Goal: Task Accomplishment & Management: Complete application form

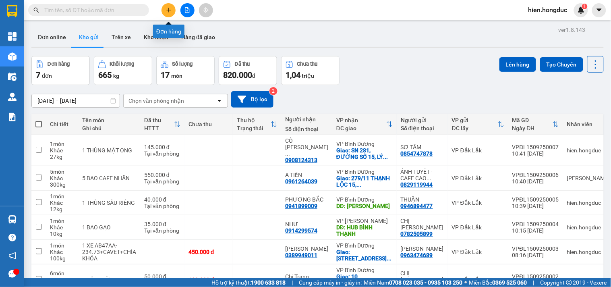
click at [169, 10] on icon "plus" at bounding box center [168, 10] width 4 height 0
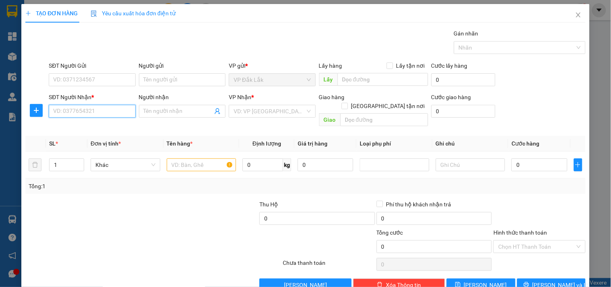
click at [102, 114] on input "SĐT Người Nhận *" at bounding box center [92, 111] width 87 height 13
click at [106, 130] on div "0845039862 - BÍCH TUYỀN" at bounding box center [91, 127] width 76 height 9
type input "0845039862"
type input "BÍCH TUYỀN"
checkbox input "true"
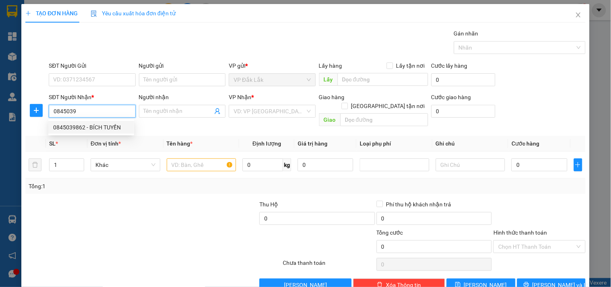
type input "43 ĐƯỜNG SỐ 5,KP4,TÂN TẠO A,[GEOGRAPHIC_DATA]"
type input "90.000"
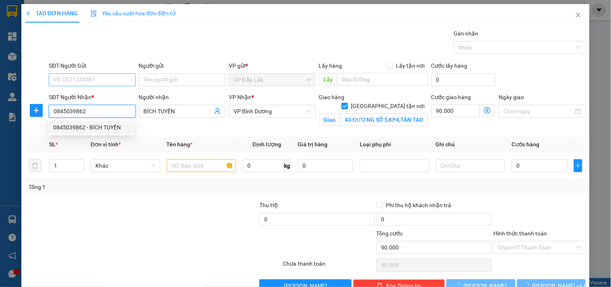
type input "135.000"
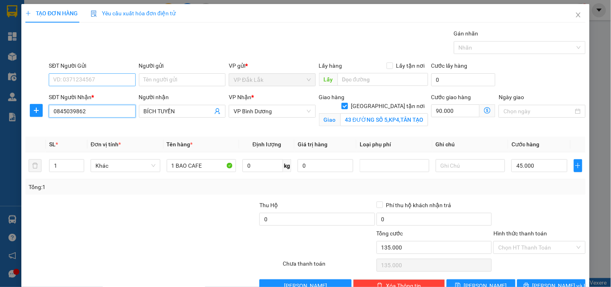
type input "0845039862"
click at [90, 81] on input "SĐT Người Gửi" at bounding box center [92, 79] width 87 height 13
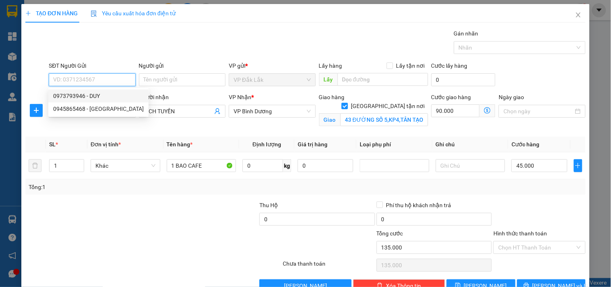
click at [99, 97] on div "0973793946 - DUY" at bounding box center [98, 95] width 91 height 9
type input "0973793946"
type input "DUY"
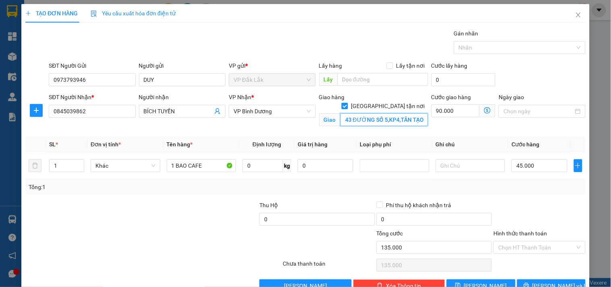
click at [368, 117] on input "43 ĐƯỜNG SỐ 5,KP4,TÂN TẠO A,[GEOGRAPHIC_DATA]" at bounding box center [384, 119] width 88 height 13
click at [384, 113] on input "43 ĐƯỜNG SỐ 5,KP4,TÂN TẠO A,[GEOGRAPHIC_DATA]" at bounding box center [384, 119] width 88 height 13
click at [264, 166] on input "0" at bounding box center [262, 165] width 41 height 13
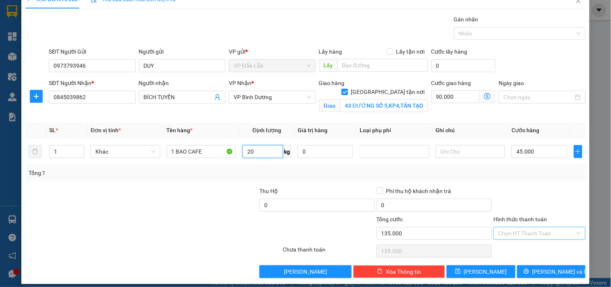
scroll to position [21, 0]
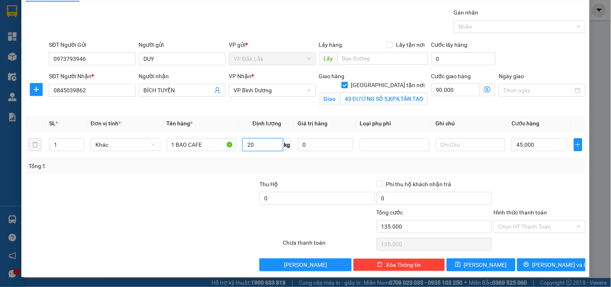
type input "20"
click at [533, 271] on div "TẠO ĐƠN HÀNG Yêu cầu xuất hóa đơn điện tử Transit Pickup Surcharge Ids Transit …" at bounding box center [305, 130] width 568 height 294
click at [529, 264] on icon "printer" at bounding box center [526, 264] width 6 height 6
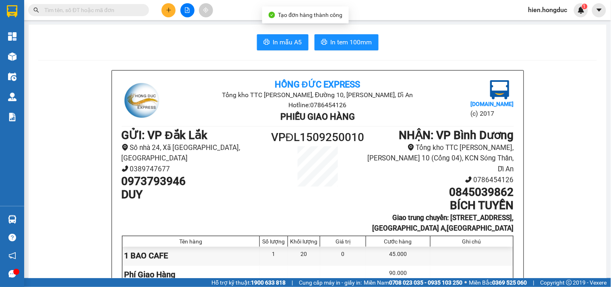
click at [290, 47] on button "In mẫu A5" at bounding box center [283, 42] width 52 height 16
click at [360, 41] on span "In tem 100mm" at bounding box center [351, 42] width 41 height 10
click at [166, 12] on icon "plus" at bounding box center [169, 10] width 6 height 6
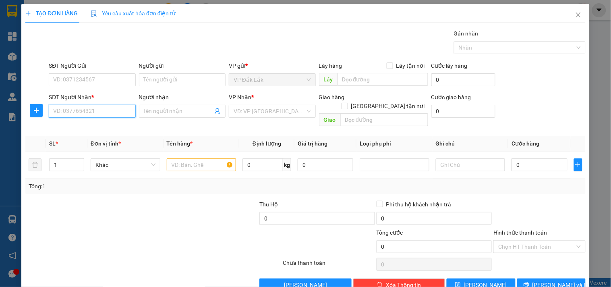
click at [100, 109] on input "SĐT Người Nhận *" at bounding box center [92, 111] width 87 height 13
type input "0903992885"
click at [85, 128] on div "0903992885 - Chị Chi" at bounding box center [91, 127] width 76 height 9
type input "Chị Chi"
checkbox input "true"
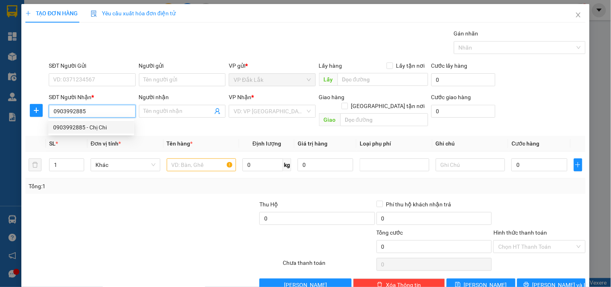
type input "17F Lê trực - P7 - [GEOGRAPHIC_DATA]"
type input "90.000"
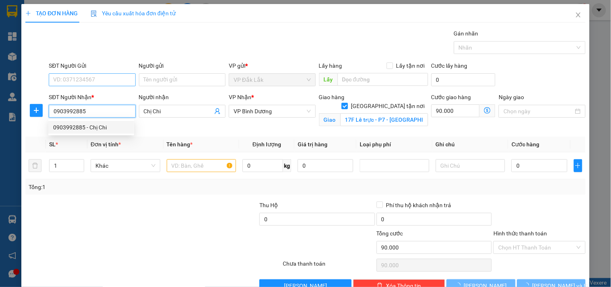
type input "220.000"
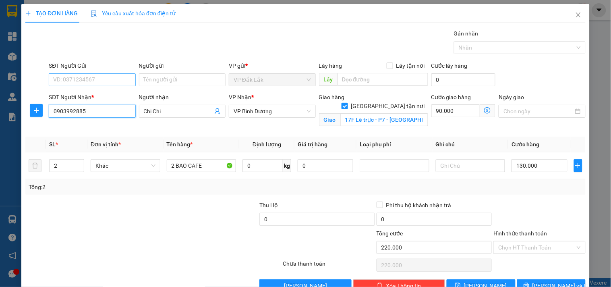
type input "0903992885"
click at [101, 74] on input "SĐT Người Gửi" at bounding box center [92, 79] width 87 height 13
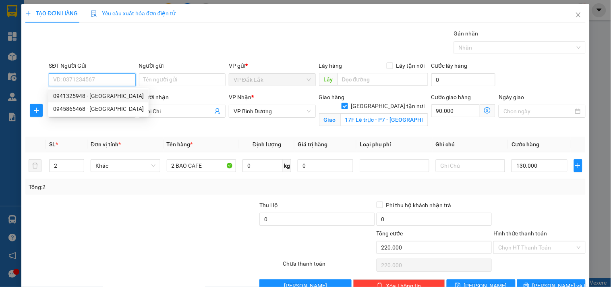
click at [97, 97] on div "0941325948 - [GEOGRAPHIC_DATA]" at bounding box center [98, 95] width 91 height 9
type input "0941325948"
type input "ĐAN"
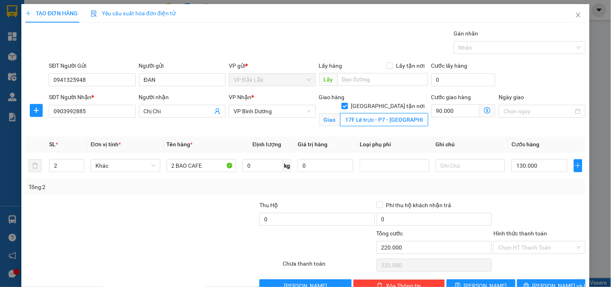
click at [372, 114] on input "17F Lê trực - P7 - [GEOGRAPHIC_DATA]" at bounding box center [384, 119] width 88 height 13
click at [447, 112] on input "90.000" at bounding box center [455, 110] width 49 height 13
type input "130.006"
type input "6"
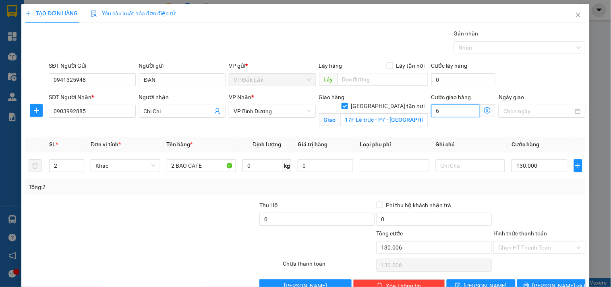
type input "130.060"
type input "60"
type input "130.600"
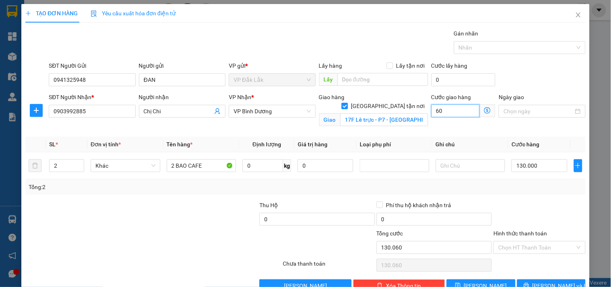
type input "600"
type input "136.000"
type input "6.000"
type input "190.000"
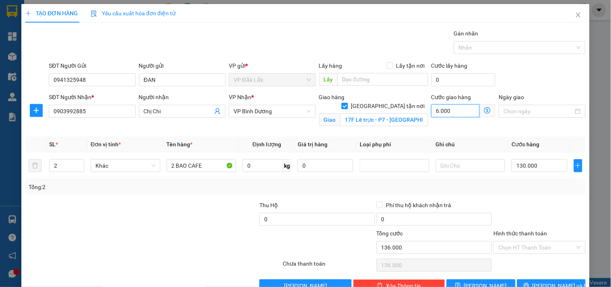
type input "190.000"
type input "60.000"
type input "1"
click at [81, 167] on span "down" at bounding box center [79, 168] width 5 height 5
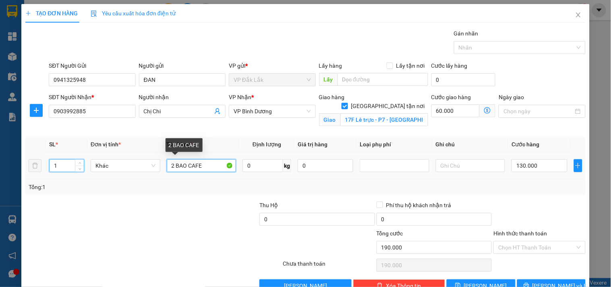
click at [171, 167] on input "2 BAO CAFE" at bounding box center [202, 165] width 70 height 13
type input "1 BAO CAFE"
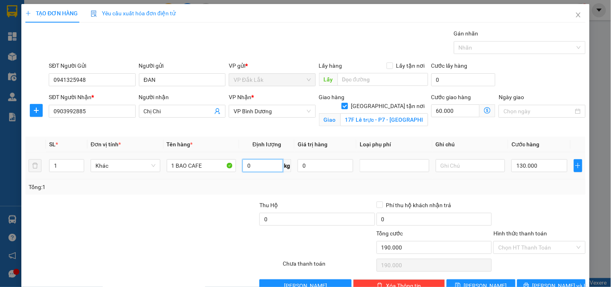
click at [258, 169] on input "0" at bounding box center [262, 165] width 41 height 13
type input "20"
click at [536, 167] on input "130.000" at bounding box center [539, 165] width 56 height 13
type input "60.004"
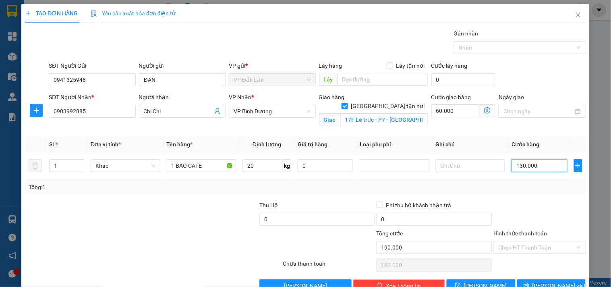
type input "4"
type input "60.045"
type input "45"
type input "60.450"
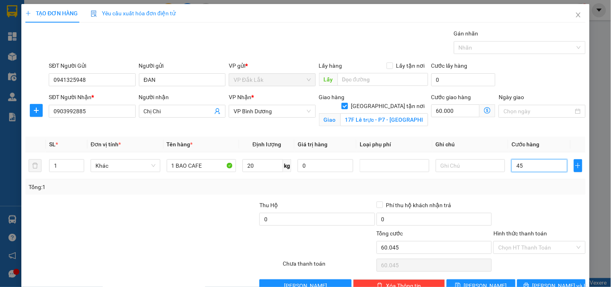
type input "60.450"
type input "450"
type input "64.500"
type input "4.500"
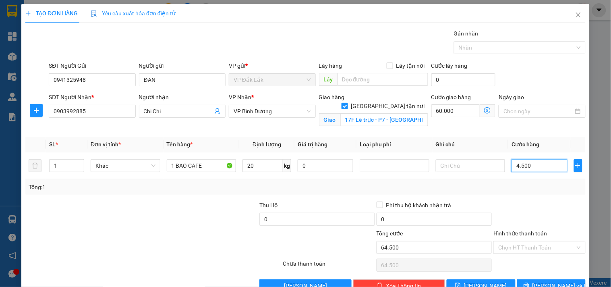
type input "105.000"
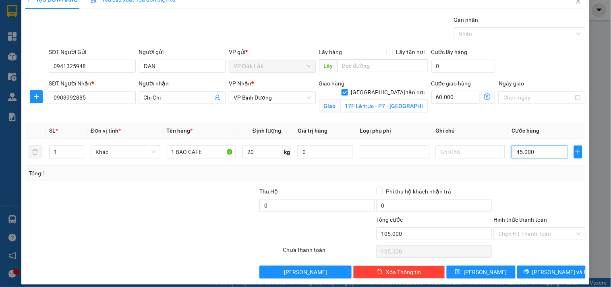
scroll to position [21, 0]
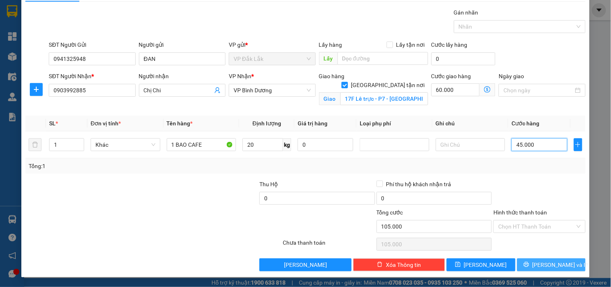
type input "45.000"
click at [549, 263] on span "[PERSON_NAME] và In" at bounding box center [560, 264] width 56 height 9
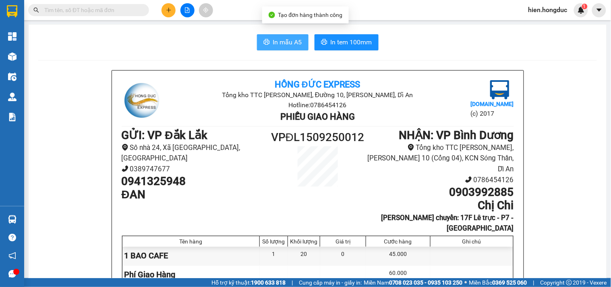
click at [283, 39] on span "In mẫu A5" at bounding box center [287, 42] width 29 height 10
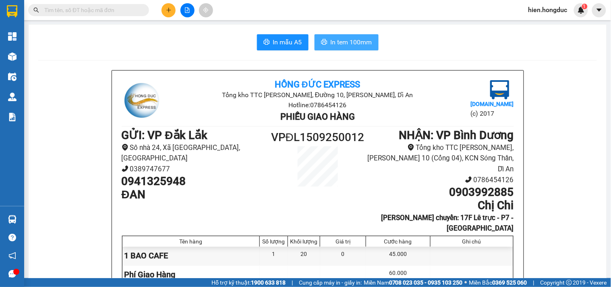
click at [355, 45] on span "In tem 100mm" at bounding box center [351, 42] width 41 height 10
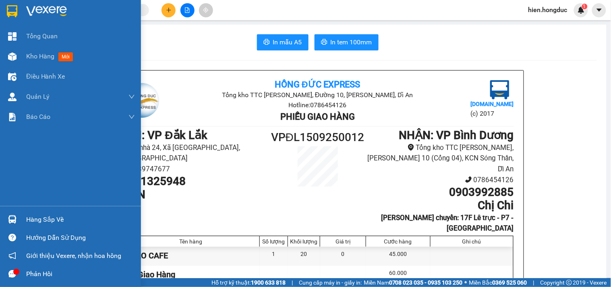
click at [35, 10] on img at bounding box center [46, 11] width 41 height 12
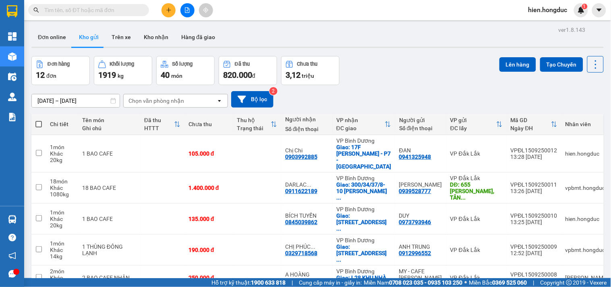
click at [78, 9] on input "text" at bounding box center [91, 10] width 95 height 9
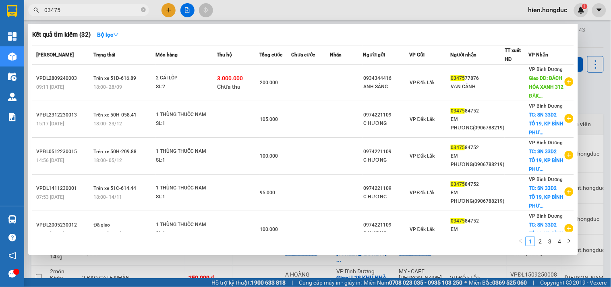
type input "03475"
click at [139, 8] on span "03475" at bounding box center [88, 10] width 121 height 12
click at [143, 10] on icon "close-circle" at bounding box center [143, 9] width 5 height 5
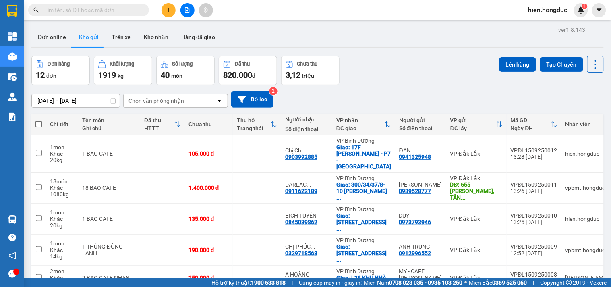
click at [164, 10] on button at bounding box center [168, 10] width 14 height 14
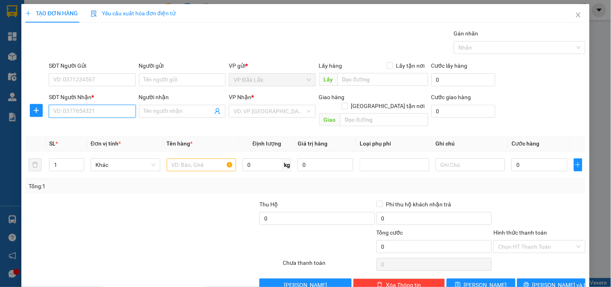
click at [93, 110] on input "SĐT Người Nhận *" at bounding box center [92, 111] width 87 height 13
click at [82, 115] on input "0347950" at bounding box center [92, 111] width 87 height 13
type input "0347950153"
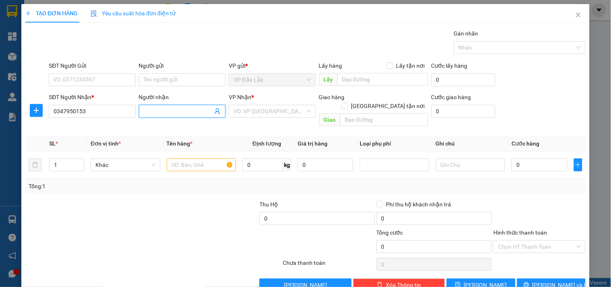
click at [165, 108] on input "Người nhận" at bounding box center [178, 111] width 69 height 9
click at [89, 82] on input "SĐT Người Gửi" at bounding box center [92, 79] width 87 height 13
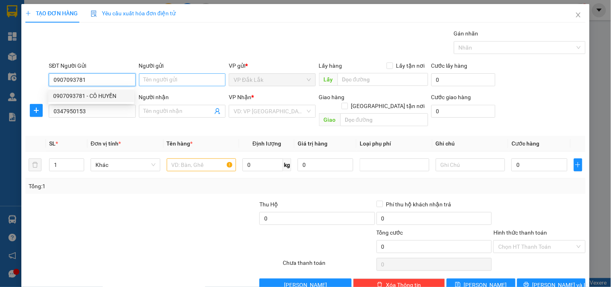
type input "0907093781"
click at [163, 79] on input "Người gửi" at bounding box center [182, 79] width 87 height 13
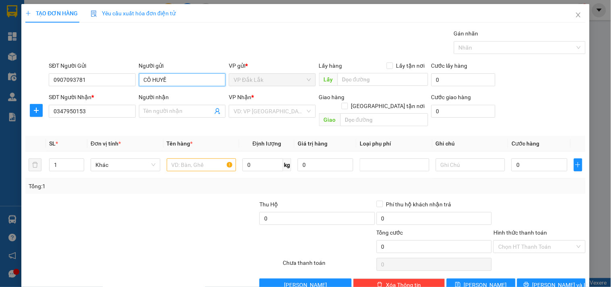
type input "CÔ HUYỀN"
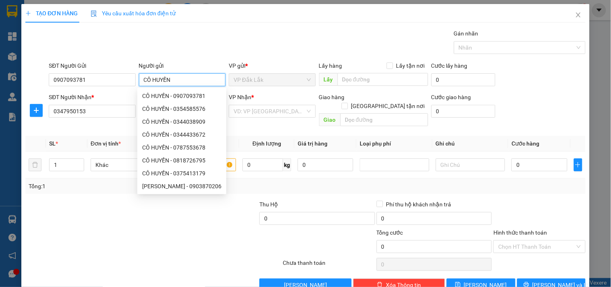
click at [164, 110] on div "CÔ HUYỀN - 0354585576" at bounding box center [181, 108] width 79 height 9
type input "0354585576"
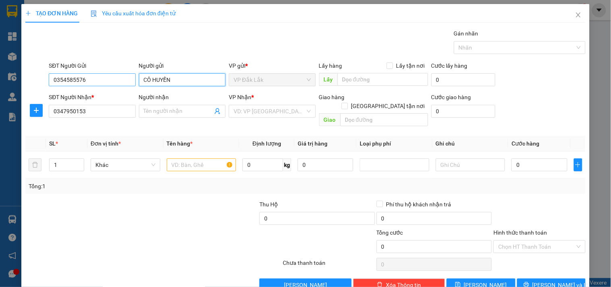
type input "CÔ HUYỀN"
drag, startPoint x: 87, startPoint y: 78, endPoint x: 4, endPoint y: 89, distance: 83.3
click at [4, 89] on div "TẠO ĐƠN HÀNG Yêu cầu xuất hóa đơn điện tử Transit Pickup Surcharge Ids Transit …" at bounding box center [305, 143] width 611 height 287
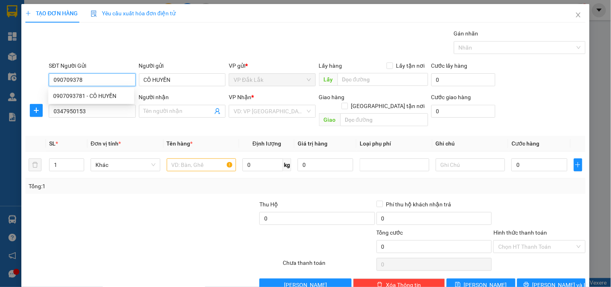
type input "0907093781"
click at [76, 91] on div "0907093781 - CÔ HUYỀN" at bounding box center [91, 95] width 86 height 13
type input "55.000"
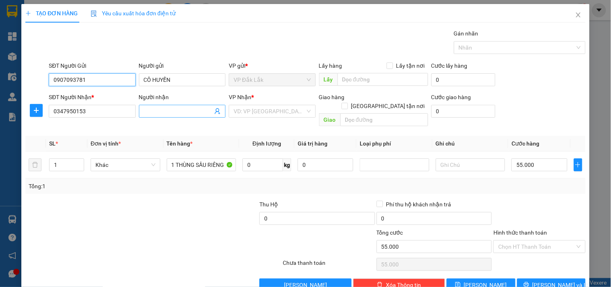
type input "0907093781"
click at [157, 109] on input "Người nhận" at bounding box center [178, 111] width 69 height 9
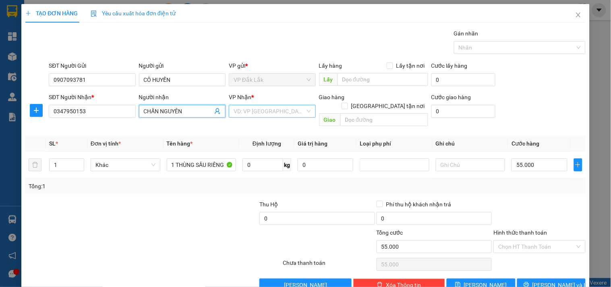
type input "CHẤN NGUYÊN"
click at [268, 110] on input "search" at bounding box center [268, 111] width 71 height 12
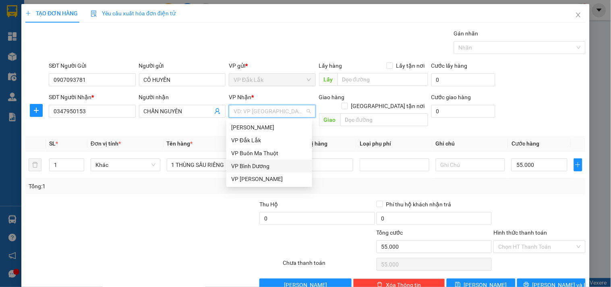
click at [260, 163] on div "VP Bình Dương" at bounding box center [269, 165] width 76 height 9
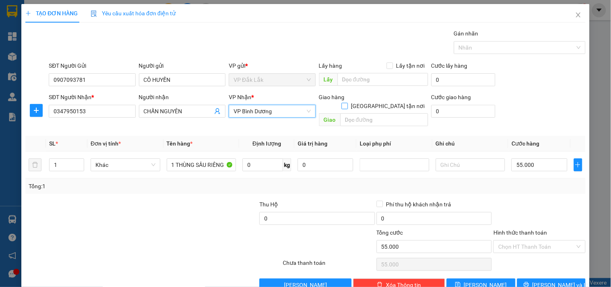
click at [347, 103] on input "[GEOGRAPHIC_DATA] tận nơi" at bounding box center [344, 106] width 6 height 6
checkbox input "true"
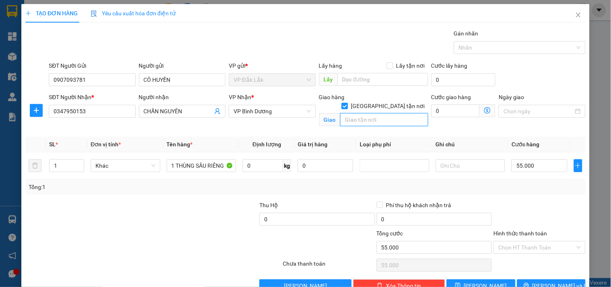
click at [359, 113] on input "text" at bounding box center [384, 119] width 88 height 13
click at [407, 113] on input "633 KINH [PERSON_NAME],AN LẠC,BI8NHF TÂN" at bounding box center [384, 119] width 88 height 13
type input "633 KINH [PERSON_NAME],[GEOGRAPHIC_DATA],[GEOGRAPHIC_DATA]"
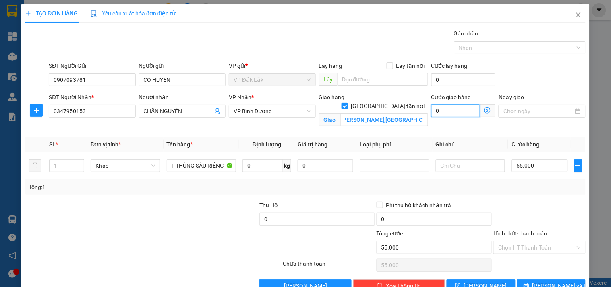
click at [448, 109] on input "0" at bounding box center [455, 110] width 49 height 13
type input "55.009"
type input "9"
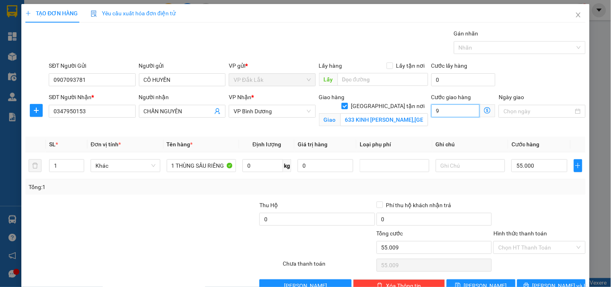
type input "55.090"
type input "90"
type input "55.900"
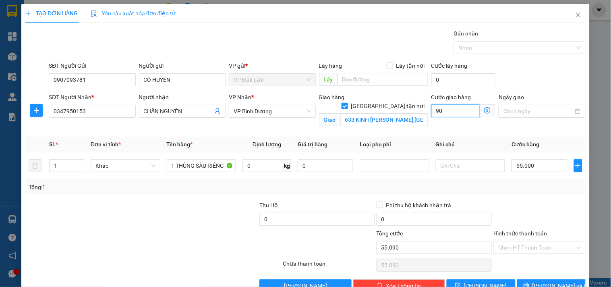
type input "900"
type input "64.000"
type input "9.000"
type input "145.000"
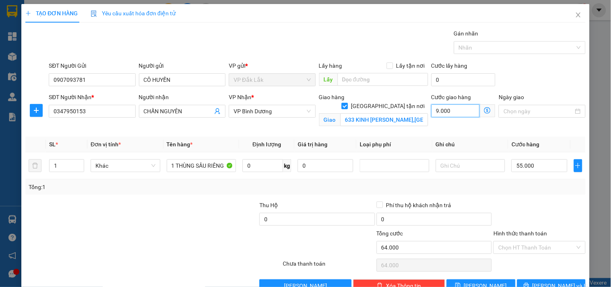
type input "145.000"
type input "90.000"
click at [262, 167] on input "0" at bounding box center [262, 165] width 41 height 13
type input "19"
click at [518, 167] on input "55.000" at bounding box center [539, 165] width 56 height 13
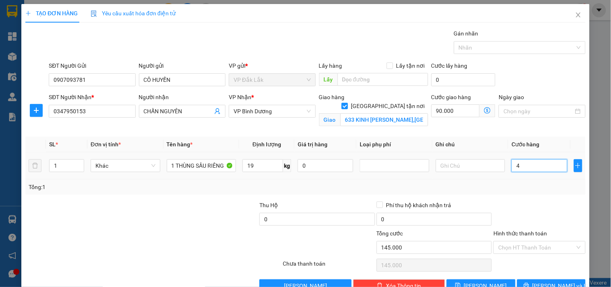
type input "90.004"
type input "45"
type input "90.045"
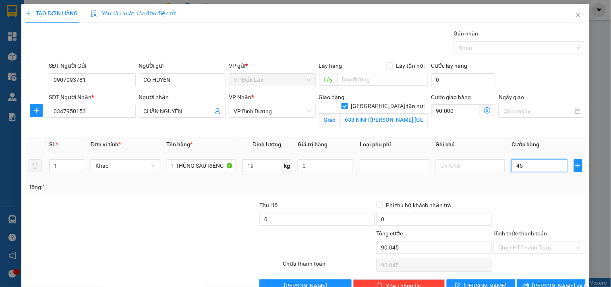
type input "450"
type input "90.450"
type input "94.500"
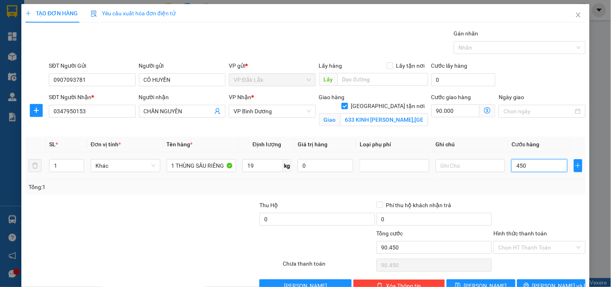
type input "4.500"
type input "135.000"
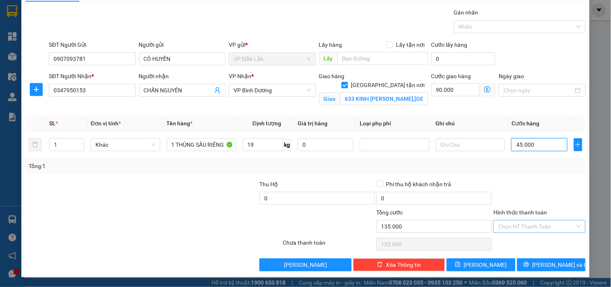
type input "45.000"
click at [540, 226] on input "Hình thức thanh toán" at bounding box center [536, 226] width 76 height 12
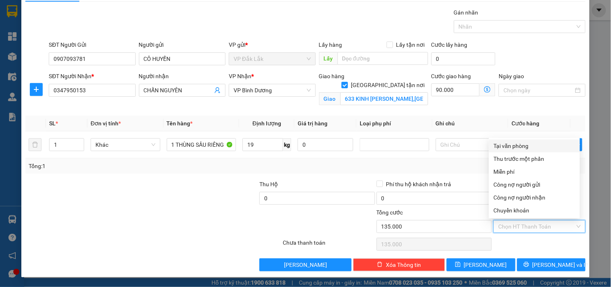
click at [531, 147] on div "Tại văn phòng" at bounding box center [534, 145] width 81 height 9
type input "0"
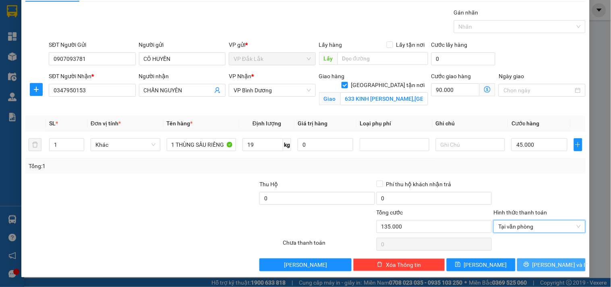
click at [538, 267] on span "[PERSON_NAME] và In" at bounding box center [560, 264] width 56 height 9
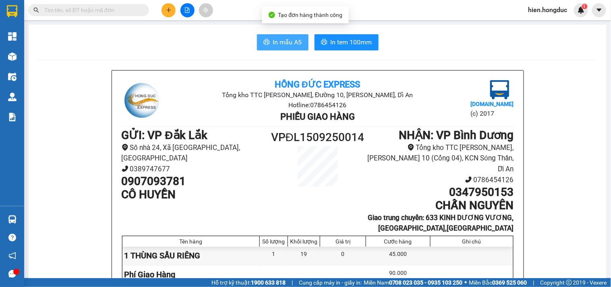
click at [276, 42] on span "In mẫu A5" at bounding box center [287, 42] width 29 height 10
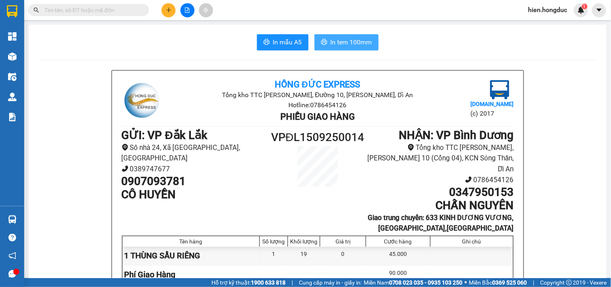
click at [347, 38] on span "In tem 100mm" at bounding box center [351, 42] width 41 height 10
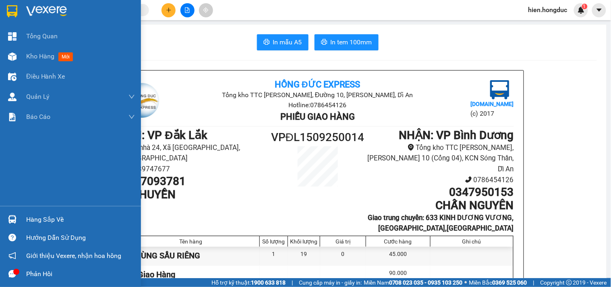
click at [53, 10] on img at bounding box center [46, 11] width 41 height 12
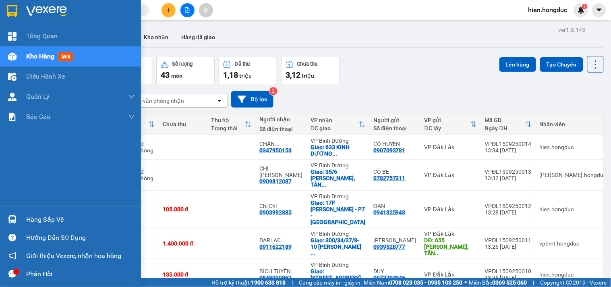
click at [46, 11] on img at bounding box center [46, 11] width 41 height 12
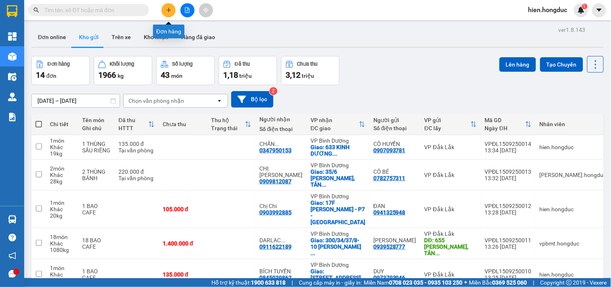
click at [168, 10] on icon "plus" at bounding box center [169, 10] width 6 height 6
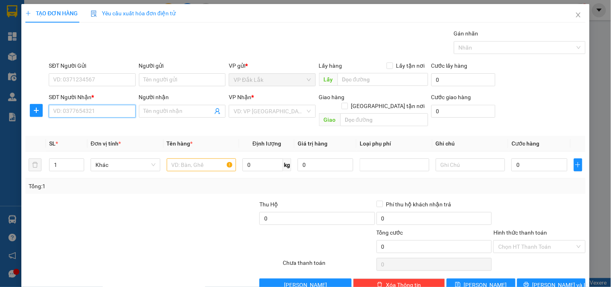
click at [93, 115] on input "SĐT Người Nhận *" at bounding box center [92, 111] width 87 height 13
click at [81, 112] on input "SĐT Người Nhận *" at bounding box center [92, 111] width 87 height 13
click at [84, 123] on div "0903992885 - Chị Chi" at bounding box center [91, 127] width 76 height 9
type input "0903992885"
type input "Chị Chi"
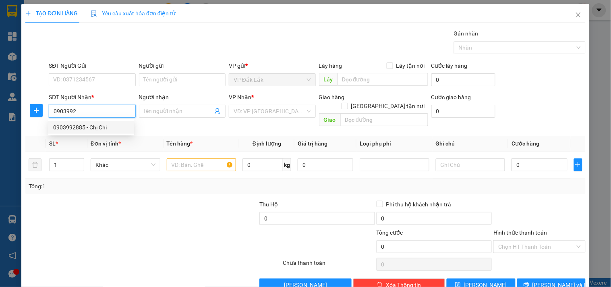
checkbox input "true"
type input "17F Lê trực - P7 - [GEOGRAPHIC_DATA]"
type input "60.000"
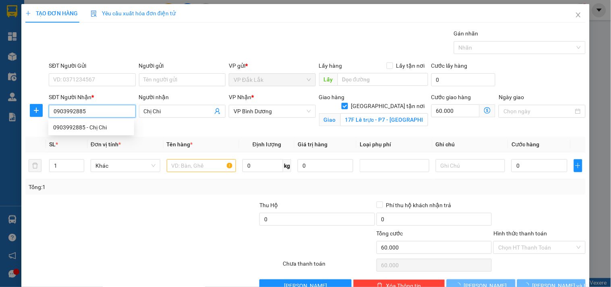
type input "105.000"
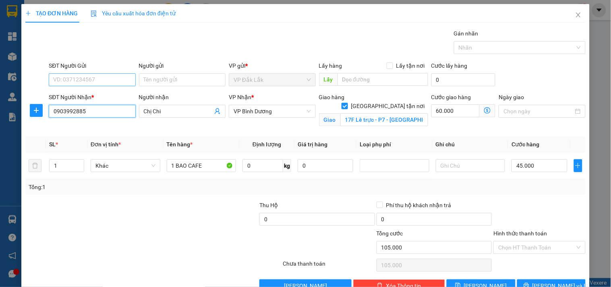
type input "0903992885"
click at [89, 81] on input "SĐT Người Gửi" at bounding box center [92, 79] width 87 height 13
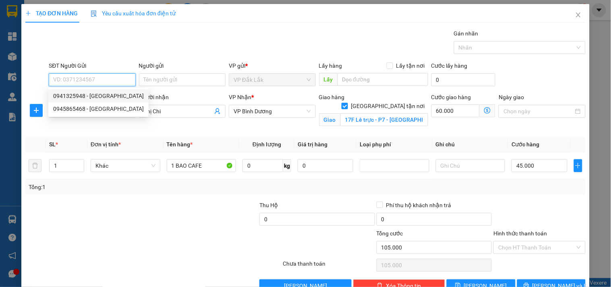
click at [109, 99] on div "0941325948 - [GEOGRAPHIC_DATA]" at bounding box center [98, 95] width 91 height 9
type input "0941325948"
type input "ĐAN"
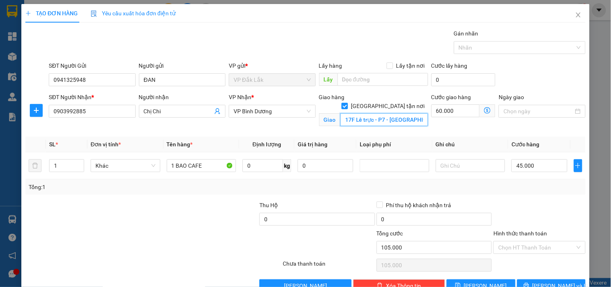
click at [347, 113] on input "17F Lê trực - P7 - [GEOGRAPHIC_DATA]" at bounding box center [384, 119] width 88 height 13
click at [364, 113] on input "17F Lê trực - P7 - [GEOGRAPHIC_DATA]" at bounding box center [384, 119] width 88 height 13
click at [251, 166] on input "0" at bounding box center [262, 165] width 41 height 13
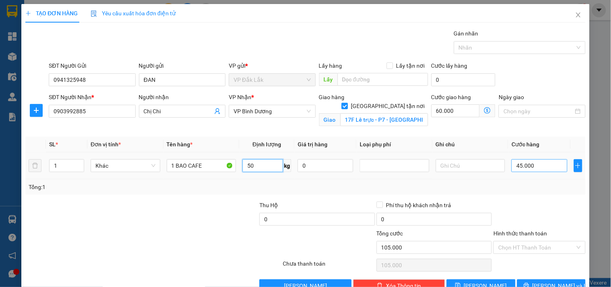
type input "50"
click at [533, 166] on input "45.000" at bounding box center [539, 165] width 56 height 13
type input "60.007"
type input "7"
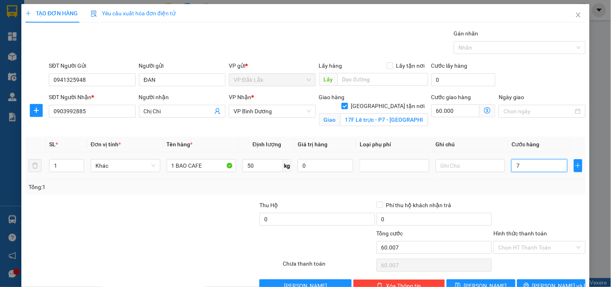
type input "60.075"
type input "75"
type input "60.750"
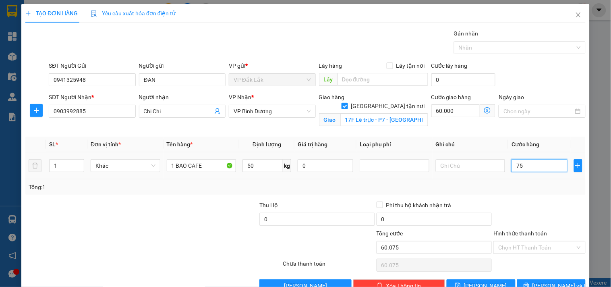
type input "750"
type input "67.500"
type input "7.500"
type input "135.000"
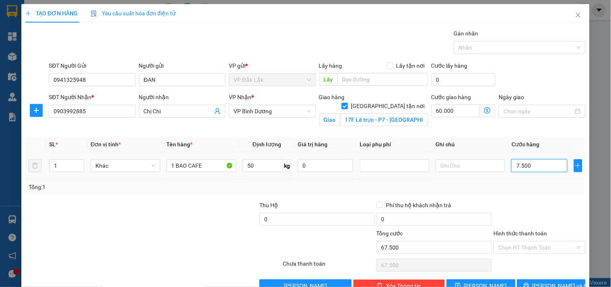
type input "135.000"
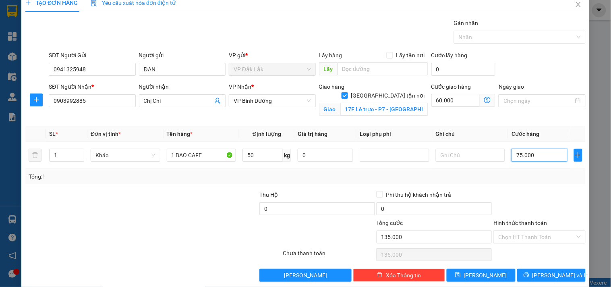
scroll to position [21, 0]
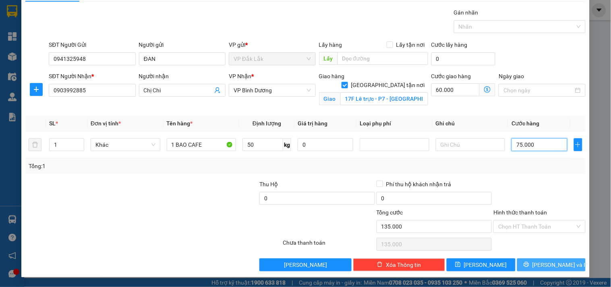
type input "75.000"
click at [547, 266] on span "[PERSON_NAME] và In" at bounding box center [560, 264] width 56 height 9
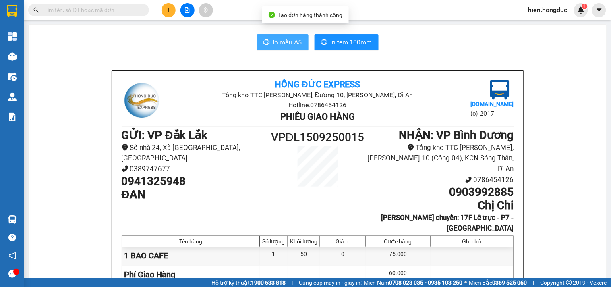
click at [279, 39] on span "In mẫu A5" at bounding box center [287, 42] width 29 height 10
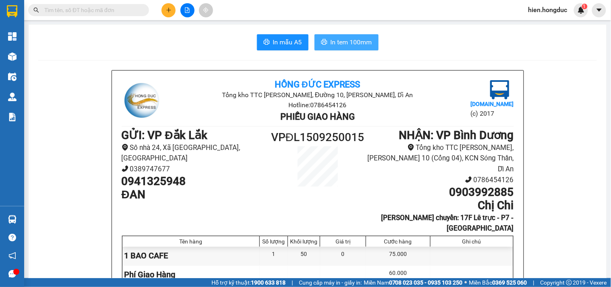
click at [340, 44] on span "In tem 100mm" at bounding box center [351, 42] width 41 height 10
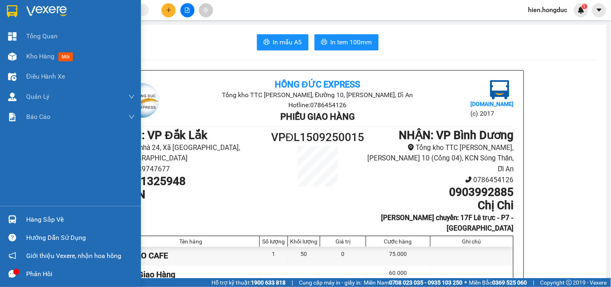
click at [28, 10] on img at bounding box center [46, 11] width 41 height 12
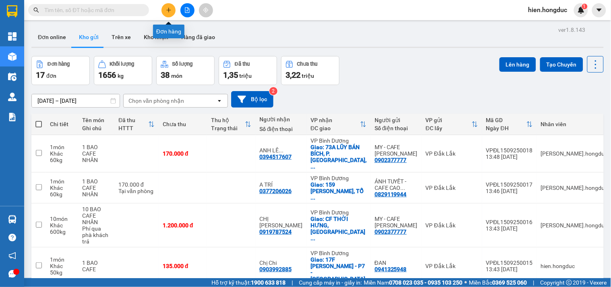
click at [171, 13] on button at bounding box center [168, 10] width 14 height 14
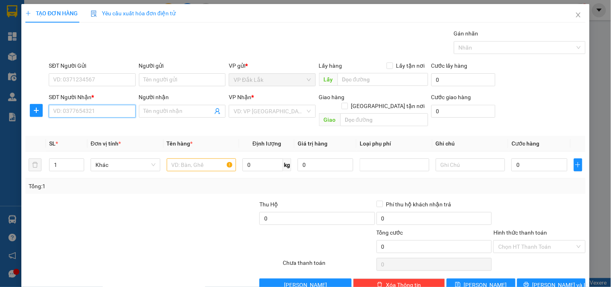
click at [91, 107] on input "SĐT Người Nhận *" at bounding box center [92, 111] width 87 height 13
type input "0706213248"
click at [167, 111] on input "Người nhận" at bounding box center [178, 111] width 69 height 9
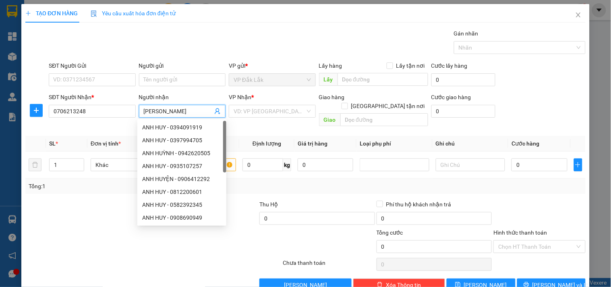
click at [155, 111] on input "[PERSON_NAME]" at bounding box center [178, 111] width 69 height 9
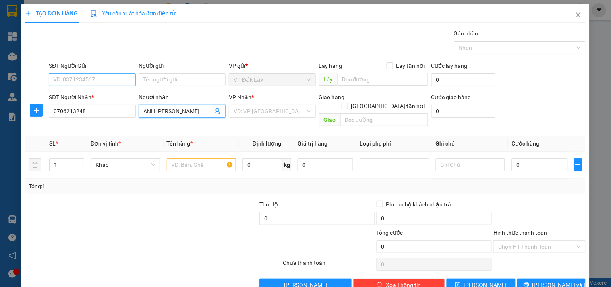
type input "ANH [PERSON_NAME]"
click at [81, 77] on input "SĐT Người Gửi" at bounding box center [92, 79] width 87 height 13
type input "0352544779"
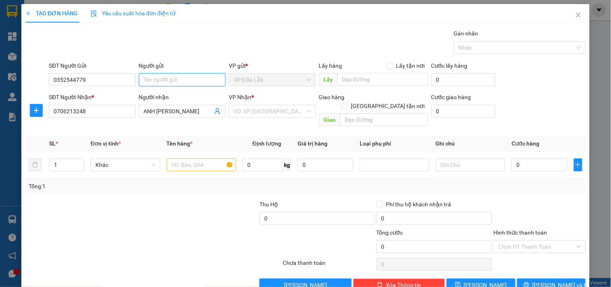
click at [159, 81] on input "Người gửi" at bounding box center [182, 79] width 87 height 13
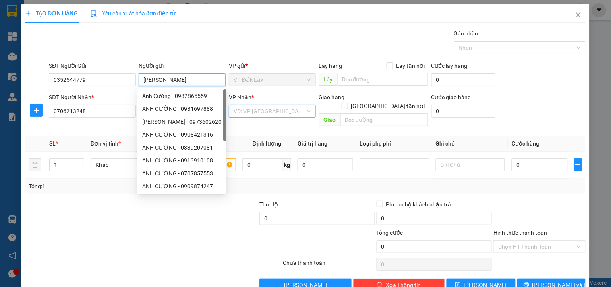
type input "[PERSON_NAME]"
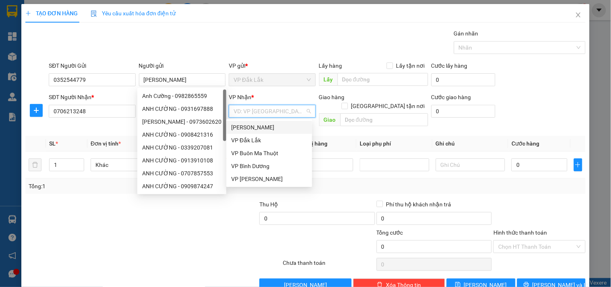
click at [251, 111] on input "search" at bounding box center [268, 111] width 71 height 12
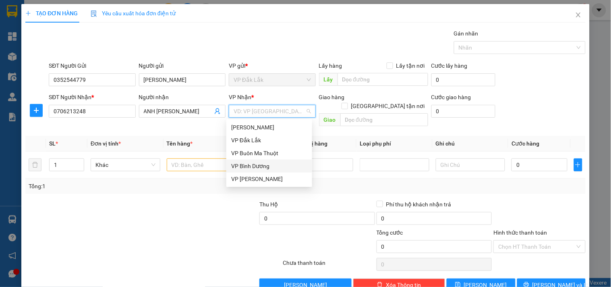
click at [264, 164] on div "VP Bình Dương" at bounding box center [269, 165] width 76 height 9
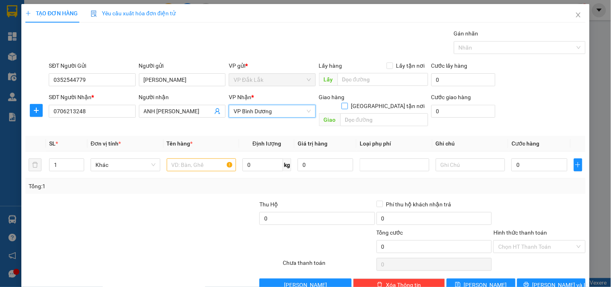
click at [347, 103] on input "[GEOGRAPHIC_DATA] tận nơi" at bounding box center [344, 106] width 6 height 6
checkbox input "true"
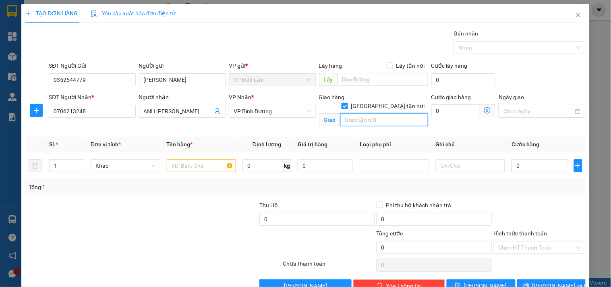
click at [381, 113] on input "text" at bounding box center [384, 119] width 88 height 13
click at [176, 161] on input "text" at bounding box center [202, 165] width 70 height 13
type input "1 XE 47AB-616.76+1 LAPTOP+"
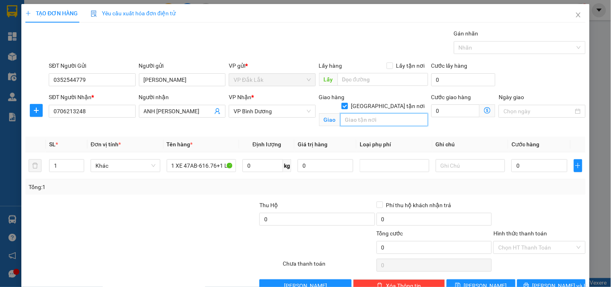
click at [357, 113] on input "text" at bounding box center [384, 119] width 88 height 13
type input "403/2/9 HƯƠNG LỘ 3,KP 23,[GEOGRAPHIC_DATA],[GEOGRAPHIC_DATA]"
click at [440, 112] on input "0" at bounding box center [455, 110] width 49 height 13
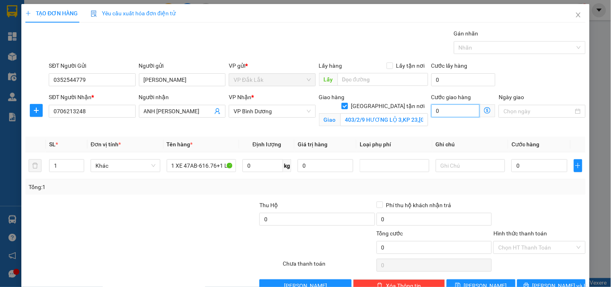
type input "1"
type input "10"
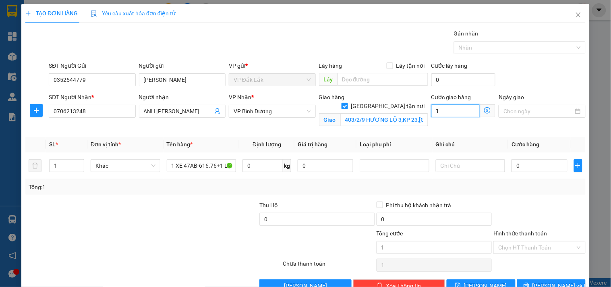
type input "10"
type input "100"
type input "10"
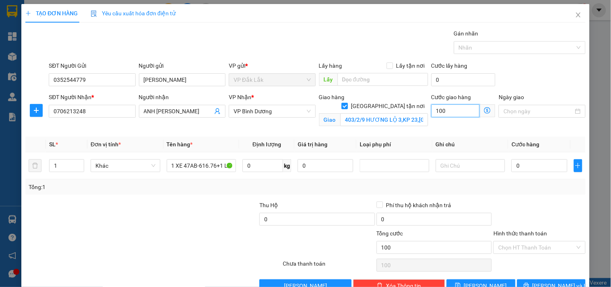
type input "10"
type input "1"
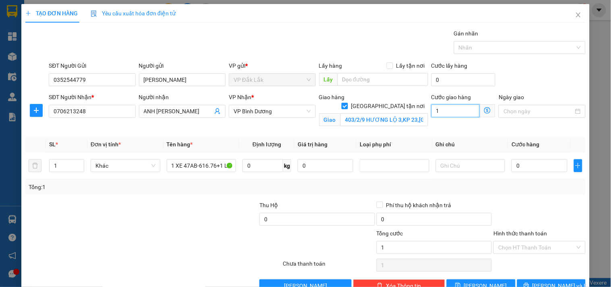
type input "15"
type input "150"
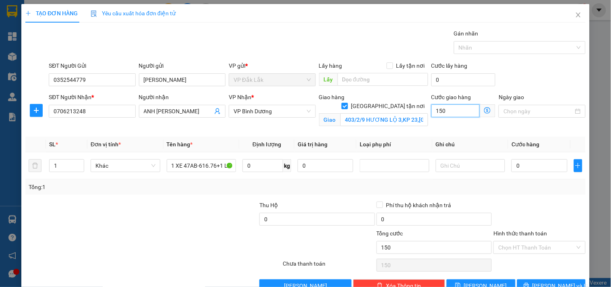
type input "1.500"
type input "15.000"
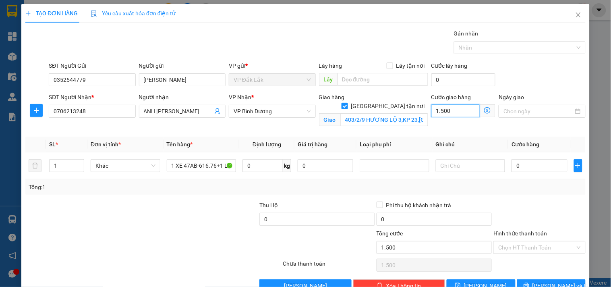
type input "15.000"
type input "150.000"
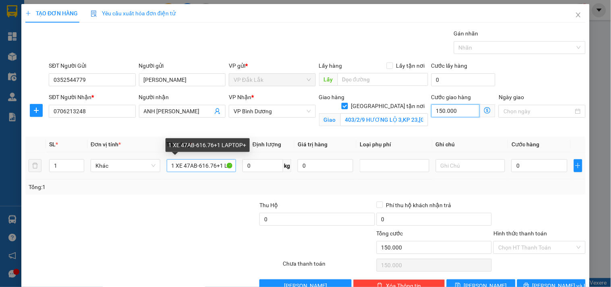
type input "150.000"
click at [230, 167] on input "1 XE 47AB-616.76+1 LAPTOP+" at bounding box center [202, 165] width 70 height 13
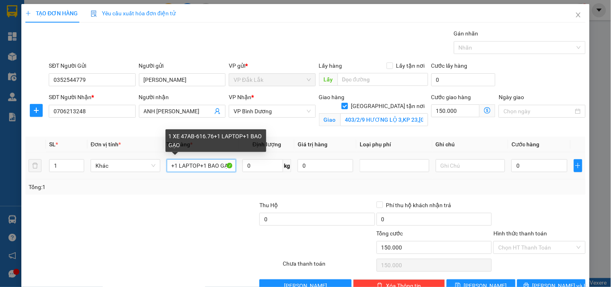
scroll to position [0, 45]
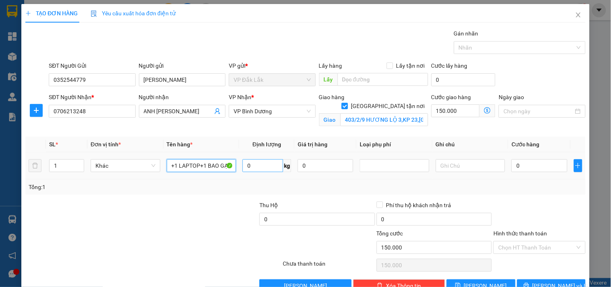
type input "1 XE 47AB-616.76+1 LAPTOP+1 BAO GẠO"
click at [254, 167] on input "0" at bounding box center [262, 165] width 41 height 13
type input "100"
click at [541, 169] on input "0" at bounding box center [539, 165] width 56 height 13
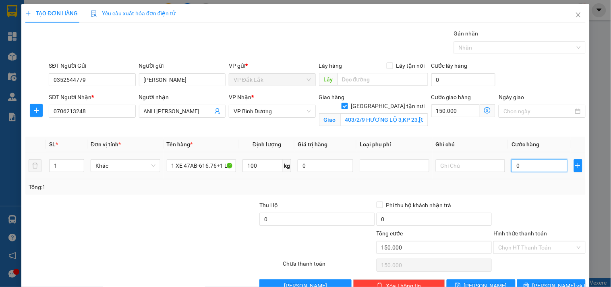
type input "4"
type input "150.004"
type input "45"
type input "150.045"
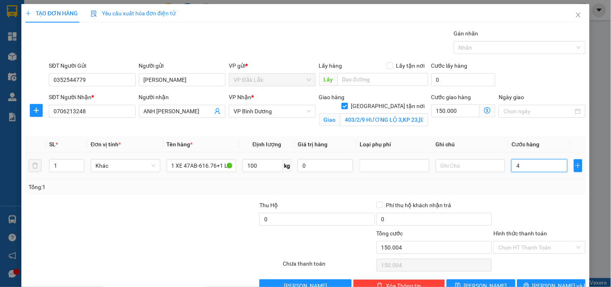
type input "150.045"
type input "450"
type input "150.450"
type input "4.500"
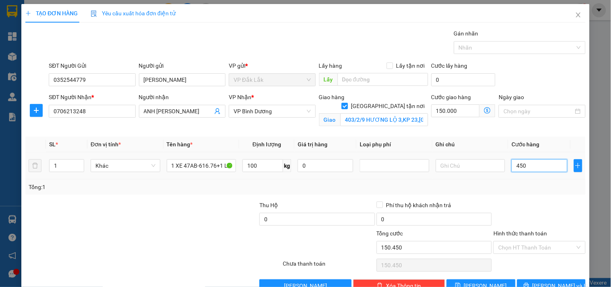
type input "154.500"
type input "45.000"
type input "195.000"
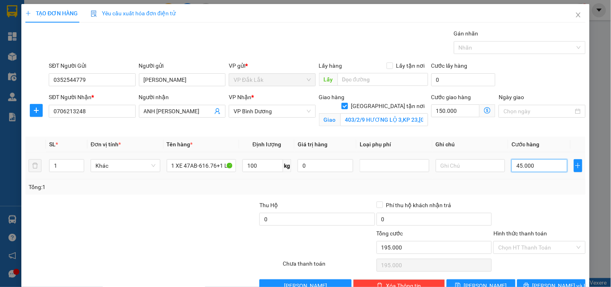
type input "450.000"
type input "600.000"
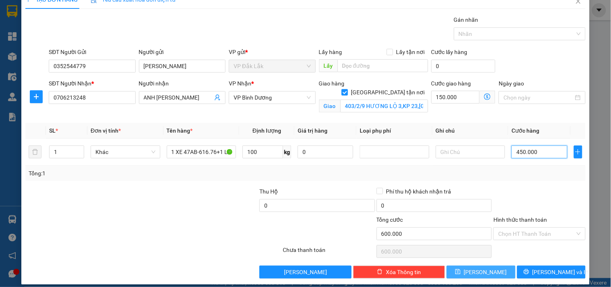
scroll to position [21, 0]
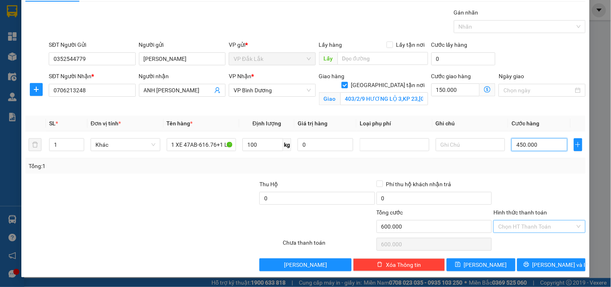
type input "450.000"
click at [526, 224] on input "Hình thức thanh toán" at bounding box center [536, 226] width 76 height 12
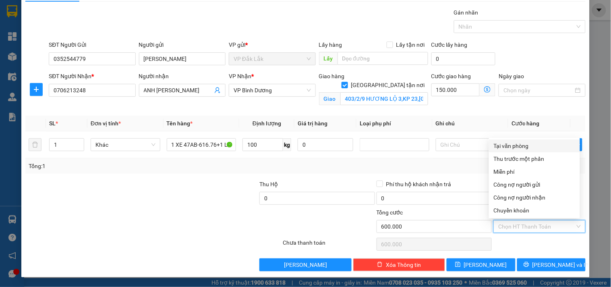
click at [518, 145] on div "Tại văn phòng" at bounding box center [534, 145] width 81 height 9
type input "0"
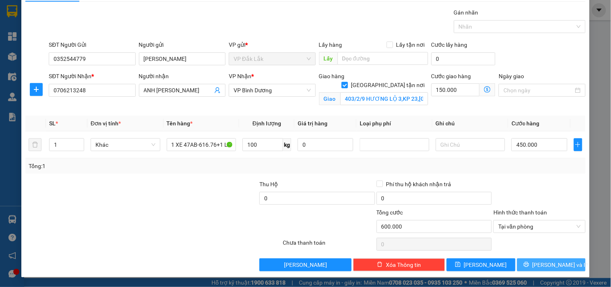
click at [529, 264] on icon "printer" at bounding box center [525, 264] width 5 height 5
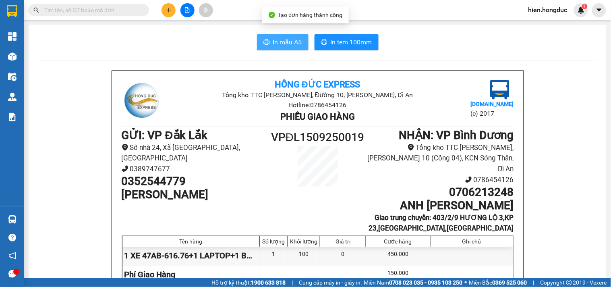
click at [292, 41] on span "In mẫu A5" at bounding box center [287, 42] width 29 height 10
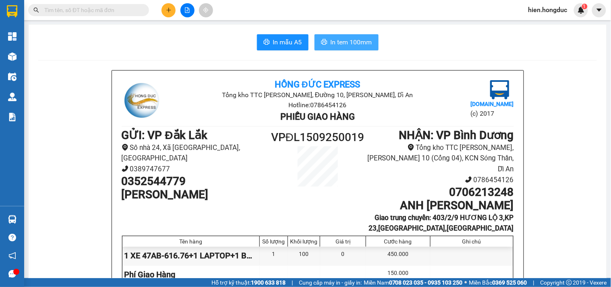
click at [337, 39] on span "In tem 100mm" at bounding box center [351, 42] width 41 height 10
click at [289, 45] on span "In mẫu A5" at bounding box center [287, 42] width 29 height 10
click at [169, 13] on button at bounding box center [168, 10] width 14 height 14
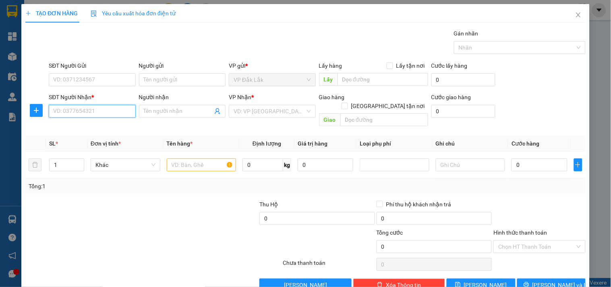
click at [98, 115] on input "SĐT Người Nhận *" at bounding box center [92, 111] width 87 height 13
type input "2"
click at [103, 132] on div "0788421616 - THÚY HẬU" at bounding box center [91, 127] width 86 height 13
type input "0788421616"
type input "THÚY HẬU"
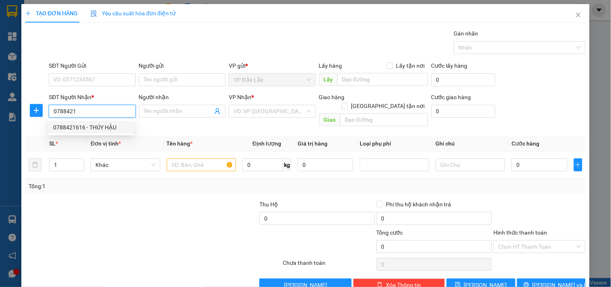
checkbox input "true"
type input "249/1/2 KHA VẠN CÂN,P.HIỆP BÌNH CHÁNH,THỦ [GEOGRAPHIC_DATA]"
type input "60.000"
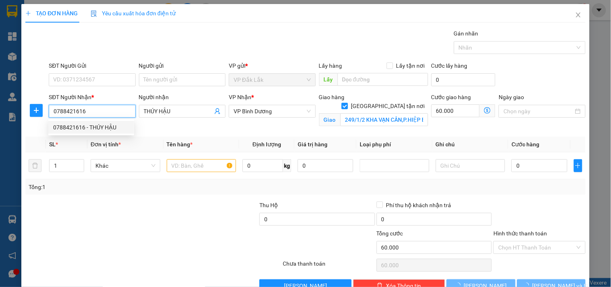
type input "90.000"
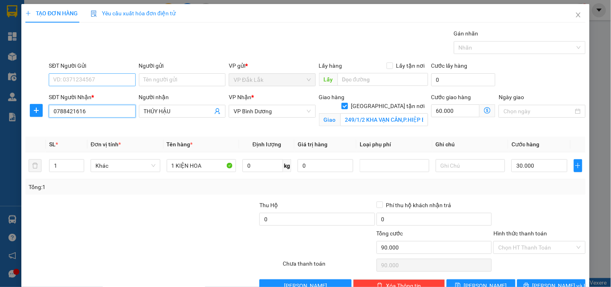
type input "0788421616"
click at [103, 85] on input "SĐT Người Gửi" at bounding box center [92, 79] width 87 height 13
click at [106, 95] on div "0905363910 - CHỊ THƯƠNG" at bounding box center [91, 95] width 76 height 9
type input "0905363910"
type input "CHỊ THƯƠNG"
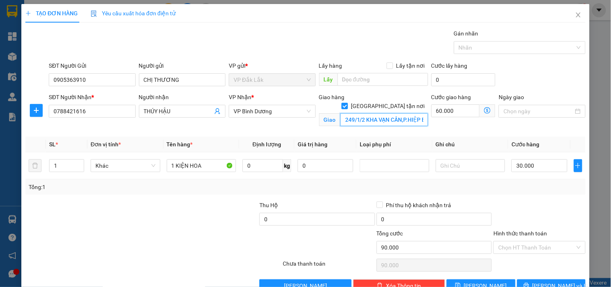
click at [358, 113] on input "249/1/2 KHA VẠN CÂN,P.HIỆP BÌNH CHÁNH,THỦ [GEOGRAPHIC_DATA]" at bounding box center [384, 119] width 88 height 13
click at [378, 113] on input "249/1/2 KHA VẠN CÂN,P.HIỆP BÌNH CHÁNH,THỦ [GEOGRAPHIC_DATA]" at bounding box center [384, 119] width 88 height 13
click at [268, 167] on input "0" at bounding box center [262, 165] width 41 height 13
type input "3"
click at [527, 167] on input "30.000" at bounding box center [539, 165] width 56 height 13
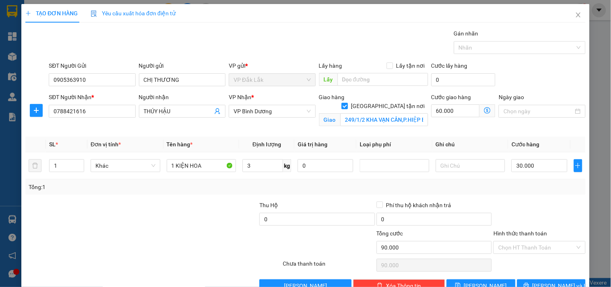
click at [529, 202] on div at bounding box center [538, 214] width 93 height 28
click at [546, 247] on input "Hình thức thanh toán" at bounding box center [536, 247] width 76 height 12
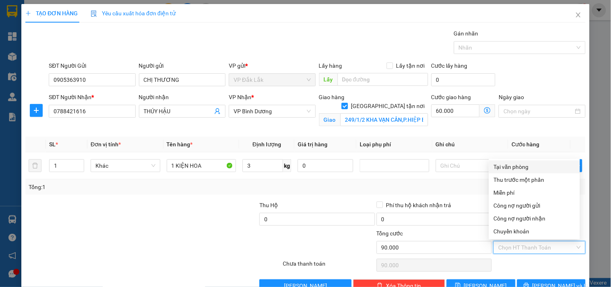
click at [525, 165] on div "Tại văn phòng" at bounding box center [534, 166] width 81 height 9
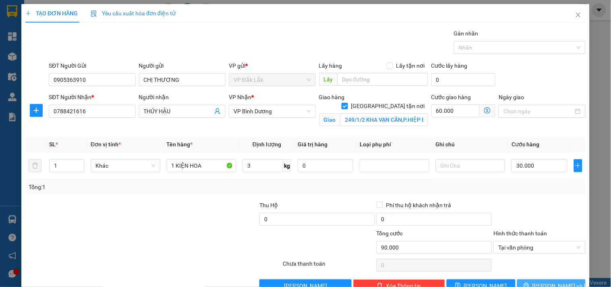
click at [535, 282] on button "[PERSON_NAME] và In" at bounding box center [551, 285] width 68 height 13
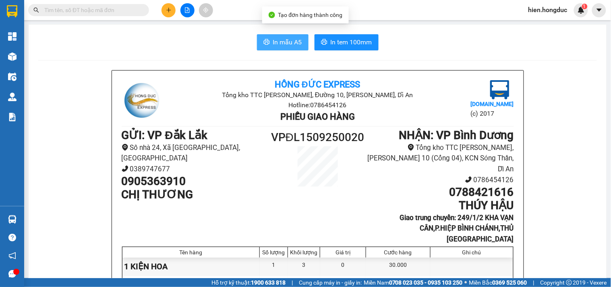
click at [273, 45] on span "In mẫu A5" at bounding box center [287, 42] width 29 height 10
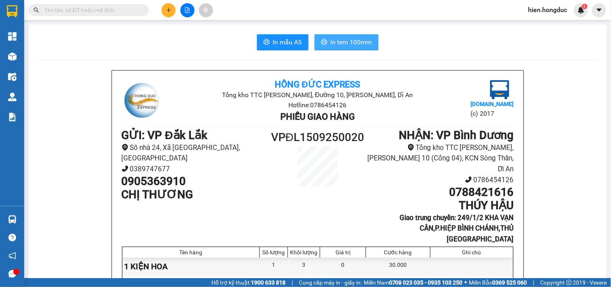
click at [335, 41] on span "In tem 100mm" at bounding box center [351, 42] width 41 height 10
click at [74, 6] on input "text" at bounding box center [91, 10] width 95 height 9
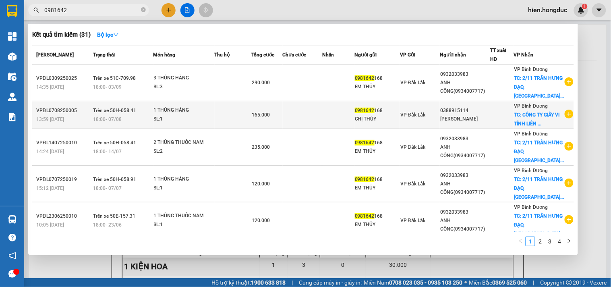
type input "0981642"
click at [567, 118] on icon "plus-circle" at bounding box center [568, 113] width 9 height 9
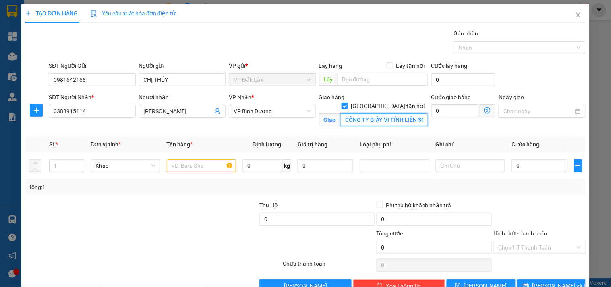
click at [384, 113] on input "CÔNG TY GIẤY VI TÍNH LIÊN SƠN,ĐƯỜNG 14 LÔ C8,KCN HIỆP PHƯỚC,NHÀ BÈ" at bounding box center [384, 119] width 88 height 13
click at [396, 113] on input "CÔNG TY GIẤY VI TÍNH LIÊN SƠN,ĐƯỜNG 14 LÔ C8,KCN HIỆP PHƯỚC,NHÀ BÈ" at bounding box center [384, 119] width 88 height 13
click at [575, 15] on icon "close" at bounding box center [578, 15] width 6 height 6
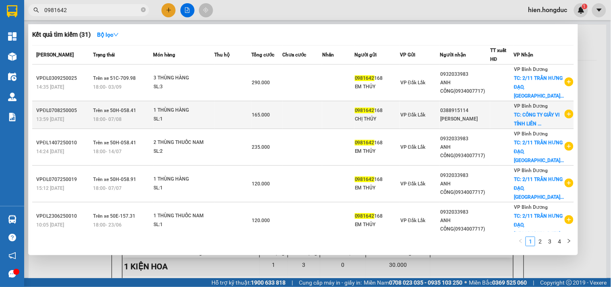
click at [490, 122] on div "[PERSON_NAME]" at bounding box center [465, 119] width 50 height 8
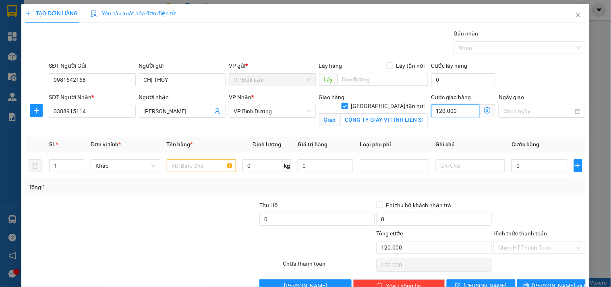
click at [453, 112] on input "120.000" at bounding box center [455, 110] width 49 height 13
click at [78, 163] on icon "up" at bounding box center [79, 163] width 3 height 3
click at [174, 163] on input "text" at bounding box center [202, 165] width 70 height 13
click at [255, 168] on input "0" at bounding box center [262, 165] width 41 height 13
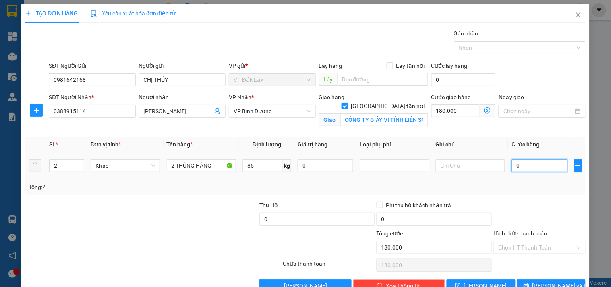
click at [534, 162] on input "0" at bounding box center [539, 165] width 56 height 13
click at [519, 166] on input "125.000" at bounding box center [539, 165] width 56 height 13
click at [525, 241] on input "Hình thức thanh toán" at bounding box center [536, 247] width 76 height 12
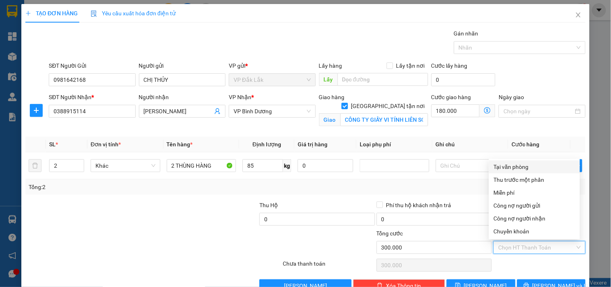
click at [516, 162] on div "Tại văn phòng" at bounding box center [534, 166] width 81 height 9
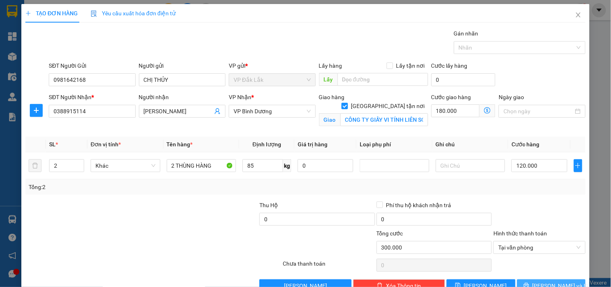
click at [547, 281] on span "[PERSON_NAME] và In" at bounding box center [560, 285] width 56 height 9
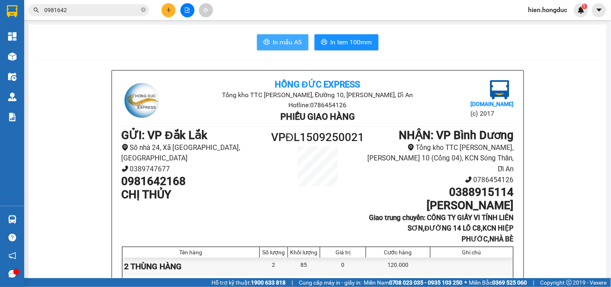
click at [273, 38] on span "In mẫu A5" at bounding box center [287, 42] width 29 height 10
click at [341, 41] on span "In tem 100mm" at bounding box center [351, 42] width 41 height 10
click at [164, 7] on button at bounding box center [168, 10] width 14 height 14
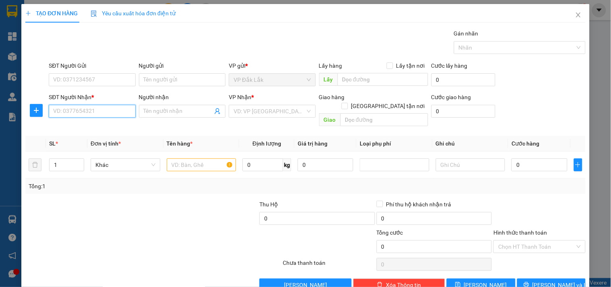
click at [110, 117] on input "SĐT Người Nhận *" at bounding box center [92, 111] width 87 height 13
click at [103, 127] on div "0908415374 - CHỊ LIÊN" at bounding box center [91, 127] width 76 height 9
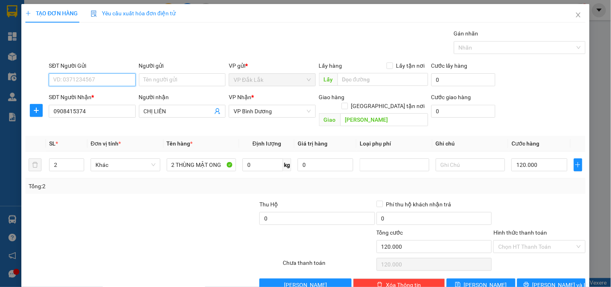
click at [96, 83] on input "SĐT Người Gửi" at bounding box center [92, 79] width 87 height 13
click at [100, 97] on div "0847675068 - CHỊ [PERSON_NAME]" at bounding box center [98, 95] width 90 height 9
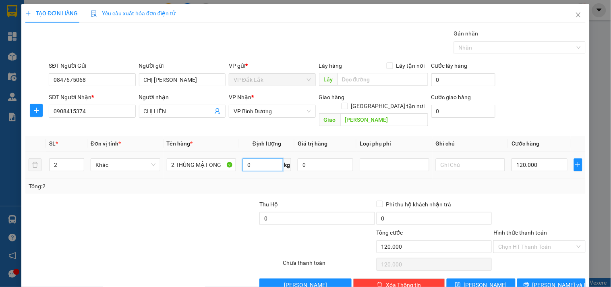
click at [256, 158] on input "0" at bounding box center [262, 164] width 41 height 13
click at [529, 158] on input "120.000" at bounding box center [539, 164] width 56 height 13
click at [546, 280] on span "[PERSON_NAME] và In" at bounding box center [560, 284] width 56 height 9
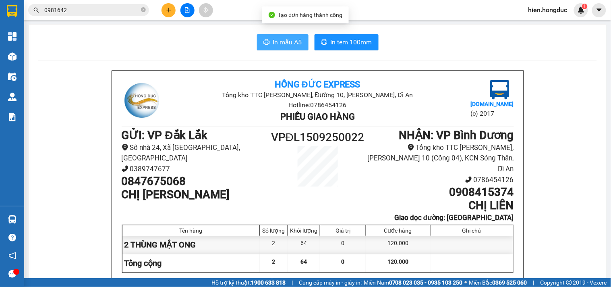
click at [295, 35] on button "In mẫu A5" at bounding box center [283, 42] width 52 height 16
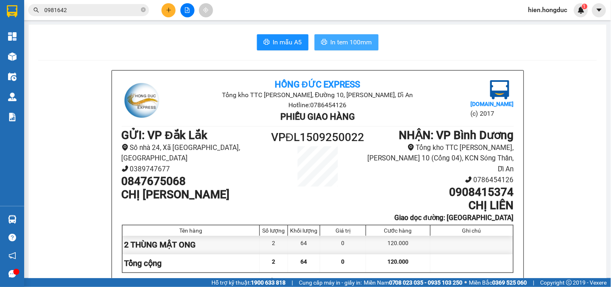
click at [343, 38] on span "In tem 100mm" at bounding box center [351, 42] width 41 height 10
click at [166, 10] on icon "plus" at bounding box center [169, 10] width 6 height 6
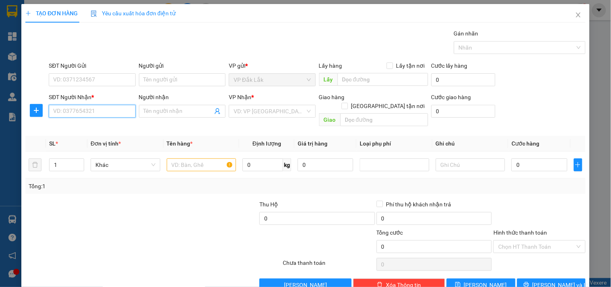
click at [81, 107] on input "SĐT Người Nhận *" at bounding box center [92, 111] width 87 height 13
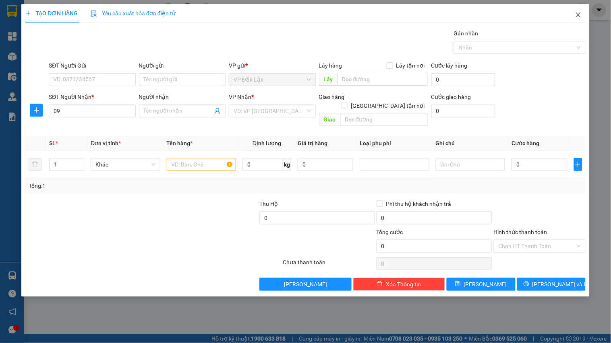
click at [583, 15] on span "Close" at bounding box center [578, 15] width 23 height 23
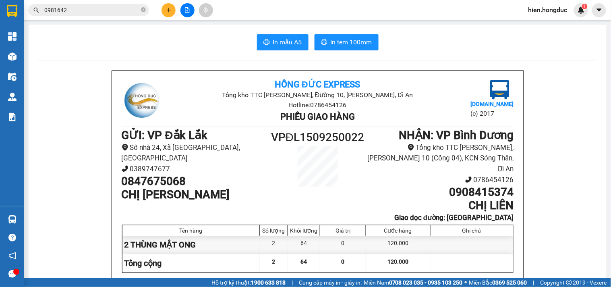
click at [170, 11] on icon "plus" at bounding box center [169, 10] width 6 height 6
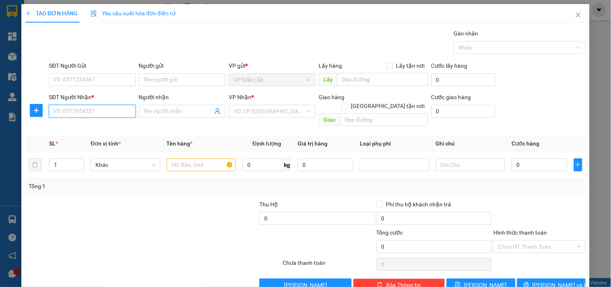
click at [83, 110] on input "SĐT Người Nhận *" at bounding box center [92, 111] width 87 height 13
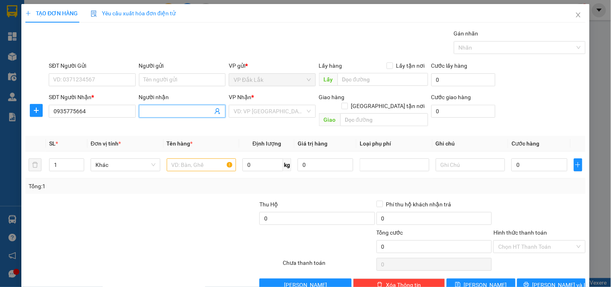
click at [154, 111] on input "Người nhận" at bounding box center [178, 111] width 69 height 9
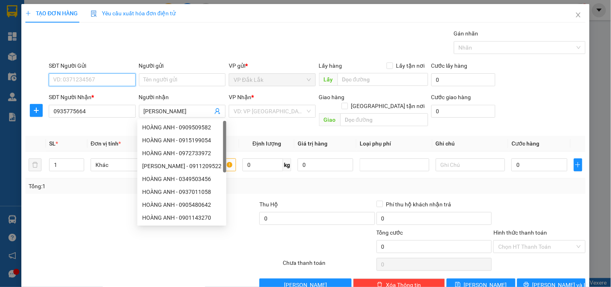
click at [87, 83] on input "SĐT Người Gửi" at bounding box center [92, 79] width 87 height 13
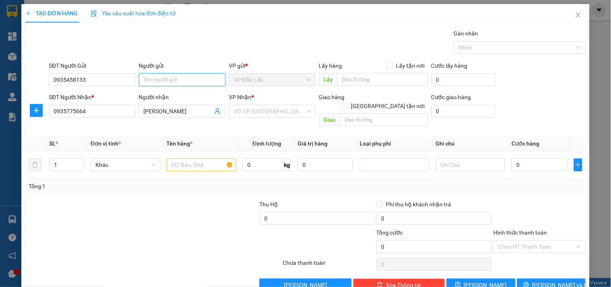
click at [159, 82] on input "Người gửi" at bounding box center [182, 79] width 87 height 13
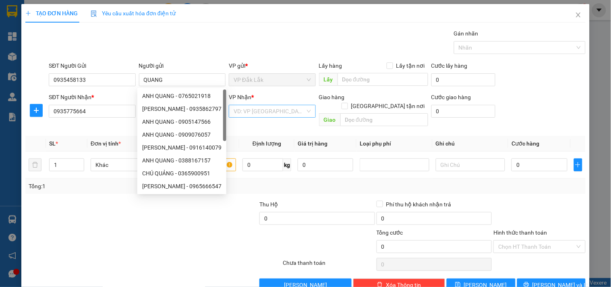
click at [294, 111] on input "search" at bounding box center [268, 111] width 71 height 12
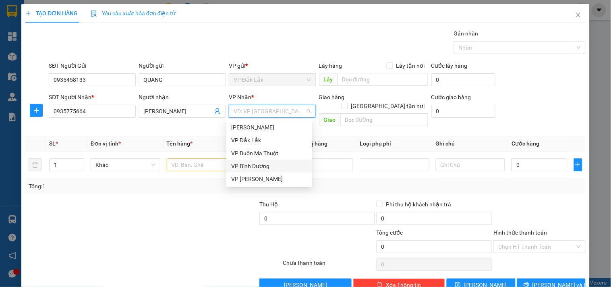
click at [264, 164] on div "VP Bình Dương" at bounding box center [269, 165] width 76 height 9
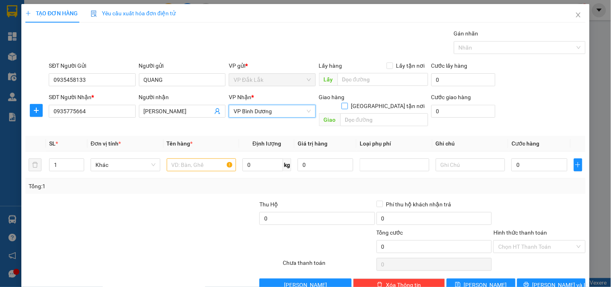
click at [347, 103] on input "[GEOGRAPHIC_DATA] tận nơi" at bounding box center [344, 106] width 6 height 6
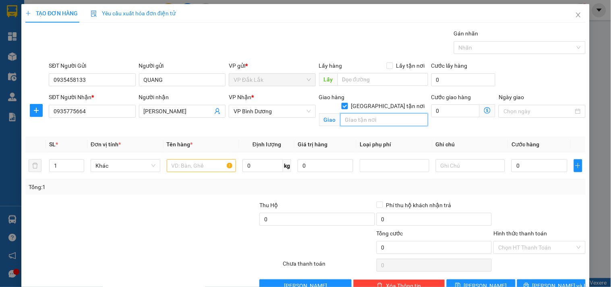
click at [361, 115] on input "text" at bounding box center [384, 119] width 88 height 13
click at [372, 113] on input "CC THỚI AN,[PERSON_NAME] RIÊNG,Q12" at bounding box center [384, 119] width 88 height 13
click at [388, 113] on input "CC THỚI AN,CỔNG 1 [PERSON_NAME] RIÊNG,Q12" at bounding box center [384, 119] width 88 height 13
click at [403, 113] on input "CC THỚI AN,CỔNG SỐ 1 [PERSON_NAME] RIÊNG,Q12" at bounding box center [384, 119] width 88 height 13
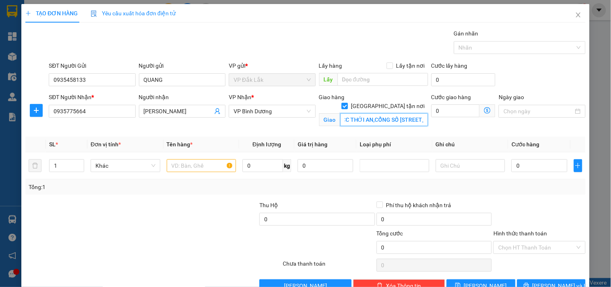
scroll to position [0, 9]
click at [440, 109] on input "0" at bounding box center [455, 110] width 49 height 13
click at [176, 166] on input "text" at bounding box center [202, 165] width 70 height 13
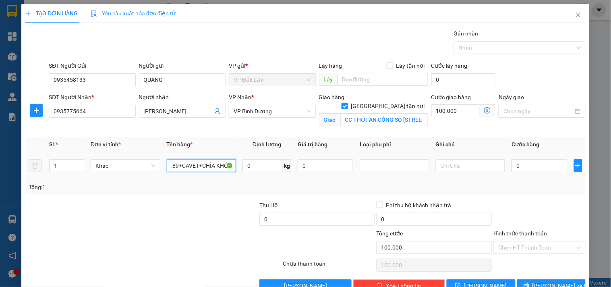
scroll to position [0, 38]
click at [251, 168] on input "0" at bounding box center [262, 165] width 41 height 13
click at [520, 167] on input "0" at bounding box center [539, 165] width 56 height 13
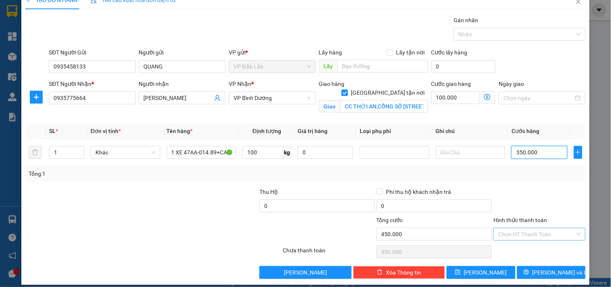
scroll to position [21, 0]
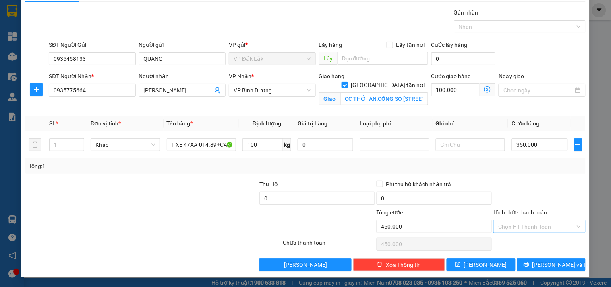
click at [543, 227] on input "Hình thức thanh toán" at bounding box center [536, 226] width 76 height 12
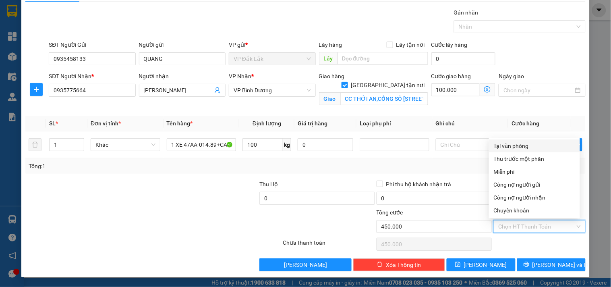
click at [519, 145] on div "Tại văn phòng" at bounding box center [534, 145] width 81 height 9
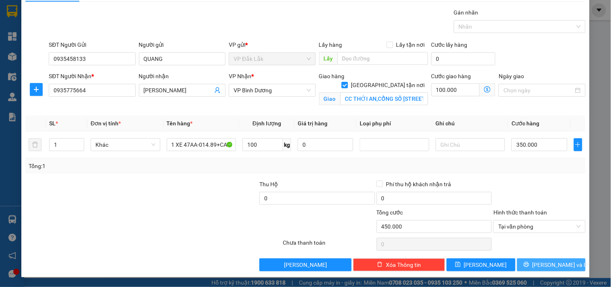
click at [538, 260] on span "[PERSON_NAME] và In" at bounding box center [560, 264] width 56 height 9
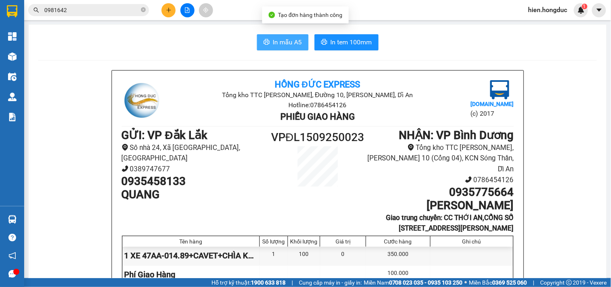
drag, startPoint x: 259, startPoint y: 40, endPoint x: 264, endPoint y: 44, distance: 6.6
click at [263, 41] on icon "printer" at bounding box center [266, 42] width 6 height 6
click at [274, 42] on span "In mẫu A5" at bounding box center [287, 42] width 29 height 10
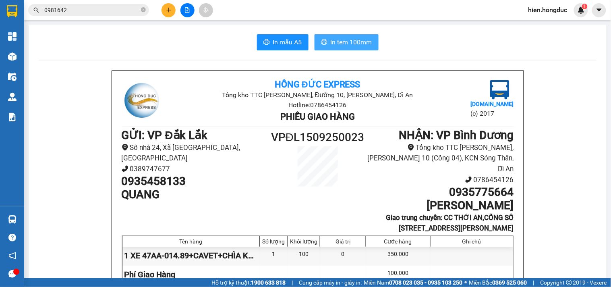
click at [352, 41] on span "In tem 100mm" at bounding box center [351, 42] width 41 height 10
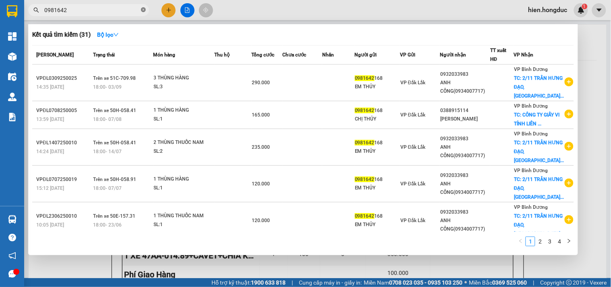
click at [143, 6] on span at bounding box center [143, 10] width 5 height 8
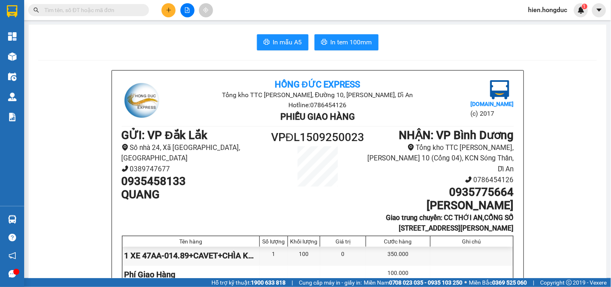
click at [103, 10] on input "text" at bounding box center [91, 10] width 95 height 9
click at [173, 15] on button at bounding box center [168, 10] width 14 height 14
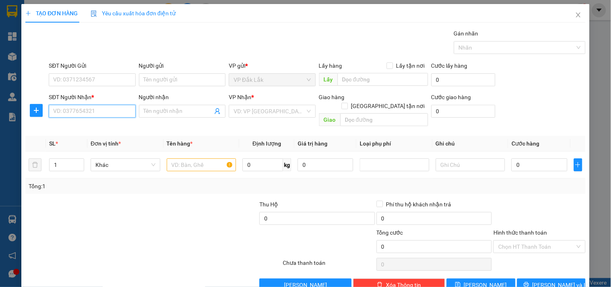
click at [77, 112] on input "SĐT Người Nhận *" at bounding box center [92, 111] width 87 height 13
click at [347, 103] on input "[GEOGRAPHIC_DATA] tận nơi" at bounding box center [344, 106] width 6 height 6
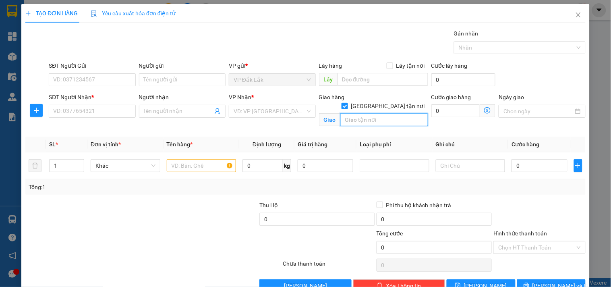
click at [359, 115] on input "text" at bounding box center [384, 119] width 88 height 13
click at [167, 110] on input "Người nhận" at bounding box center [178, 111] width 69 height 9
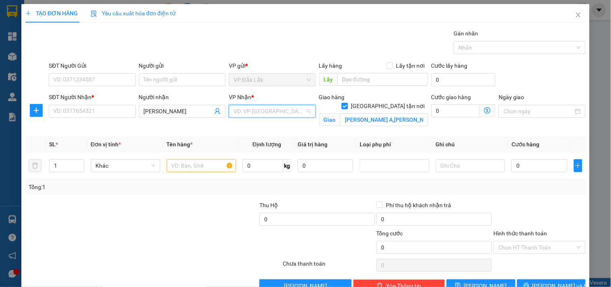
click at [283, 115] on input "search" at bounding box center [268, 111] width 71 height 12
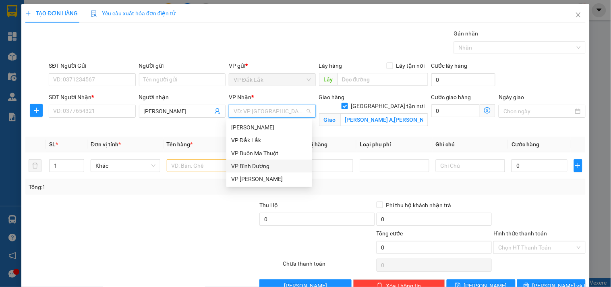
click at [263, 165] on div "VP Bình Dương" at bounding box center [269, 165] width 76 height 9
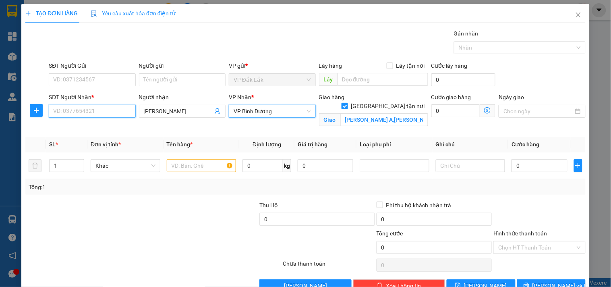
click at [86, 110] on input "SĐT Người Nhận *" at bounding box center [92, 111] width 87 height 13
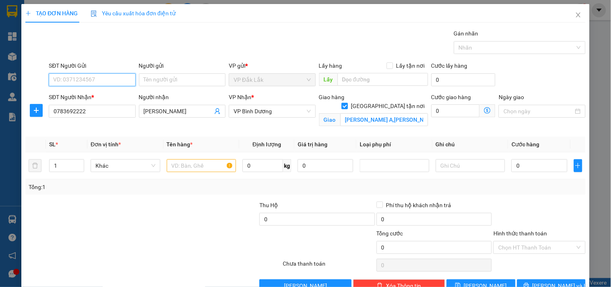
click at [93, 82] on input "SĐT Người Gửi" at bounding box center [92, 79] width 87 height 13
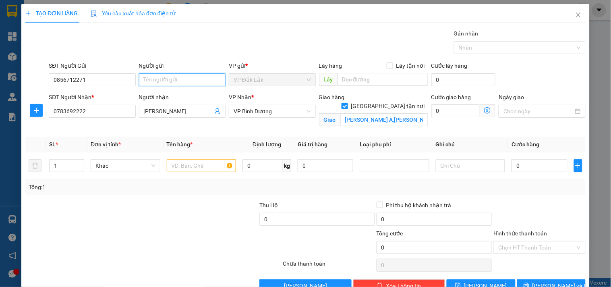
click at [155, 80] on input "Người gửi" at bounding box center [182, 79] width 87 height 13
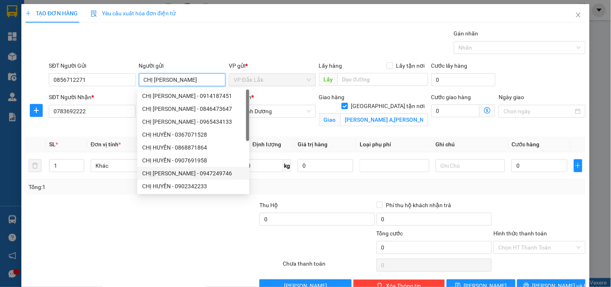
click at [184, 169] on div "CHỊ [PERSON_NAME] - 0947249746" at bounding box center [193, 173] width 102 height 9
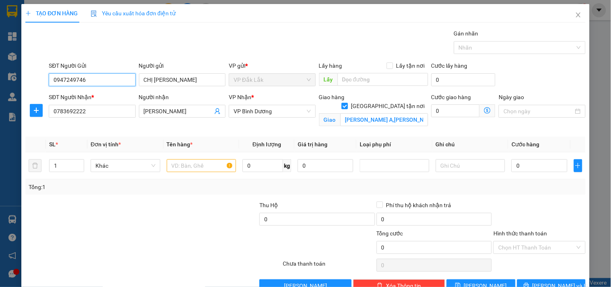
drag, startPoint x: 94, startPoint y: 78, endPoint x: 30, endPoint y: 88, distance: 65.1
click at [30, 88] on div "SĐT Người Gửi 0947249746 0947249746 Người gửi CHỊ HUYỀN VP gửi * VP Đắk Lắk Lấy…" at bounding box center [306, 75] width 562 height 28
click at [190, 164] on input "text" at bounding box center [202, 165] width 70 height 13
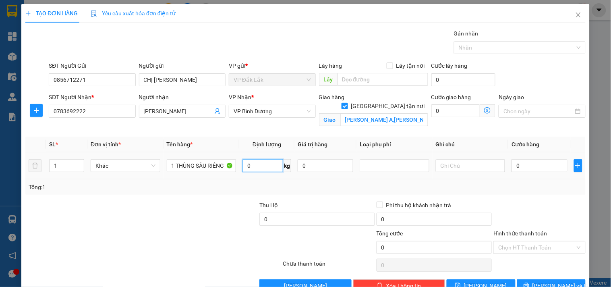
click at [255, 165] on input "0" at bounding box center [262, 165] width 41 height 13
click at [450, 113] on input "0" at bounding box center [455, 110] width 49 height 13
click at [535, 166] on input "0" at bounding box center [539, 165] width 56 height 13
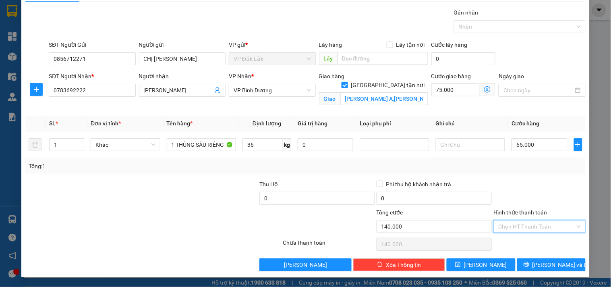
click at [529, 226] on input "Hình thức thanh toán" at bounding box center [536, 226] width 76 height 12
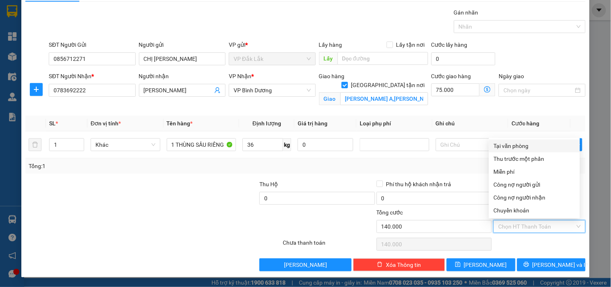
click at [529, 143] on div "Tại văn phòng" at bounding box center [534, 145] width 81 height 9
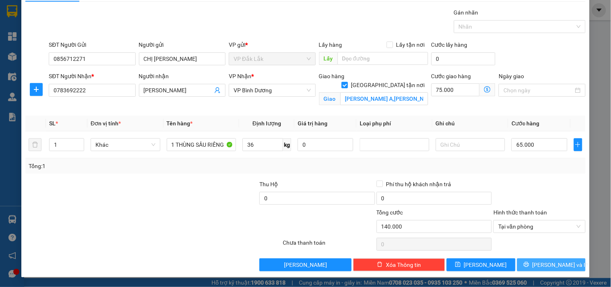
click at [532, 258] on button "[PERSON_NAME] và In" at bounding box center [551, 264] width 68 height 13
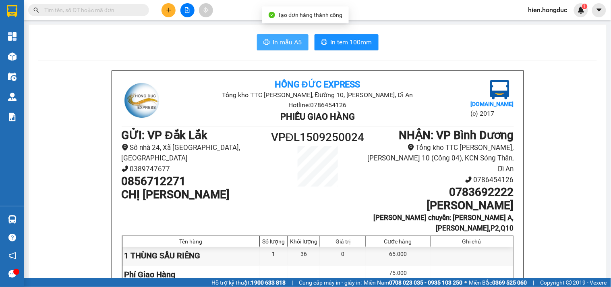
drag, startPoint x: 278, startPoint y: 41, endPoint x: 260, endPoint y: 41, distance: 17.7
click at [278, 41] on span "In mẫu A5" at bounding box center [287, 42] width 29 height 10
click at [273, 43] on span "In mẫu A5" at bounding box center [287, 42] width 29 height 10
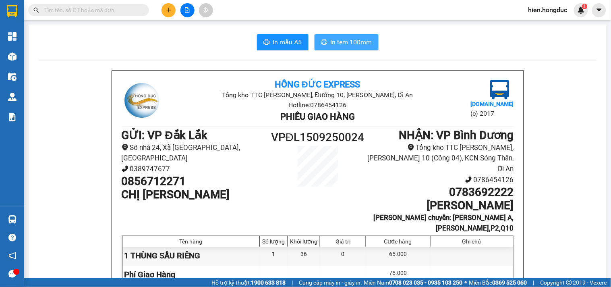
click at [347, 41] on span "In tem 100mm" at bounding box center [351, 42] width 41 height 10
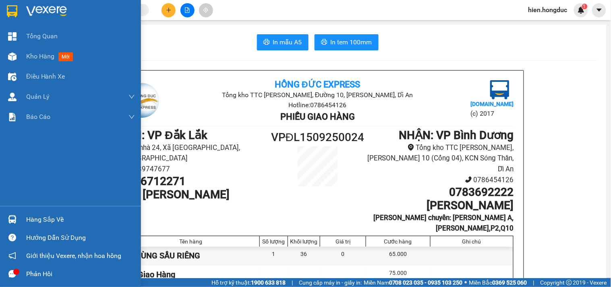
click at [30, 10] on img at bounding box center [46, 11] width 41 height 12
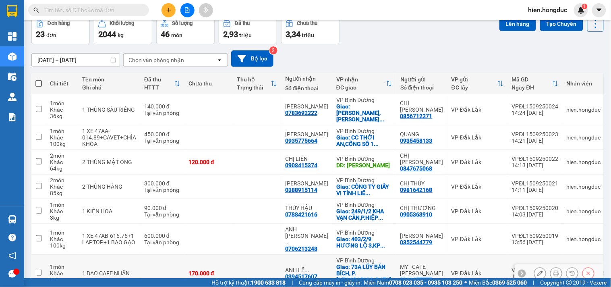
scroll to position [89, 0]
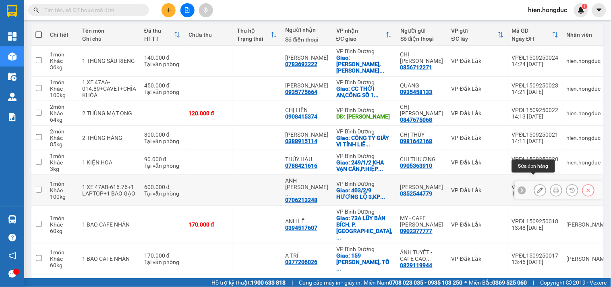
click at [537, 187] on icon at bounding box center [540, 190] width 6 height 6
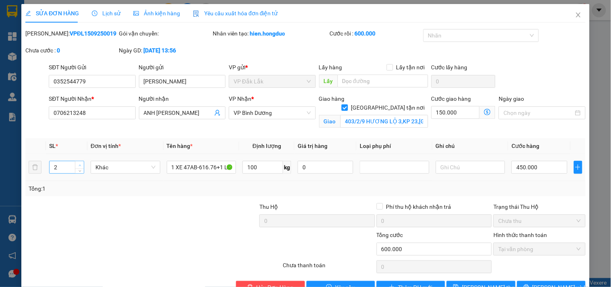
click at [82, 164] on span "Increase Value" at bounding box center [79, 164] width 9 height 7
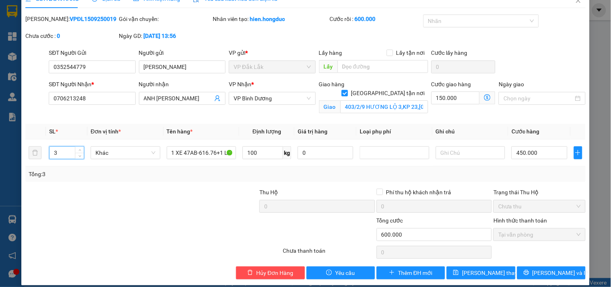
scroll to position [22, 0]
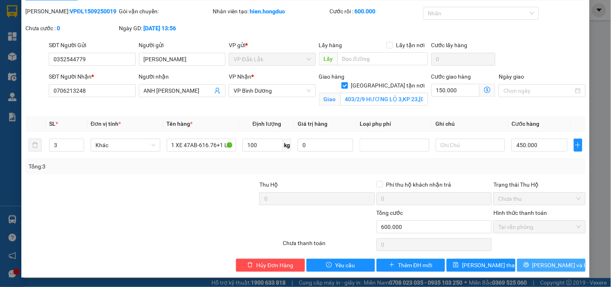
click at [537, 264] on button "[PERSON_NAME] và In" at bounding box center [551, 264] width 68 height 13
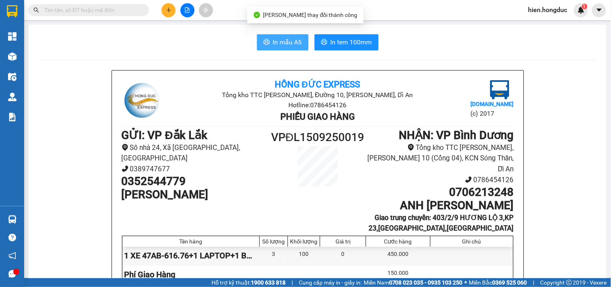
click at [279, 42] on span "In mẫu A5" at bounding box center [287, 42] width 29 height 10
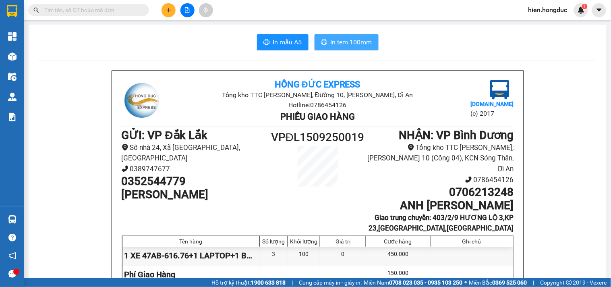
click at [349, 42] on span "In tem 100mm" at bounding box center [351, 42] width 41 height 10
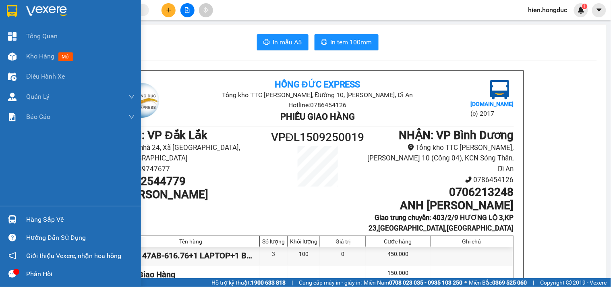
click at [56, 10] on img at bounding box center [46, 11] width 41 height 12
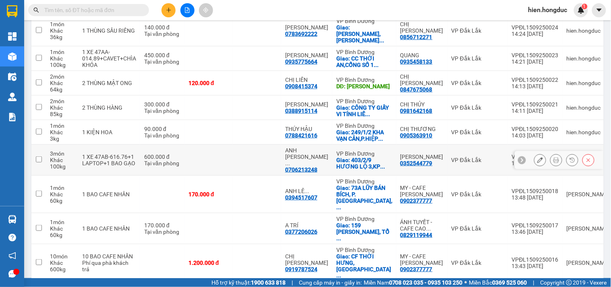
scroll to position [136, 0]
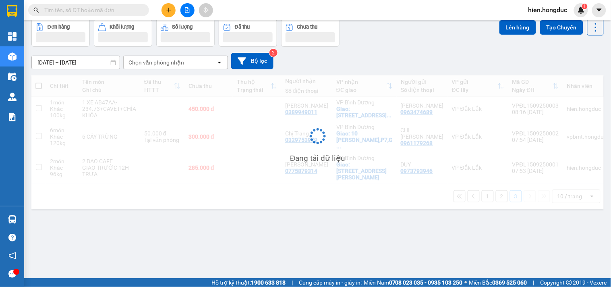
scroll to position [37, 0]
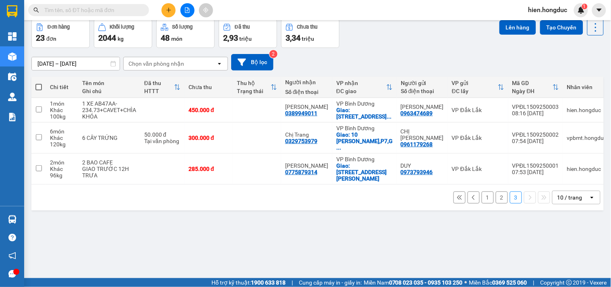
click at [496, 191] on button "2" at bounding box center [502, 197] width 12 height 12
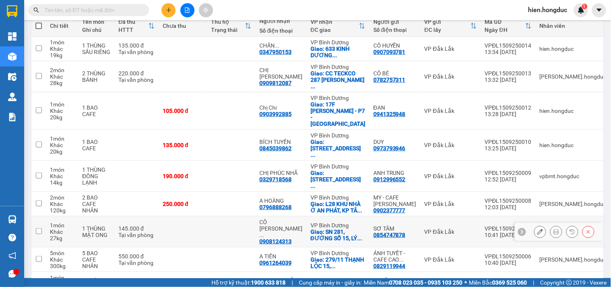
scroll to position [136, 0]
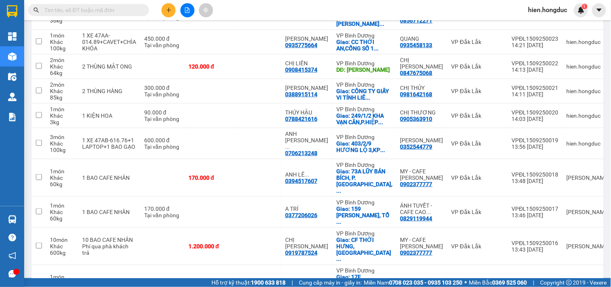
click at [102, 14] on input "text" at bounding box center [91, 10] width 95 height 9
click at [168, 11] on icon "plus" at bounding box center [168, 10] width 0 height 4
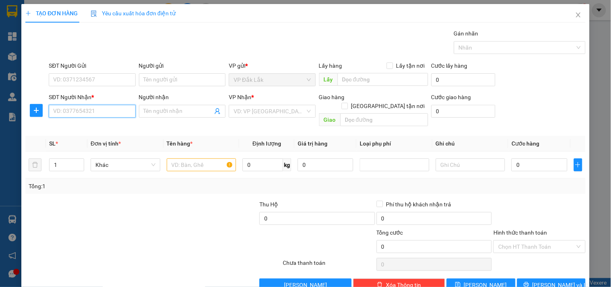
click at [74, 109] on input "SĐT Người Nhận *" at bounding box center [92, 111] width 87 height 13
click at [78, 107] on input "SĐT Người Nhận *" at bounding box center [92, 111] width 87 height 13
click at [81, 115] on input "SĐT Người Nhận *" at bounding box center [92, 111] width 87 height 13
click at [161, 113] on input "Người nhận" at bounding box center [178, 111] width 69 height 9
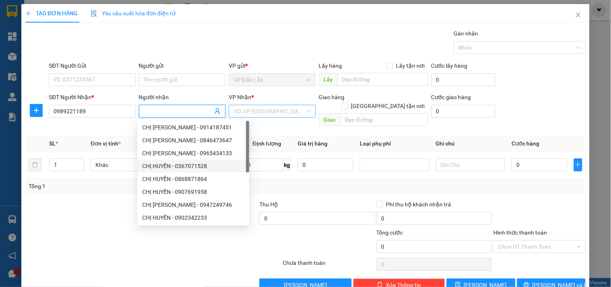
click at [268, 109] on input "search" at bounding box center [268, 111] width 71 height 12
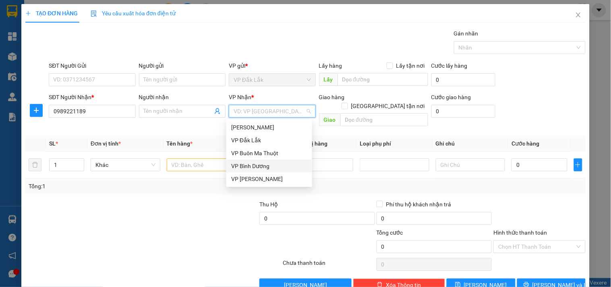
click at [264, 168] on div "VP Bình Dương" at bounding box center [269, 165] width 76 height 9
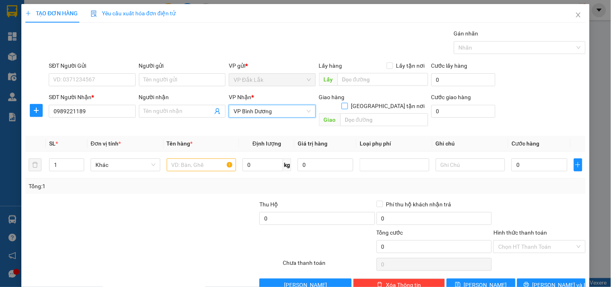
click at [347, 103] on input "[GEOGRAPHIC_DATA] tận nơi" at bounding box center [344, 106] width 6 height 6
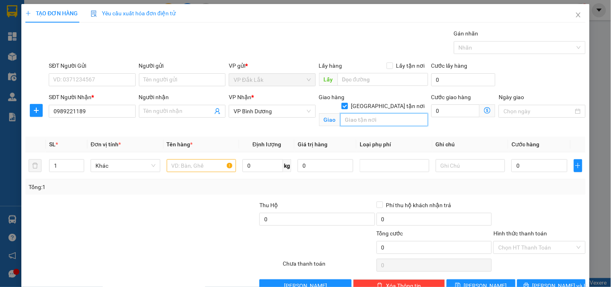
click at [361, 113] on input "text" at bounding box center [384, 119] width 88 height 13
click at [157, 111] on input "Người nhận" at bounding box center [178, 111] width 69 height 9
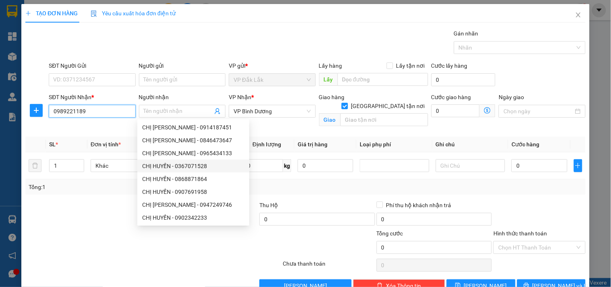
click at [89, 114] on input "0989221189" at bounding box center [92, 111] width 87 height 13
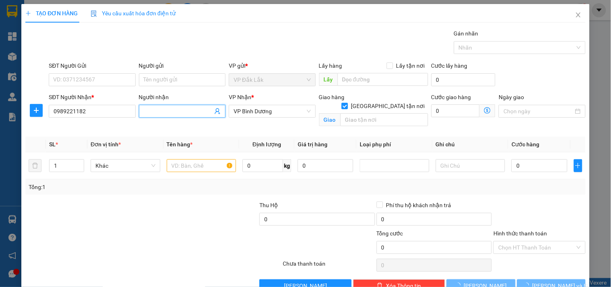
click at [178, 114] on input "Người nhận" at bounding box center [178, 111] width 69 height 9
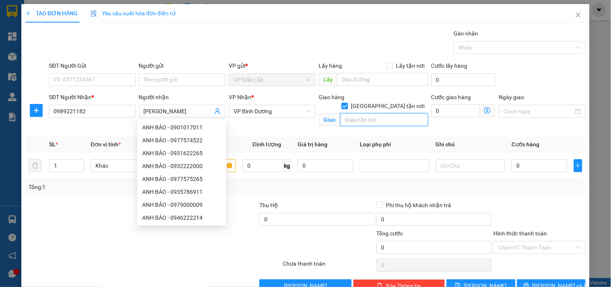
click at [384, 113] on input "text" at bounding box center [384, 119] width 88 height 13
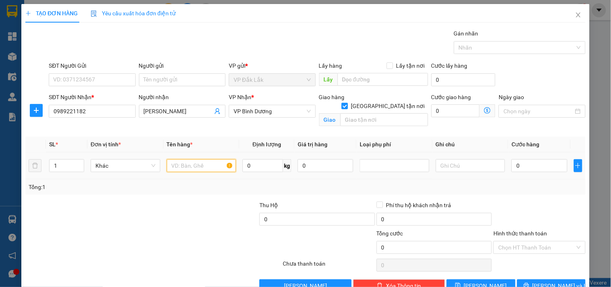
click at [200, 166] on input "text" at bounding box center [202, 165] width 70 height 13
click at [252, 164] on input "0" at bounding box center [262, 165] width 41 height 13
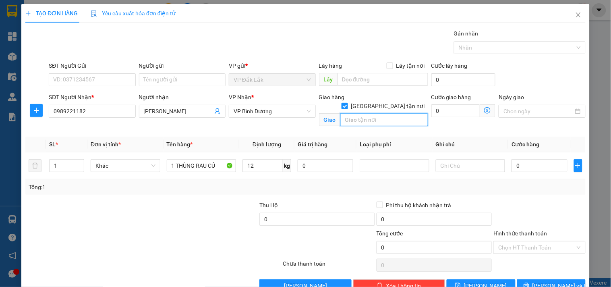
click at [377, 113] on input "text" at bounding box center [384, 119] width 88 height 13
click at [408, 113] on input "NHÀ XƯỞNG D2,LÔ 1-15-1,KHU CÔNG NGHỆ CAO,TĂNG NHƠN PÚ B" at bounding box center [384, 119] width 88 height 13
click at [413, 113] on input "NHÀ XƯỞNG D2,LÔ 1-15-1,KHU CÔNG NGHỆ CAO,TĂNG NHƠN HPÚ B" at bounding box center [384, 119] width 88 height 13
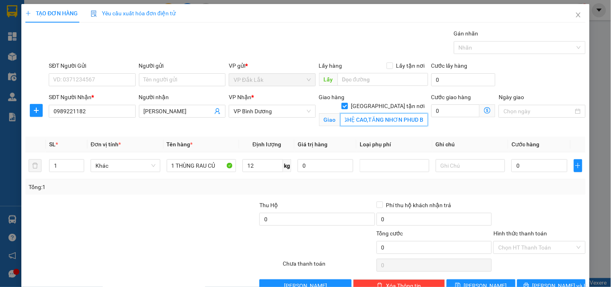
scroll to position [0, 109]
click at [413, 113] on input "NHÀ XƯỞNG D2,LÔ 1-15-1,KHU CÔNG NGHỆ CAO,TĂNG NHƠN PHUD B" at bounding box center [384, 119] width 88 height 13
click at [446, 113] on input "0" at bounding box center [455, 110] width 49 height 13
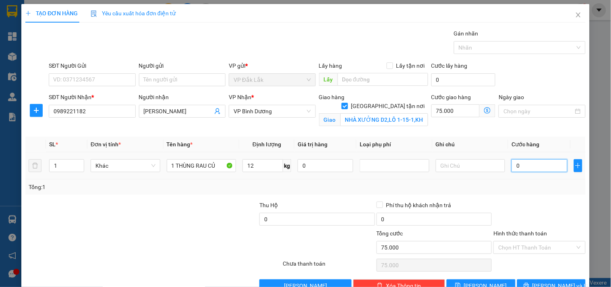
click at [520, 165] on input "0" at bounding box center [539, 165] width 56 height 13
click at [520, 248] on input "Hình thức thanh toán" at bounding box center [536, 247] width 76 height 12
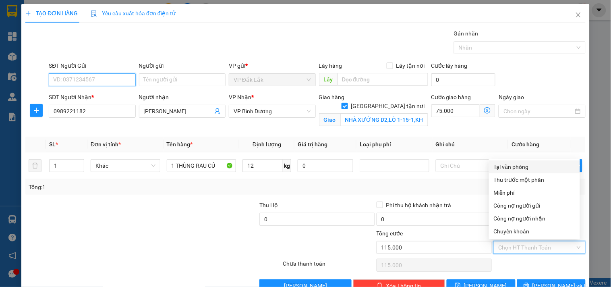
click at [91, 78] on input "SĐT Người Gửi" at bounding box center [92, 79] width 87 height 13
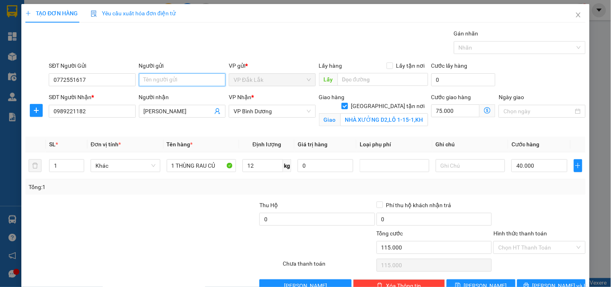
click at [151, 82] on input "Người gửi" at bounding box center [182, 79] width 87 height 13
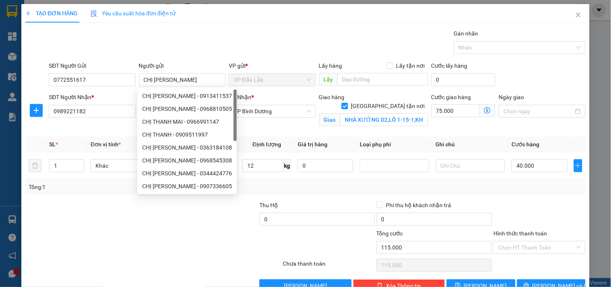
click at [83, 217] on div at bounding box center [83, 214] width 117 height 28
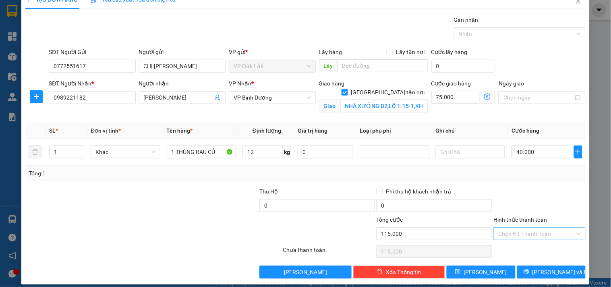
scroll to position [21, 0]
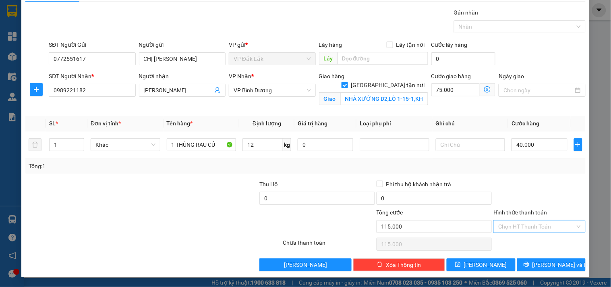
click at [521, 228] on input "Hình thức thanh toán" at bounding box center [536, 226] width 76 height 12
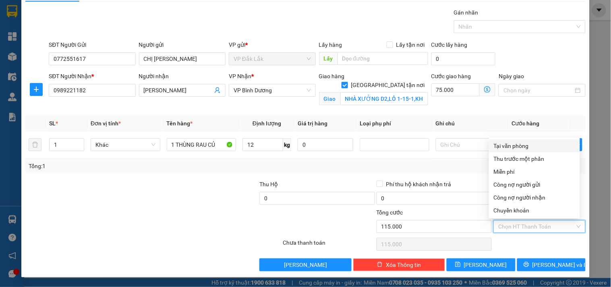
click at [517, 142] on div "Tại văn phòng" at bounding box center [534, 145] width 81 height 9
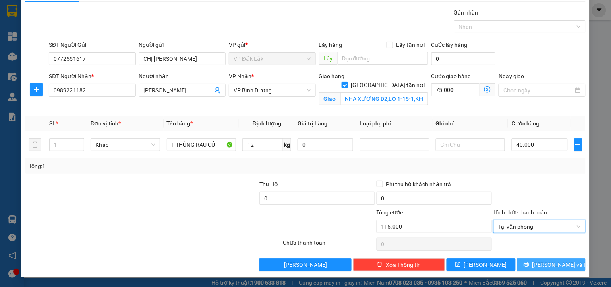
click at [526, 263] on button "[PERSON_NAME] và In" at bounding box center [551, 264] width 68 height 13
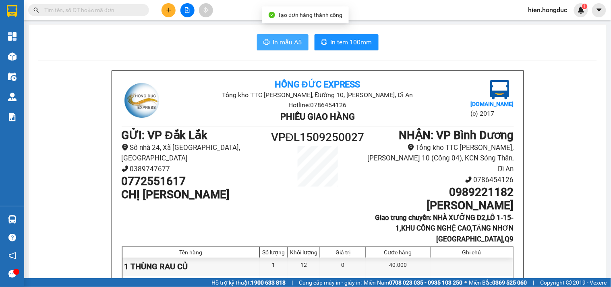
click at [277, 39] on span "In mẫu A5" at bounding box center [287, 42] width 29 height 10
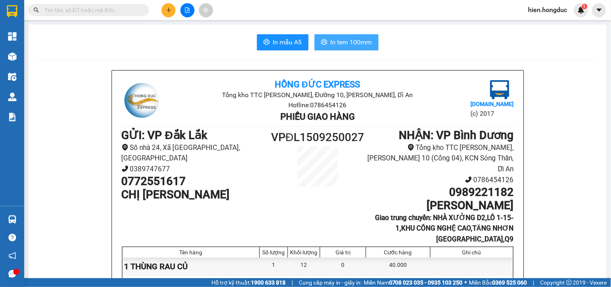
click at [332, 38] on span "In tem 100mm" at bounding box center [351, 42] width 41 height 10
click at [167, 6] on button at bounding box center [168, 10] width 14 height 14
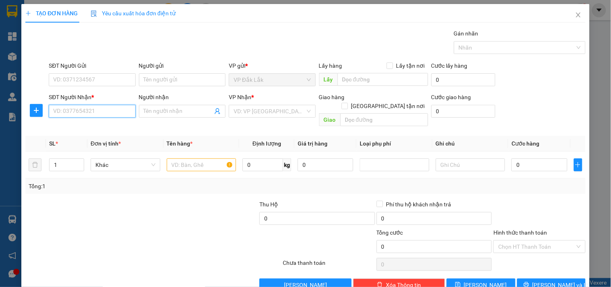
click at [88, 112] on input "SĐT Người Nhận *" at bounding box center [92, 111] width 87 height 13
click at [575, 14] on icon "close" at bounding box center [578, 15] width 6 height 6
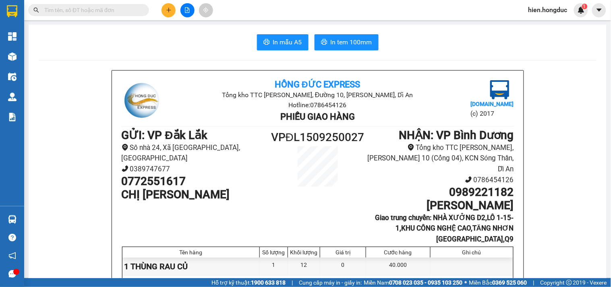
click at [106, 10] on input "text" at bounding box center [91, 10] width 95 height 9
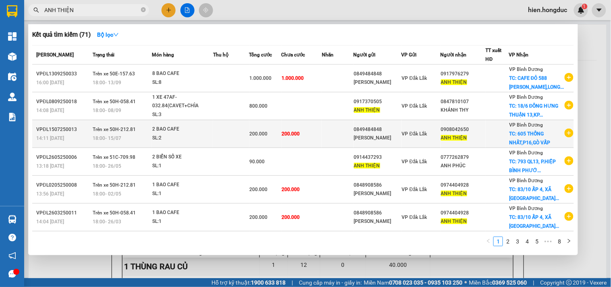
click at [564, 137] on icon "plus-circle" at bounding box center [568, 132] width 9 height 9
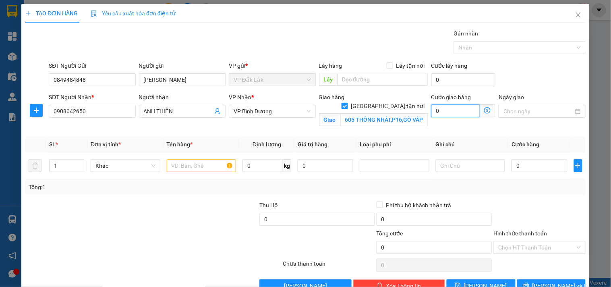
click at [446, 111] on input "0" at bounding box center [455, 110] width 49 height 13
click at [78, 161] on span "up" at bounding box center [79, 163] width 5 height 5
click at [200, 165] on input "text" at bounding box center [202, 165] width 70 height 13
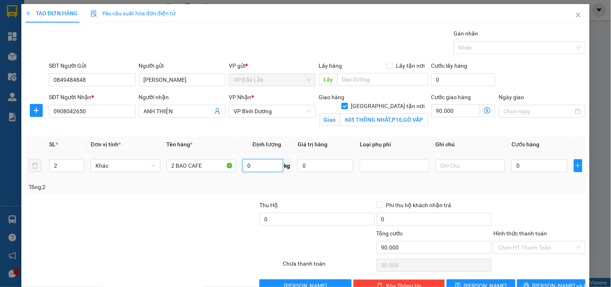
click at [253, 170] on input "0" at bounding box center [262, 165] width 41 height 13
click at [514, 167] on input "0" at bounding box center [539, 165] width 56 height 13
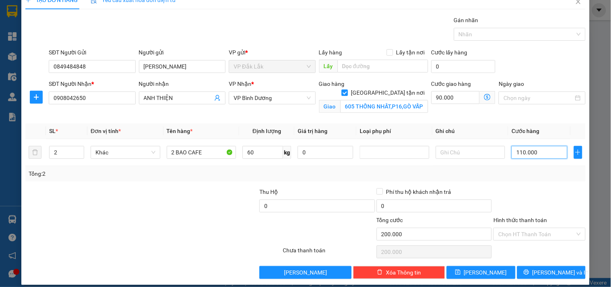
scroll to position [21, 0]
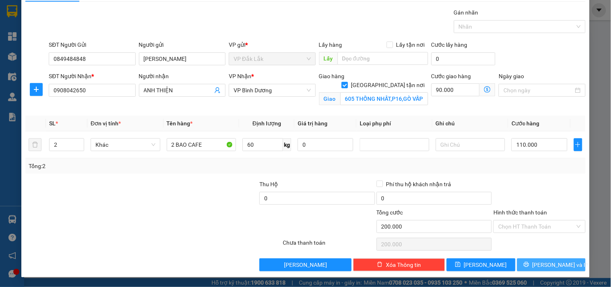
click at [529, 264] on icon "printer" at bounding box center [526, 264] width 6 height 6
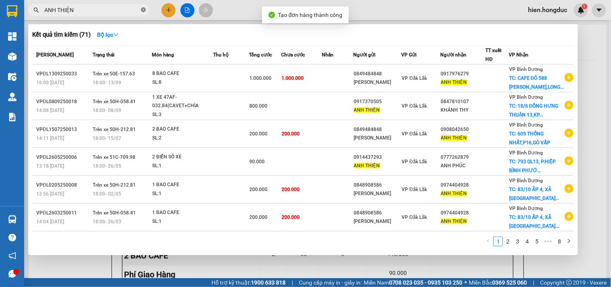
click at [143, 11] on icon "close-circle" at bounding box center [143, 9] width 5 height 5
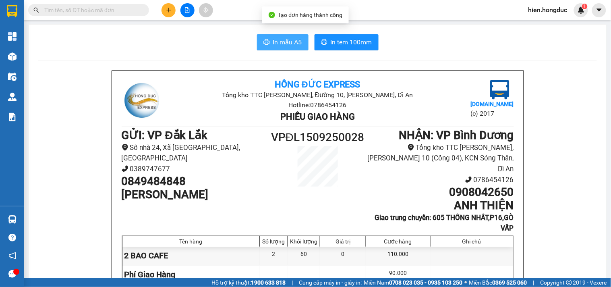
click at [296, 46] on span "In mẫu A5" at bounding box center [287, 42] width 29 height 10
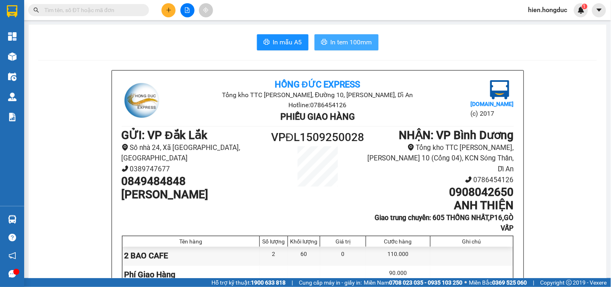
click at [355, 45] on span "In tem 100mm" at bounding box center [351, 42] width 41 height 10
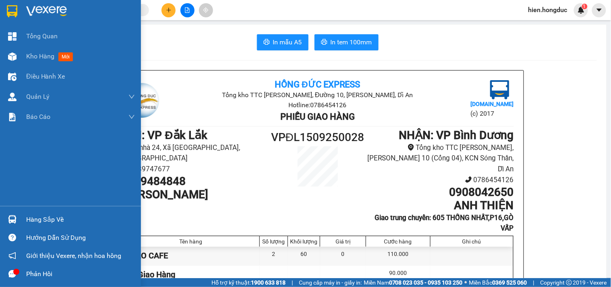
click at [33, 9] on img at bounding box center [46, 11] width 41 height 12
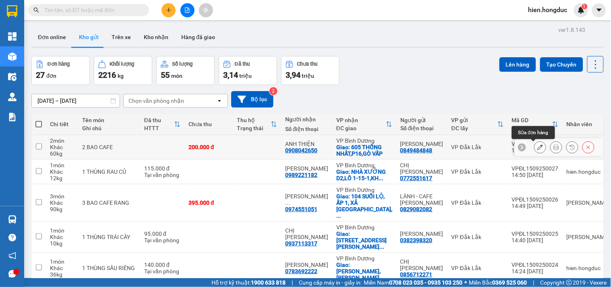
click at [536, 147] on button at bounding box center [539, 147] width 11 height 14
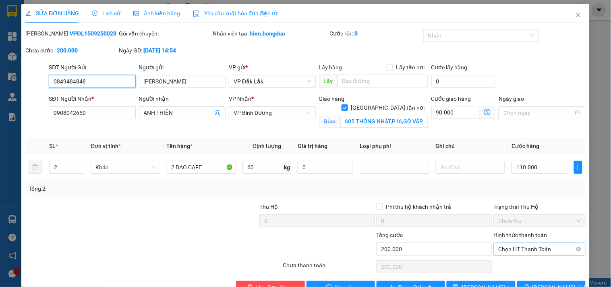
click at [531, 244] on span "Chọn HT Thanh Toán" at bounding box center [539, 249] width 82 height 12
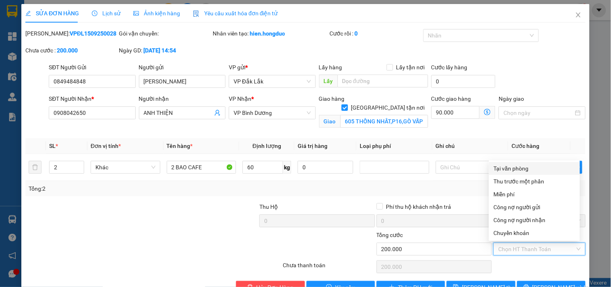
click at [525, 170] on div "Tại văn phòng" at bounding box center [534, 168] width 81 height 9
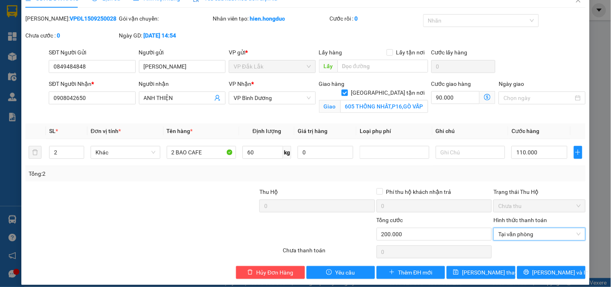
scroll to position [22, 0]
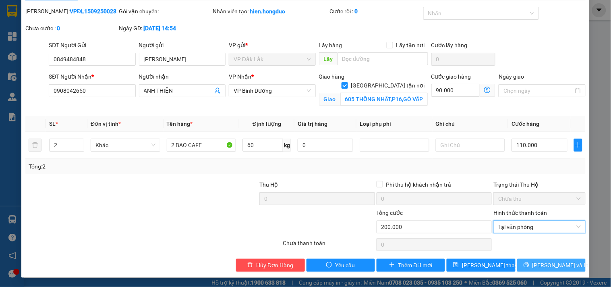
click at [529, 264] on icon "printer" at bounding box center [525, 264] width 5 height 5
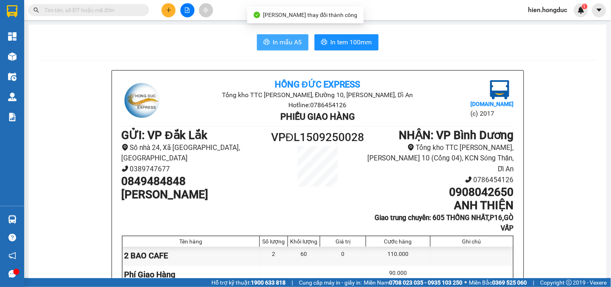
click at [303, 42] on button "In mẫu A5" at bounding box center [283, 42] width 52 height 16
click at [276, 41] on span "In mẫu A5" at bounding box center [287, 42] width 29 height 10
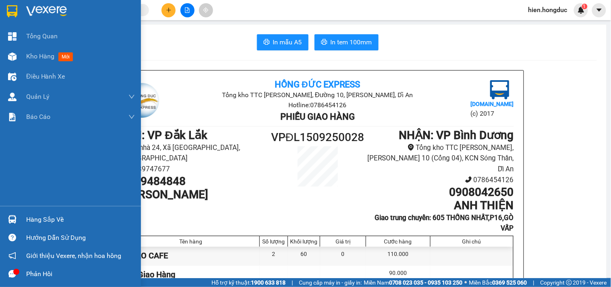
click at [17, 9] on div at bounding box center [12, 11] width 14 height 14
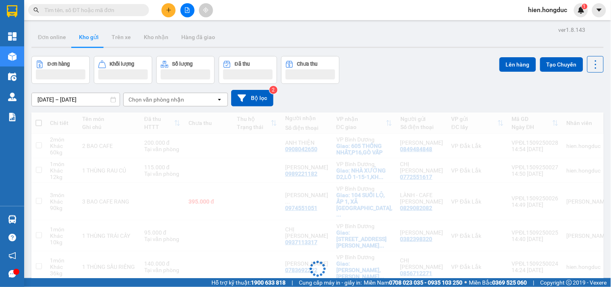
click at [130, 8] on input "text" at bounding box center [91, 10] width 95 height 9
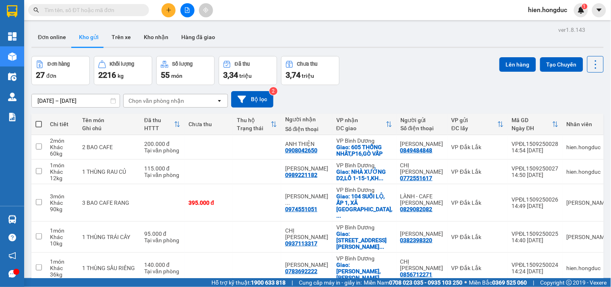
click at [103, 10] on input "text" at bounding box center [91, 10] width 95 height 9
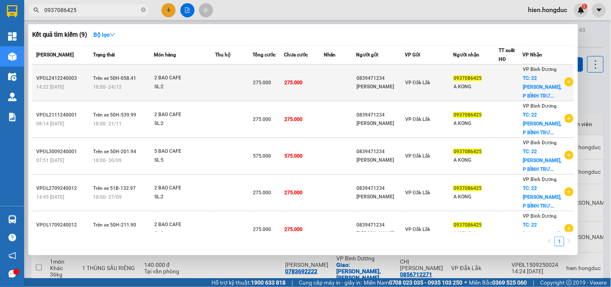
click at [564, 82] on icon "plus-circle" at bounding box center [568, 81] width 9 height 9
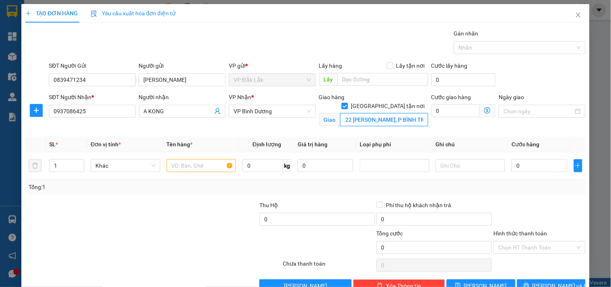
click at [376, 113] on input "22 [PERSON_NAME], P BÌNH TRƯNG TÂY, Q2" at bounding box center [384, 119] width 88 height 13
click at [372, 113] on input "22 [PERSON_NAME], P BÌNH TRƯNG TÂY, Q2" at bounding box center [384, 119] width 88 height 13
click at [449, 114] on input "0" at bounding box center [455, 110] width 49 height 13
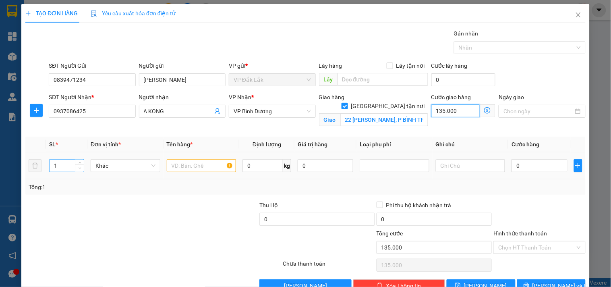
click at [79, 164] on span "Decrease Value" at bounding box center [79, 167] width 9 height 7
click at [78, 161] on span "up" at bounding box center [79, 163] width 5 height 5
click at [186, 166] on input "text" at bounding box center [202, 165] width 70 height 13
click at [260, 167] on input "0" at bounding box center [262, 165] width 41 height 13
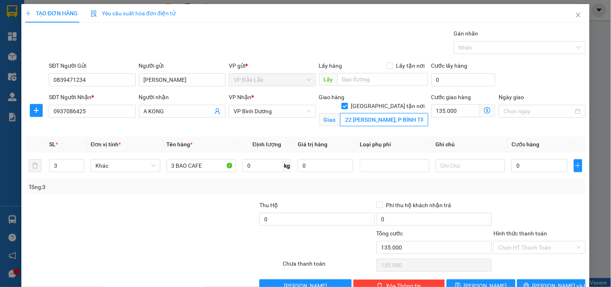
click at [379, 113] on input "22 [PERSON_NAME], P BÌNH TRƯNG TÂY, Q2" at bounding box center [384, 119] width 88 height 13
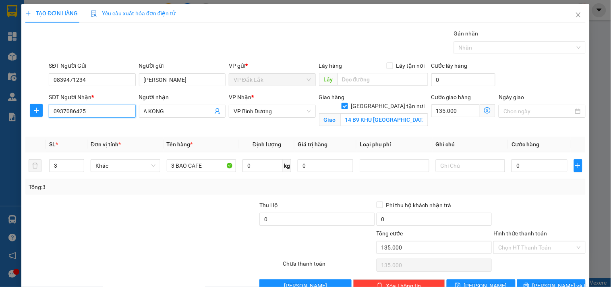
click at [85, 109] on input "0937086425" at bounding box center [92, 111] width 87 height 13
drag, startPoint x: 95, startPoint y: 115, endPoint x: 49, endPoint y: 120, distance: 46.6
click at [49, 120] on div "SĐT Người Nhận * 0937086425 0937086425" at bounding box center [92, 107] width 87 height 28
click at [254, 164] on input "0" at bounding box center [262, 165] width 41 height 13
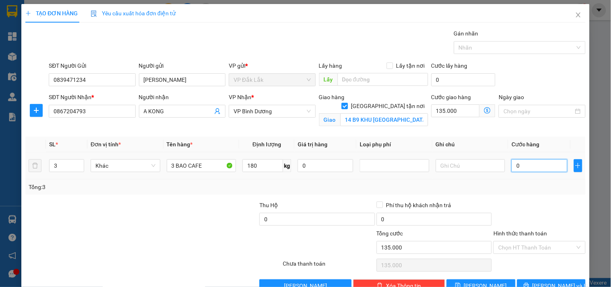
click at [521, 166] on input "0" at bounding box center [539, 165] width 56 height 13
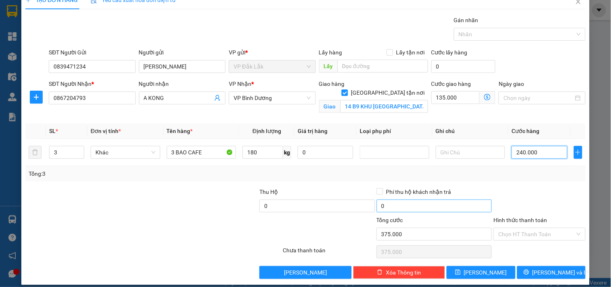
scroll to position [21, 0]
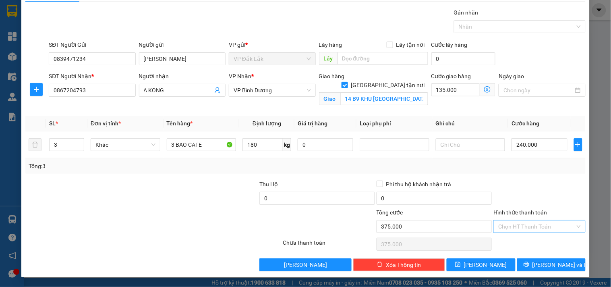
click at [532, 223] on input "Hình thức thanh toán" at bounding box center [536, 226] width 76 height 12
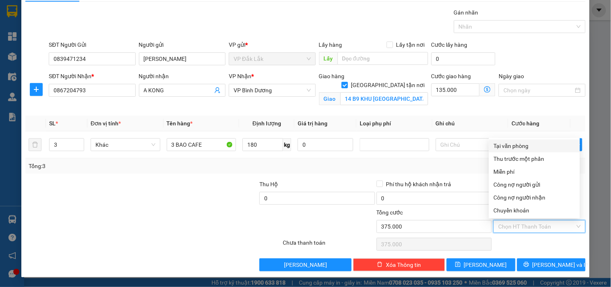
click at [515, 144] on div "Tại văn phòng" at bounding box center [534, 145] width 81 height 9
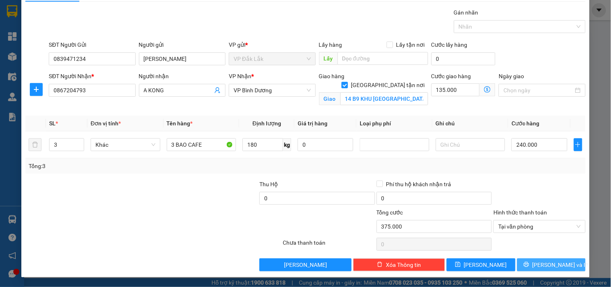
click at [536, 264] on button "[PERSON_NAME] và In" at bounding box center [551, 264] width 68 height 13
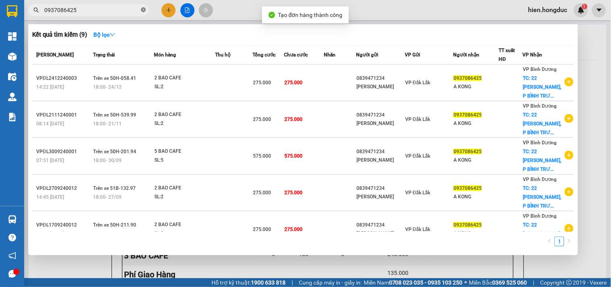
click at [141, 13] on span at bounding box center [143, 10] width 5 height 8
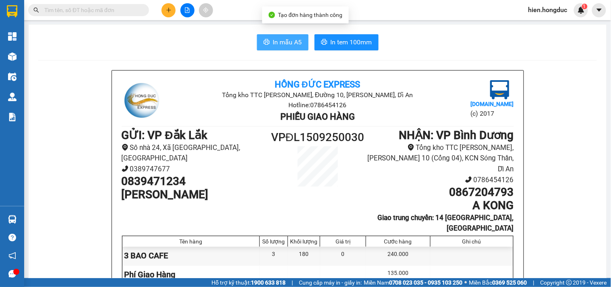
click at [282, 37] on span "In mẫu A5" at bounding box center [287, 42] width 29 height 10
click at [290, 41] on span "In mẫu A5" at bounding box center [287, 42] width 29 height 10
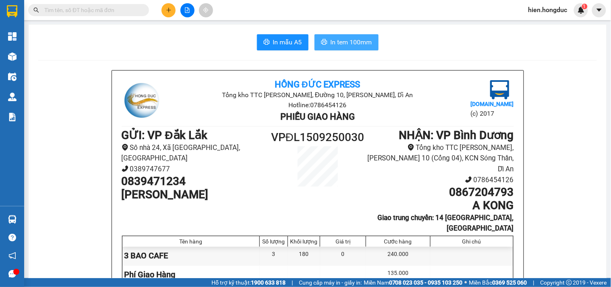
click at [357, 42] on span "In tem 100mm" at bounding box center [351, 42] width 41 height 10
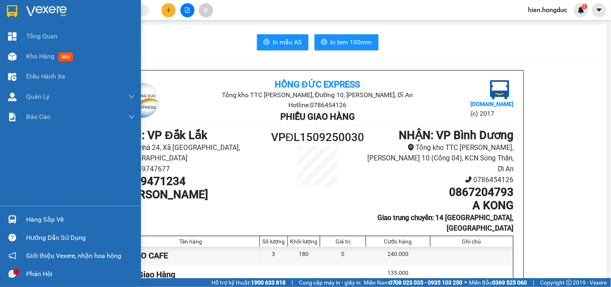
click at [33, 7] on img at bounding box center [46, 11] width 41 height 12
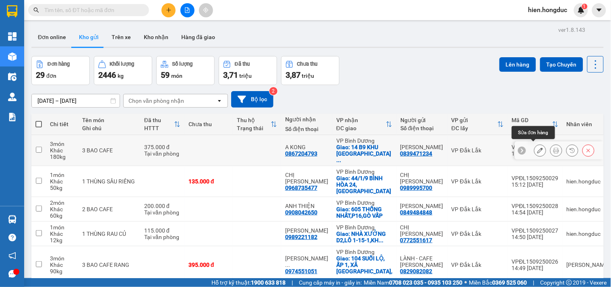
click at [537, 147] on icon at bounding box center [540, 150] width 6 height 6
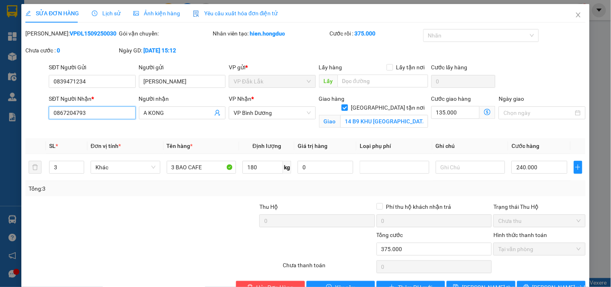
click at [102, 114] on input "0867204793" at bounding box center [92, 112] width 87 height 13
drag, startPoint x: 99, startPoint y: 110, endPoint x: 36, endPoint y: 136, distance: 68.4
click at [36, 136] on div "Total Paid Fee 375.000 Total UnPaid Fee 0 Cash Collection Total Fee Mã ĐH: VPĐL…" at bounding box center [305, 161] width 560 height 264
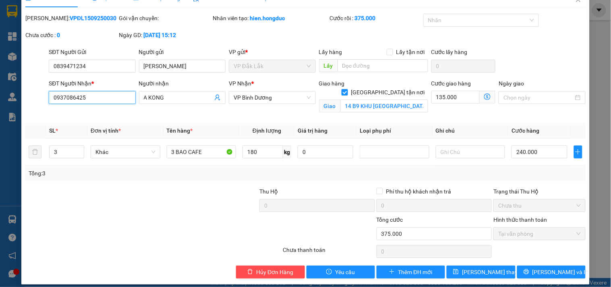
scroll to position [22, 0]
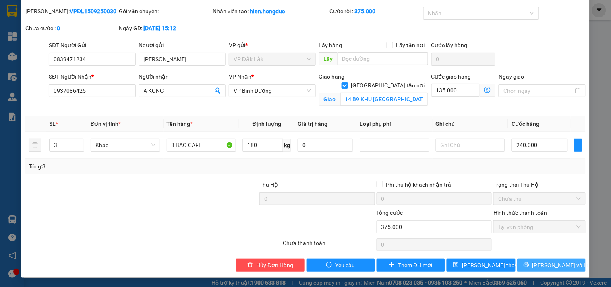
click at [547, 264] on span "[PERSON_NAME] và In" at bounding box center [560, 264] width 56 height 9
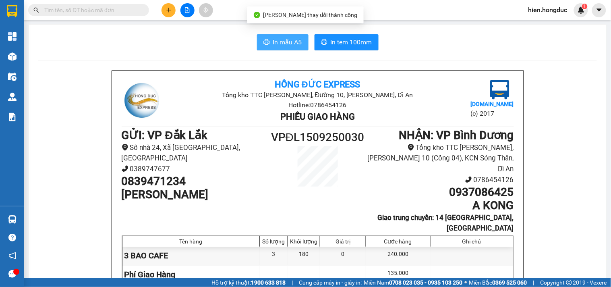
click at [293, 45] on span "In mẫu A5" at bounding box center [287, 42] width 29 height 10
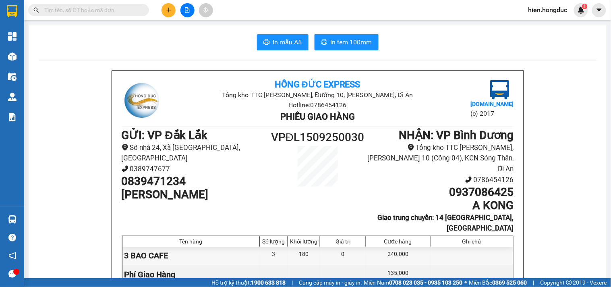
click at [504, 265] on div at bounding box center [471, 274] width 83 height 18
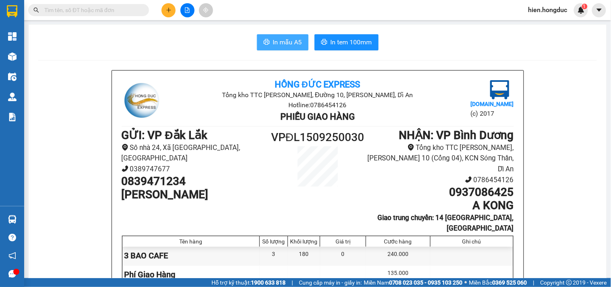
click at [287, 37] on span "In mẫu A5" at bounding box center [287, 42] width 29 height 10
click at [335, 41] on span "In tem 100mm" at bounding box center [351, 42] width 41 height 10
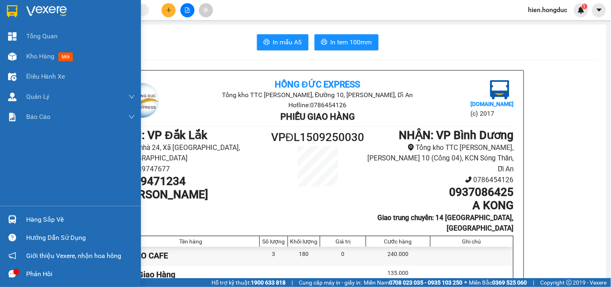
click at [40, 9] on img at bounding box center [46, 11] width 41 height 12
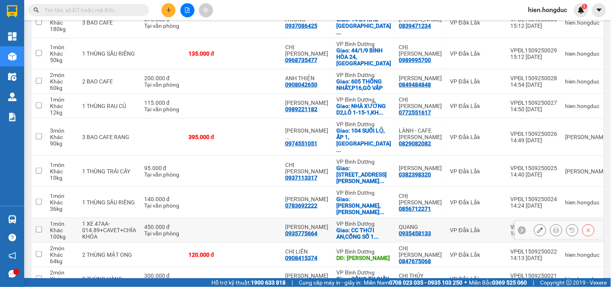
scroll to position [136, 0]
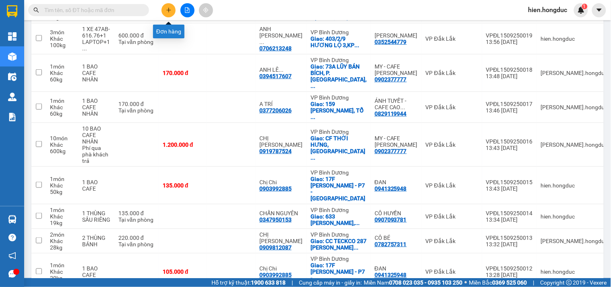
click at [166, 7] on icon "plus" at bounding box center [169, 10] width 6 height 6
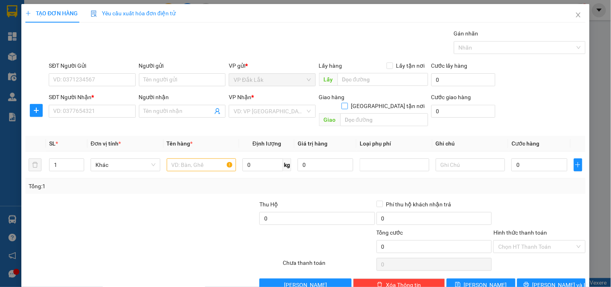
click at [347, 103] on input "[GEOGRAPHIC_DATA] tận nơi" at bounding box center [344, 106] width 6 height 6
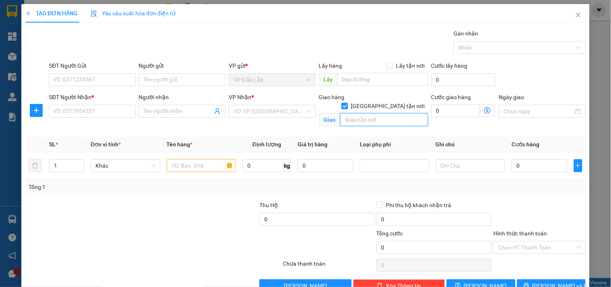
click at [359, 113] on input "text" at bounding box center [384, 119] width 88 height 13
click at [84, 112] on input "SĐT Người Nhận *" at bounding box center [92, 111] width 87 height 13
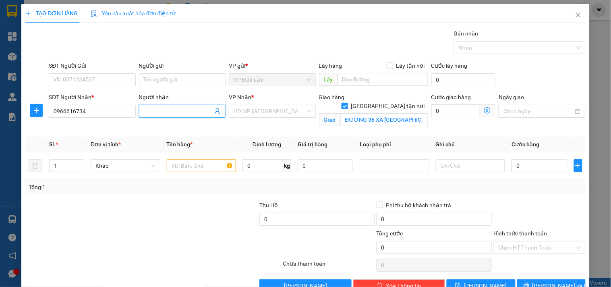
click at [182, 114] on input "Người nhận" at bounding box center [178, 111] width 69 height 9
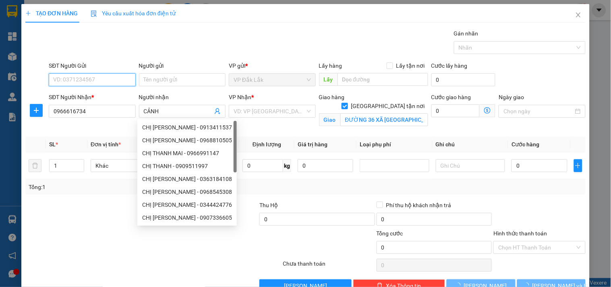
click at [88, 78] on input "SĐT Người Gửi" at bounding box center [92, 79] width 87 height 13
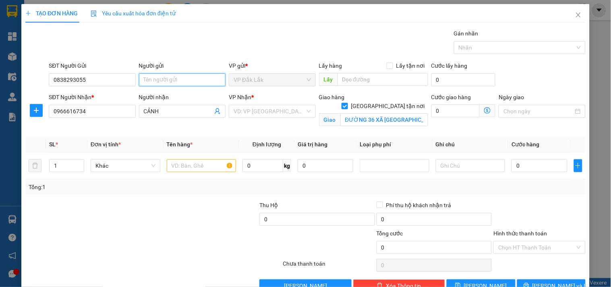
click at [164, 79] on input "Người gửi" at bounding box center [182, 79] width 87 height 13
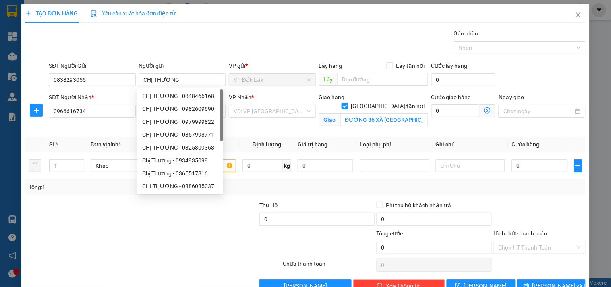
click at [88, 232] on div at bounding box center [107, 243] width 164 height 28
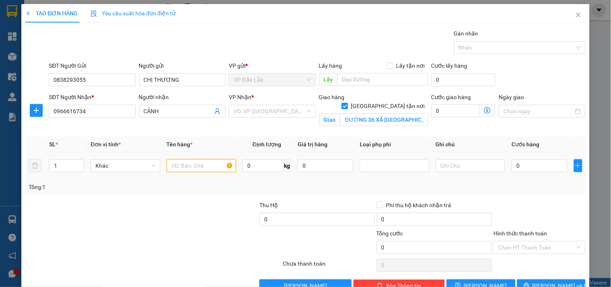
click at [186, 170] on input "text" at bounding box center [202, 165] width 70 height 13
click at [255, 166] on input "0" at bounding box center [262, 165] width 41 height 13
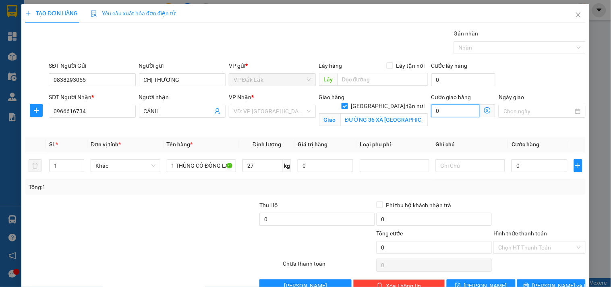
click at [444, 111] on input "0" at bounding box center [455, 110] width 49 height 13
click at [526, 163] on input "0" at bounding box center [539, 165] width 56 height 13
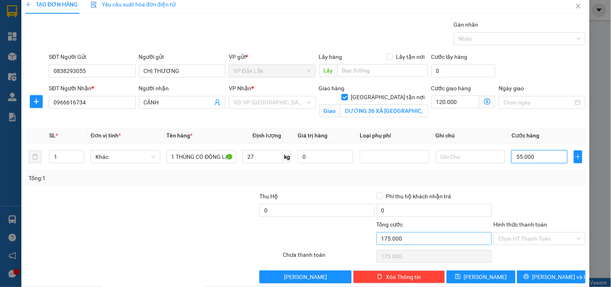
scroll to position [21, 0]
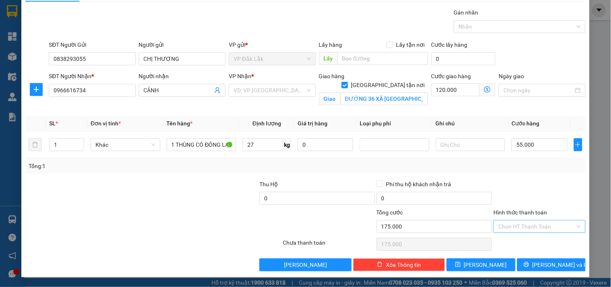
click at [529, 224] on input "Hình thức thanh toán" at bounding box center [536, 226] width 76 height 12
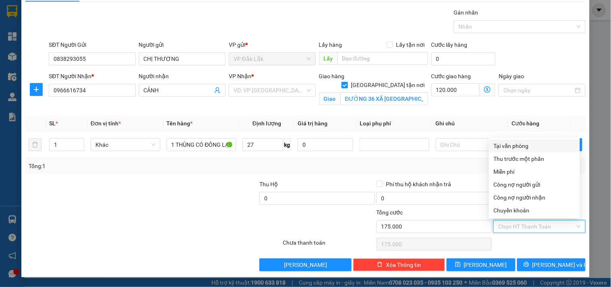
click at [521, 145] on div "Tại văn phòng" at bounding box center [534, 145] width 81 height 9
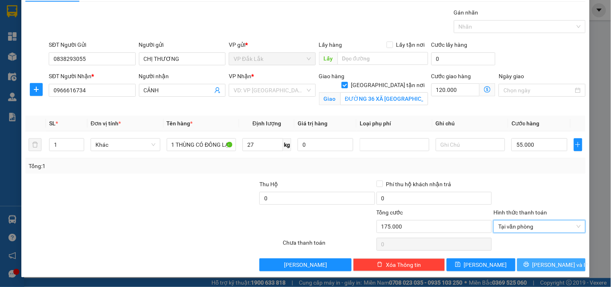
click at [543, 264] on span "[PERSON_NAME] và In" at bounding box center [560, 264] width 56 height 9
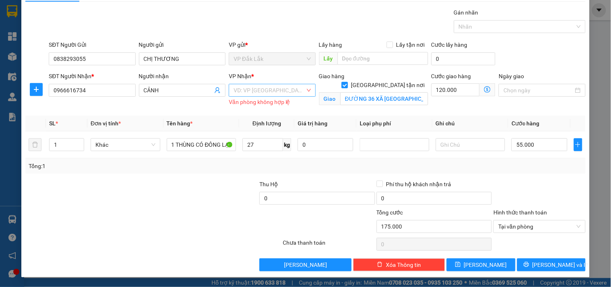
click at [247, 86] on input "search" at bounding box center [268, 90] width 71 height 12
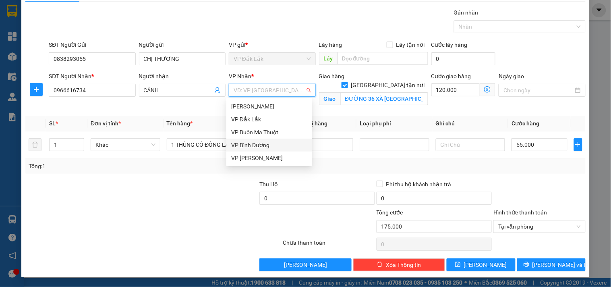
click at [245, 145] on div "VP Bình Dương" at bounding box center [269, 144] width 76 height 9
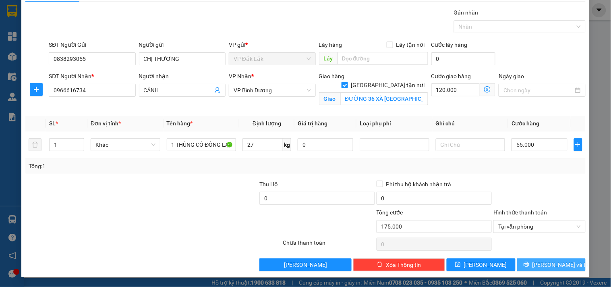
click at [537, 268] on button "[PERSON_NAME] và In" at bounding box center [551, 264] width 68 height 13
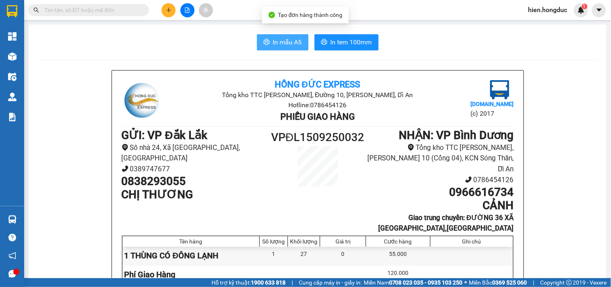
drag, startPoint x: 275, startPoint y: 39, endPoint x: 260, endPoint y: 46, distance: 16.7
click at [275, 40] on span "In mẫu A5" at bounding box center [287, 42] width 29 height 10
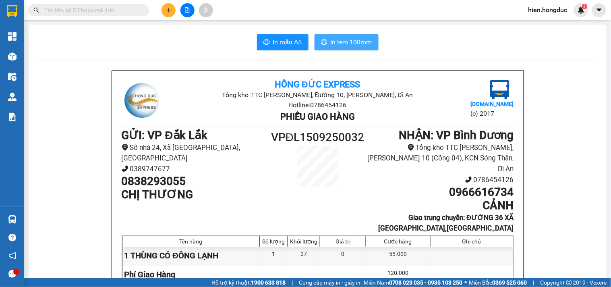
click at [348, 37] on button "In tem 100mm" at bounding box center [346, 42] width 64 height 16
click at [70, 9] on input "text" at bounding box center [91, 10] width 95 height 9
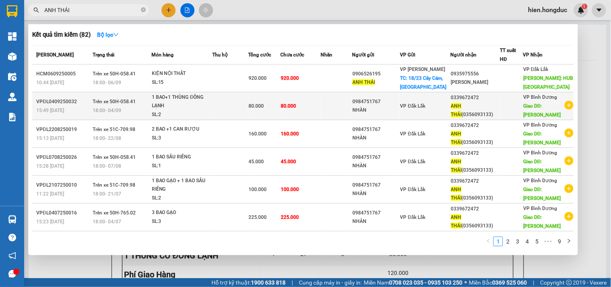
click at [564, 104] on icon "plus-circle" at bounding box center [568, 105] width 9 height 9
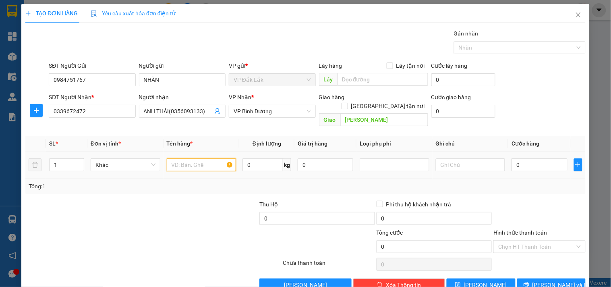
click at [202, 158] on input "text" at bounding box center [202, 164] width 70 height 13
click at [246, 158] on input "0" at bounding box center [262, 164] width 41 height 13
click at [525, 158] on input "0" at bounding box center [539, 164] width 56 height 13
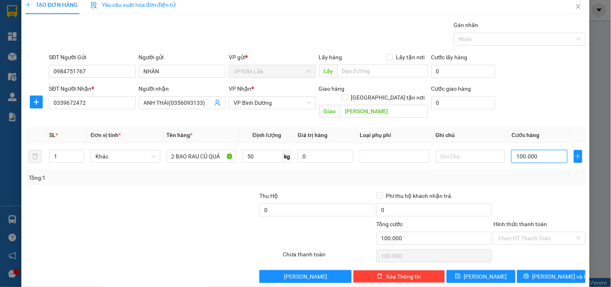
scroll to position [11, 0]
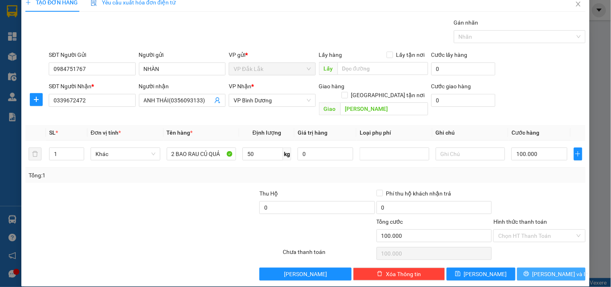
click at [539, 269] on span "[PERSON_NAME] và In" at bounding box center [560, 273] width 56 height 9
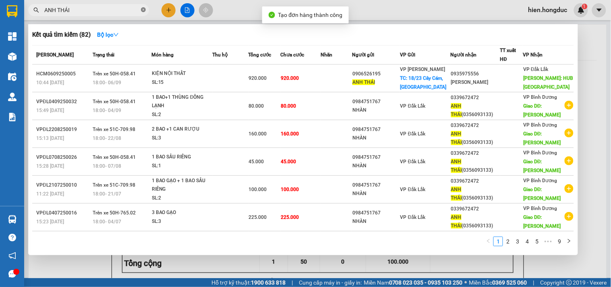
click at [144, 7] on icon "close-circle" at bounding box center [143, 9] width 5 height 5
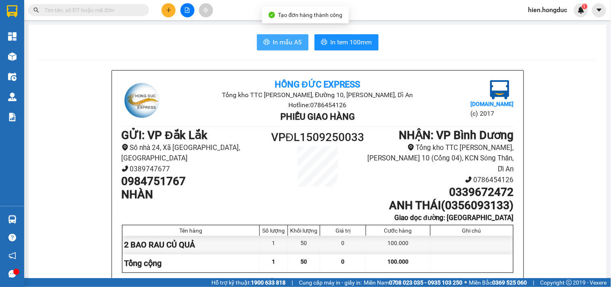
click at [278, 38] on span "In mẫu A5" at bounding box center [287, 42] width 29 height 10
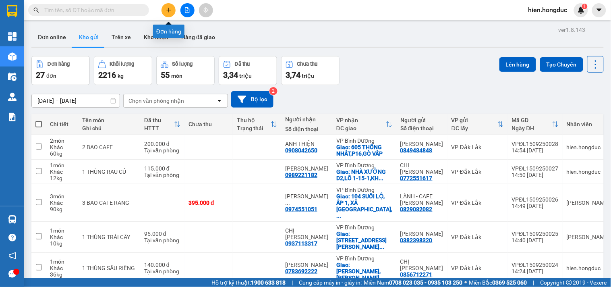
click at [169, 13] on button at bounding box center [168, 10] width 14 height 14
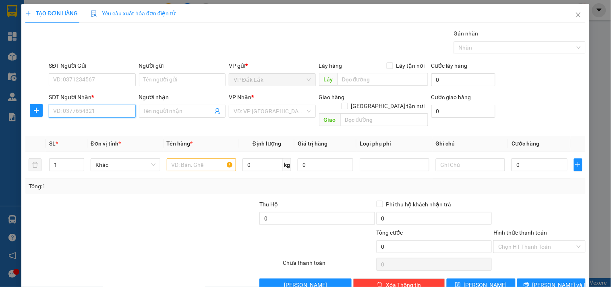
click at [91, 114] on input "SĐT Người Nhận *" at bounding box center [92, 111] width 87 height 13
click at [92, 123] on div "0968735477 - CHỊ LƯƠNG" at bounding box center [98, 127] width 90 height 9
type input "0968735477"
type input "CHỊ [PERSON_NAME]"
checkbox input "true"
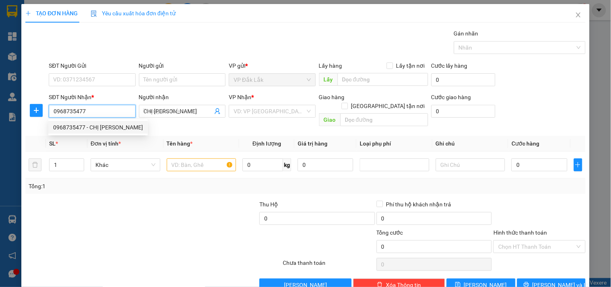
type input "44/1/9 BÌNH HÒA 24,THUẬN AN"
type input "60.000"
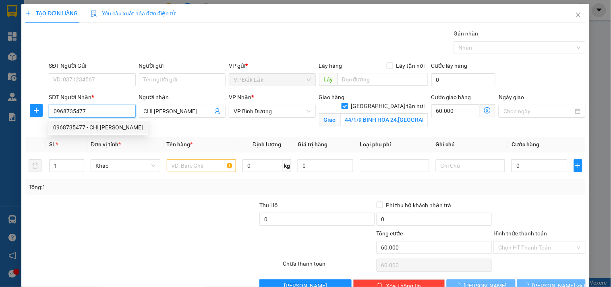
type input "135.000"
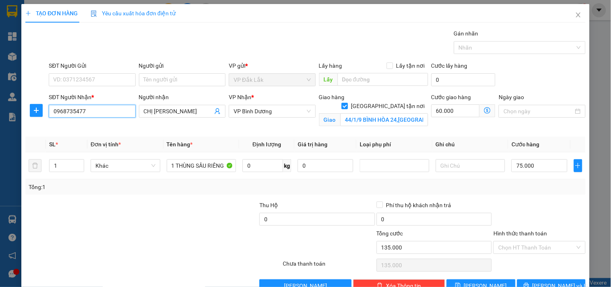
type input "0968735477"
click at [90, 68] on div "SĐT Người Gửi" at bounding box center [92, 65] width 87 height 9
click at [90, 73] on input "SĐT Người Gửi" at bounding box center [92, 79] width 87 height 13
click at [89, 74] on input "SĐT Người Gửi" at bounding box center [92, 79] width 87 height 13
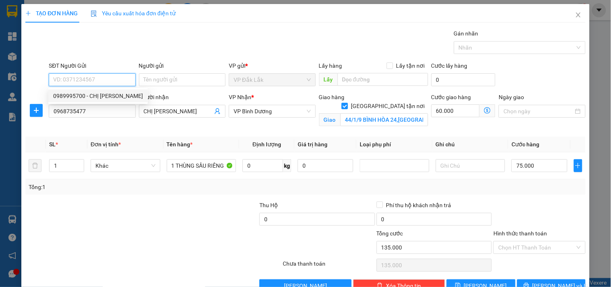
click at [91, 97] on div "0989995700 - CHỊ NHUNG" at bounding box center [98, 95] width 90 height 9
type input "0989995700"
type input "CHỊ [PERSON_NAME]"
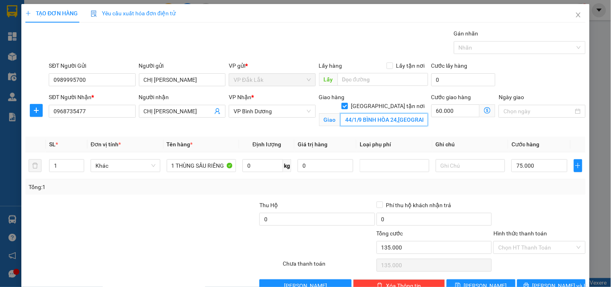
click at [353, 113] on input "44/1/9 BÌNH HÒA 24,THUẬN AN" at bounding box center [384, 119] width 88 height 13
click at [371, 113] on input "44/1/9 BÌNH HÒA 24,THUẬN AN" at bounding box center [384, 119] width 88 height 13
click at [262, 167] on input "0" at bounding box center [262, 165] width 41 height 13
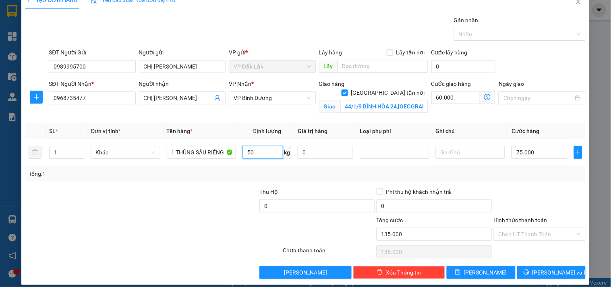
scroll to position [21, 0]
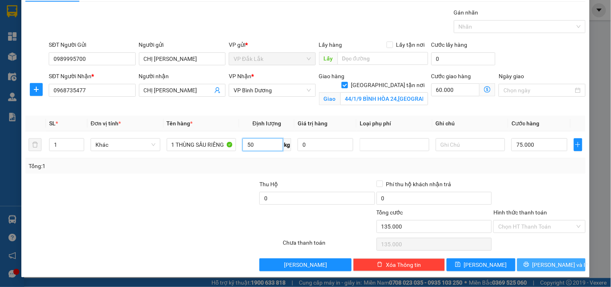
type input "50"
click at [540, 266] on span "[PERSON_NAME] và In" at bounding box center [560, 264] width 56 height 9
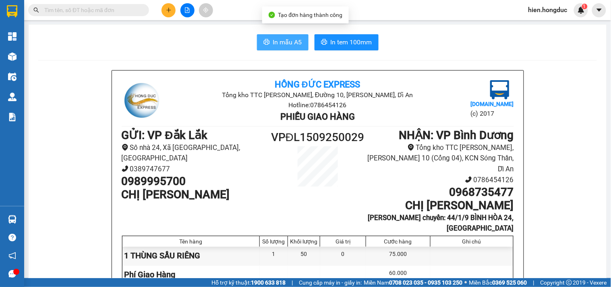
click at [286, 39] on span "In mẫu A5" at bounding box center [287, 42] width 29 height 10
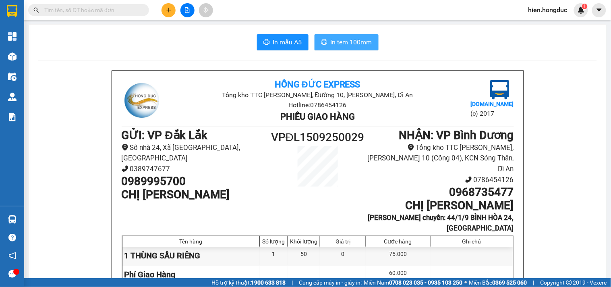
click at [351, 41] on span "In tem 100mm" at bounding box center [351, 42] width 41 height 10
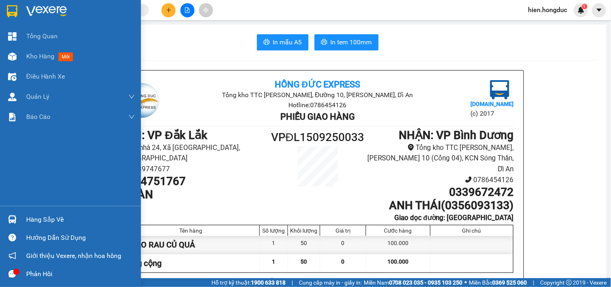
click at [18, 11] on div at bounding box center [12, 11] width 14 height 14
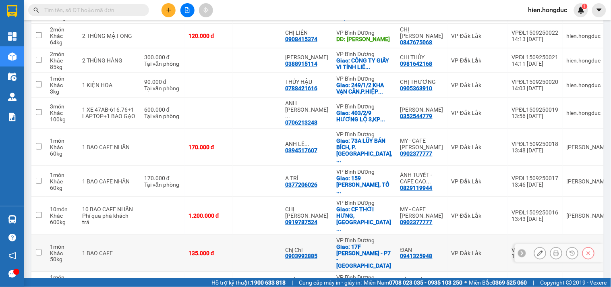
scroll to position [136, 0]
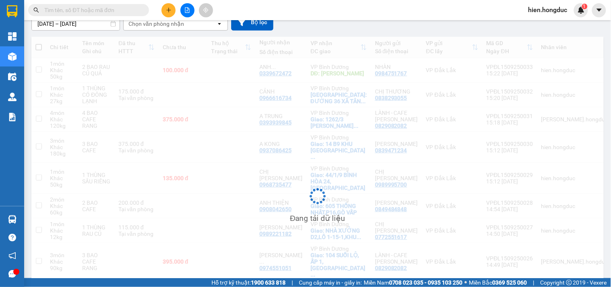
scroll to position [0, 0]
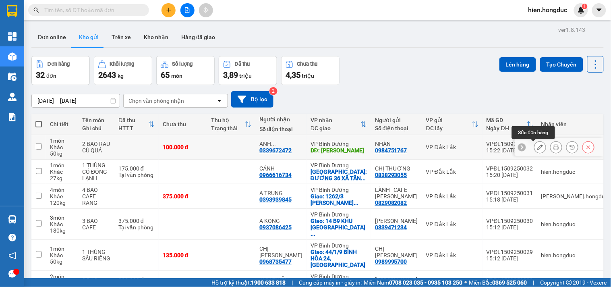
click at [537, 145] on icon at bounding box center [540, 147] width 6 height 6
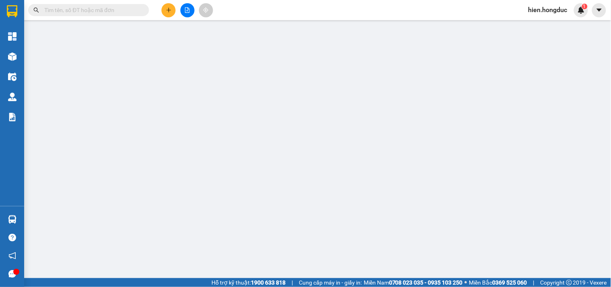
type input "0984751767"
type input "NHÀN"
type input "0339672472"
type input "ANH THÁI(0356093133)"
type input "[PERSON_NAME]"
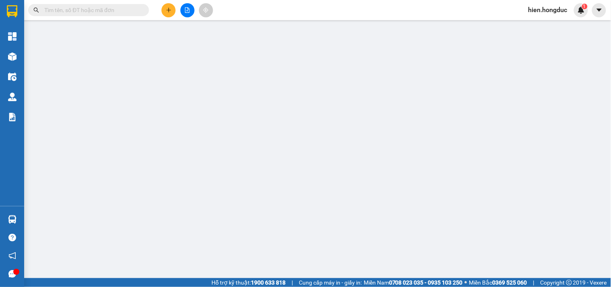
type input "100.000"
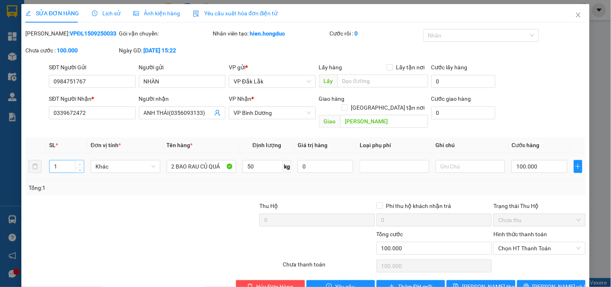
click at [79, 163] on icon "up" at bounding box center [79, 164] width 3 height 3
type input "2"
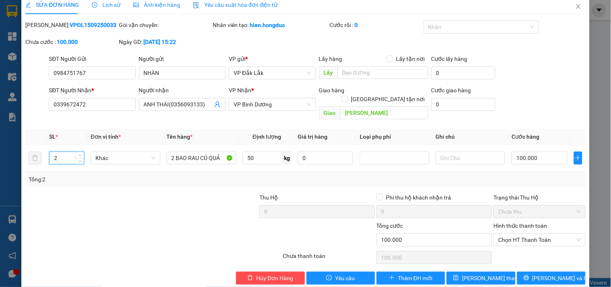
scroll to position [13, 0]
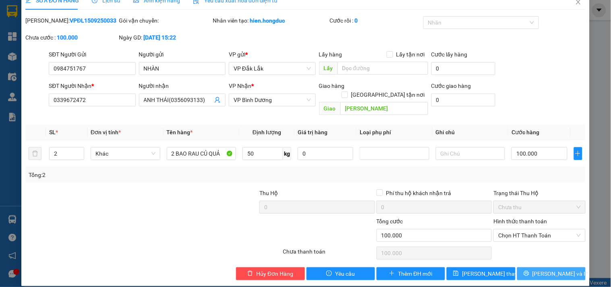
click at [549, 269] on span "[PERSON_NAME] và In" at bounding box center [560, 273] width 56 height 9
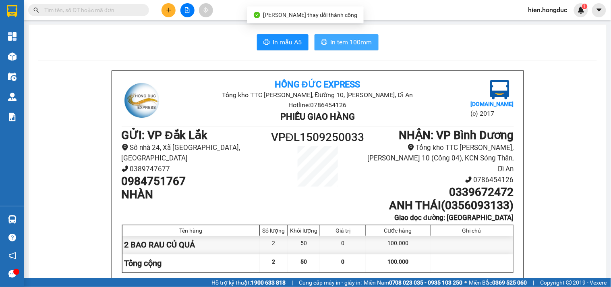
click at [342, 41] on span "In tem 100mm" at bounding box center [351, 42] width 41 height 10
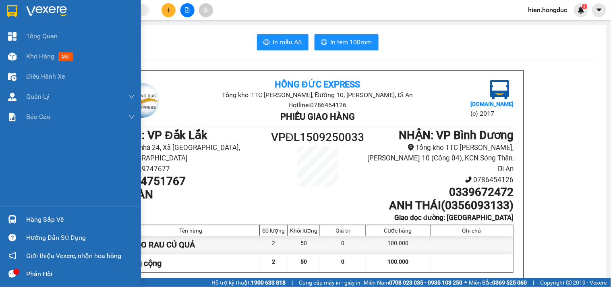
click at [21, 7] on div at bounding box center [70, 13] width 141 height 26
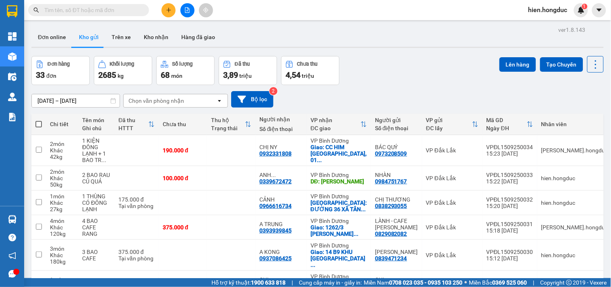
click at [133, 10] on input "text" at bounding box center [91, 10] width 95 height 9
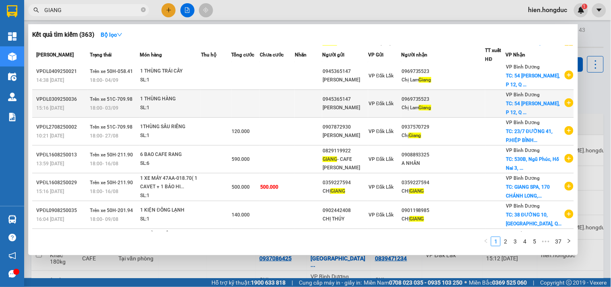
scroll to position [89, 0]
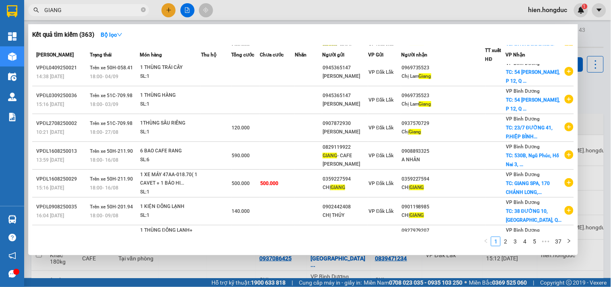
drag, startPoint x: 103, startPoint y: 8, endPoint x: 33, endPoint y: 21, distance: 70.8
click at [33, 17] on div "Kết quả tìm kiếm ( 363 ) Bộ lọc Mã ĐH Trạng thái Món hàng Thu hộ Tổng cước Chưa…" at bounding box center [78, 10] width 157 height 14
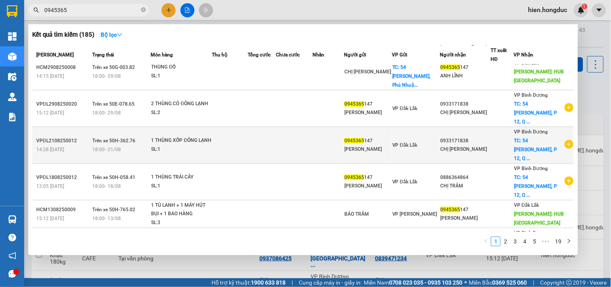
scroll to position [122, 0]
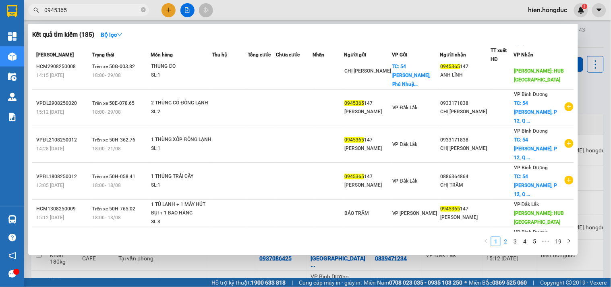
type input "0945365"
click at [502, 242] on link "2" at bounding box center [505, 241] width 9 height 9
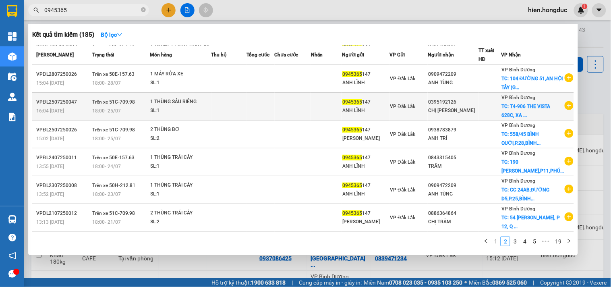
click at [566, 103] on icon "plus-circle" at bounding box center [568, 105] width 9 height 9
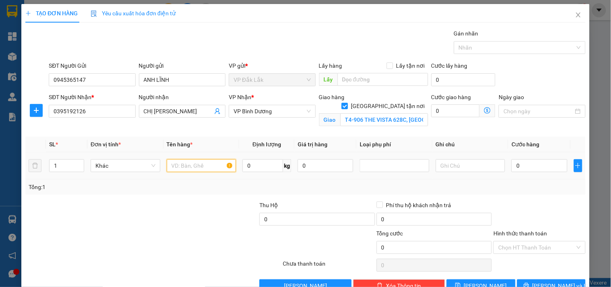
click at [194, 164] on input "text" at bounding box center [202, 165] width 70 height 13
type input "1 VA LI"
click at [256, 167] on input "0" at bounding box center [262, 165] width 41 height 13
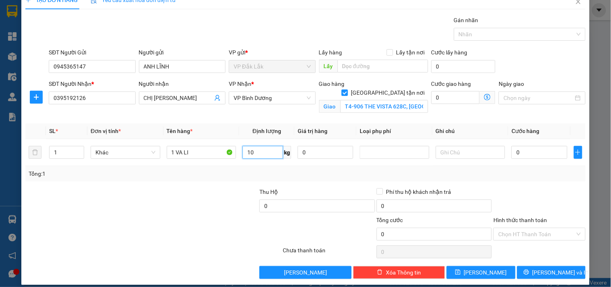
scroll to position [21, 0]
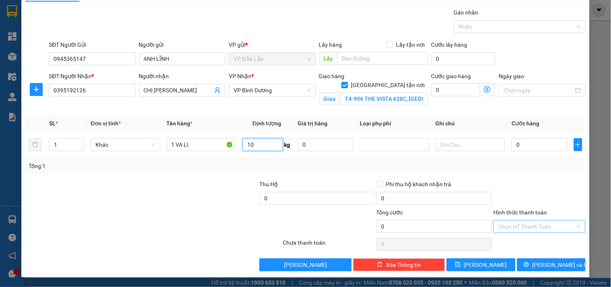
type input "10"
click at [535, 226] on input "Hình thức thanh toán" at bounding box center [536, 226] width 76 height 12
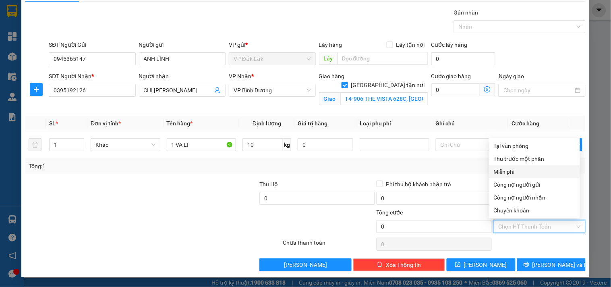
click at [510, 173] on div "Miễn phí" at bounding box center [534, 171] width 81 height 9
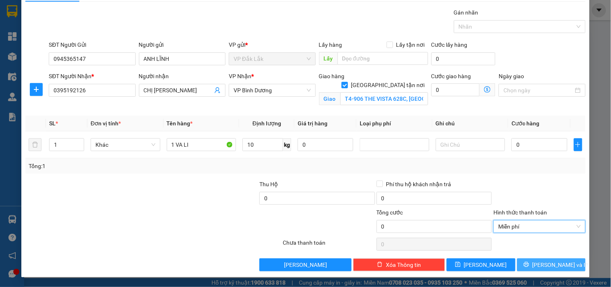
click at [549, 262] on span "[PERSON_NAME] và In" at bounding box center [560, 264] width 56 height 9
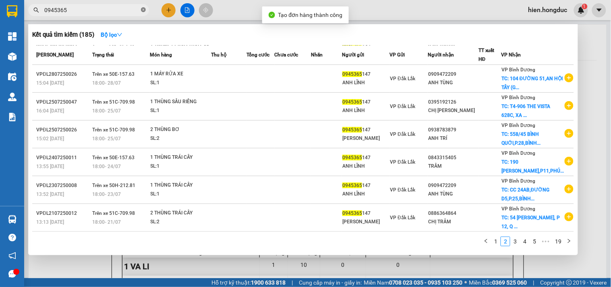
click at [144, 9] on icon "close-circle" at bounding box center [143, 9] width 5 height 5
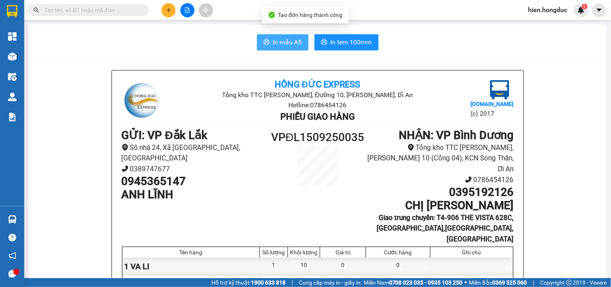
click at [288, 38] on span "In mẫu A5" at bounding box center [287, 42] width 29 height 10
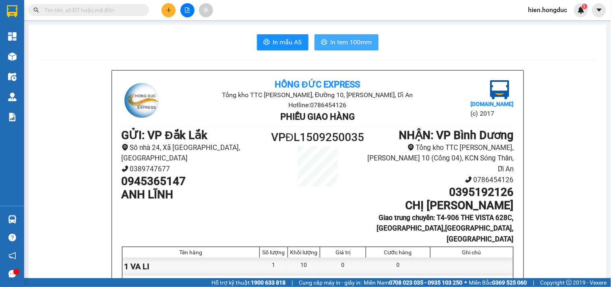
click at [350, 43] on span "In tem 100mm" at bounding box center [351, 42] width 41 height 10
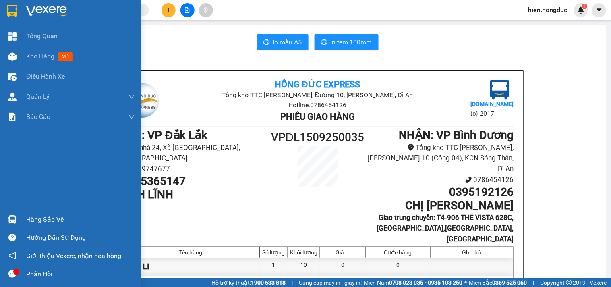
click at [47, 2] on div at bounding box center [70, 13] width 141 height 26
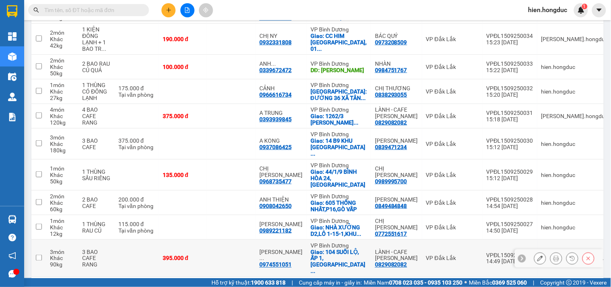
scroll to position [136, 0]
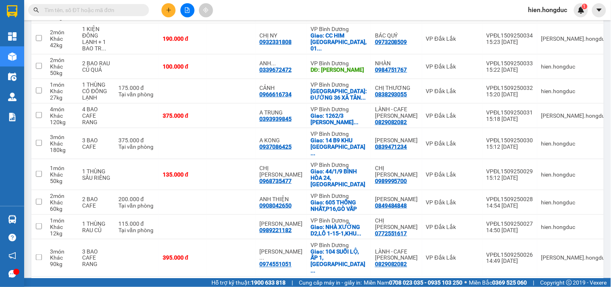
click at [481, 283] on button "2" at bounding box center [487, 289] width 12 height 12
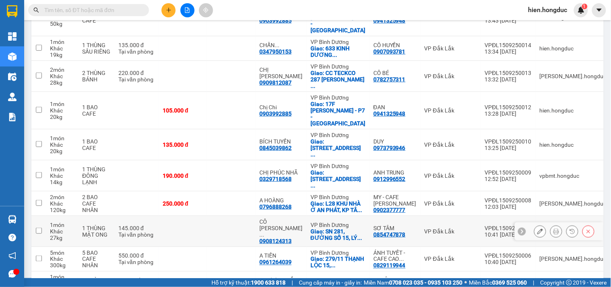
scroll to position [91, 0]
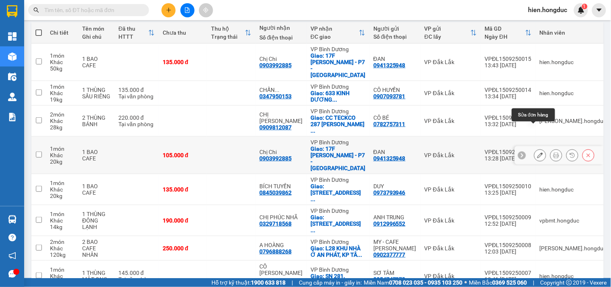
click at [537, 152] on icon at bounding box center [540, 155] width 6 height 6
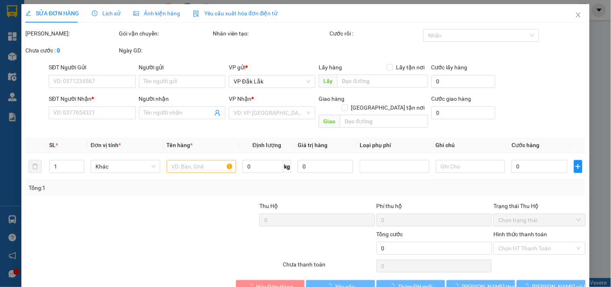
type input "0941325948"
type input "ĐAN"
type input "0903992885"
type input "Chị Chi"
checkbox input "true"
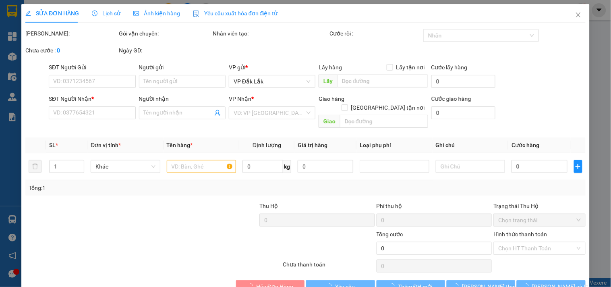
type input "17F Lê trực - P7 - [GEOGRAPHIC_DATA]"
type input "105.000"
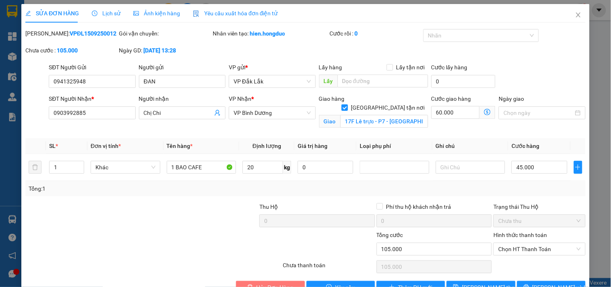
click at [280, 283] on span "Hủy Đơn Hàng" at bounding box center [274, 287] width 37 height 9
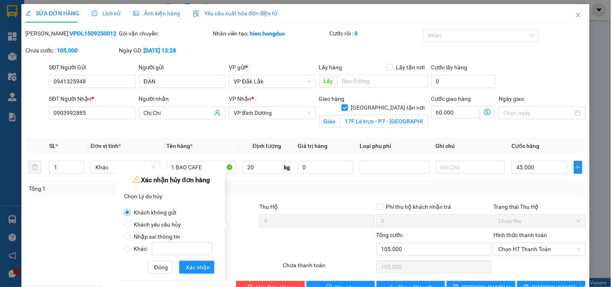
click at [153, 224] on span "Khách yêu cầu hủy" at bounding box center [157, 224] width 54 height 6
click at [130, 224] on input "Khách yêu cầu hủy" at bounding box center [127, 224] width 6 height 6
radio input "true"
radio input "false"
click at [151, 236] on span "Nhập sai thông tin" at bounding box center [156, 236] width 53 height 6
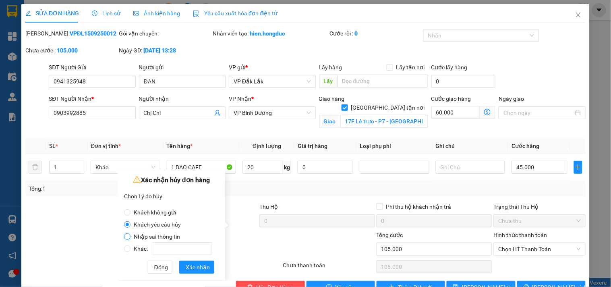
click at [130, 236] on input "Nhập sai thông tin" at bounding box center [127, 236] width 6 height 6
radio input "true"
radio input "false"
click at [191, 268] on span "Xác nhận" at bounding box center [198, 266] width 24 height 9
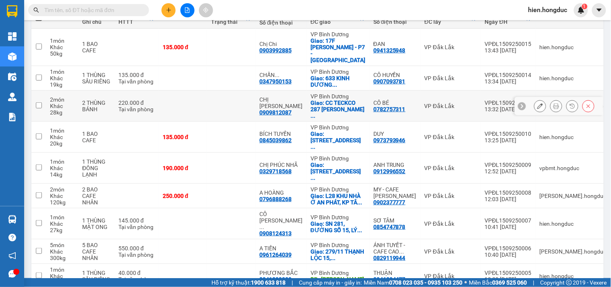
scroll to position [134, 0]
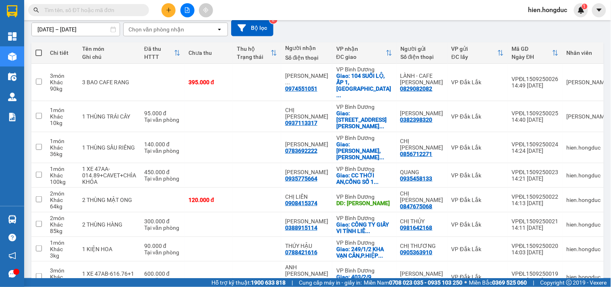
scroll to position [136, 0]
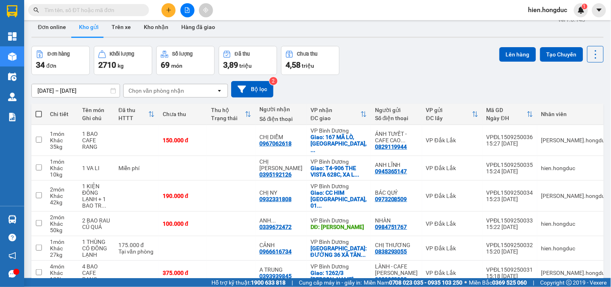
scroll to position [2, 0]
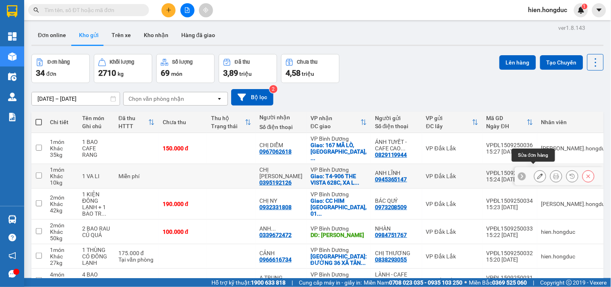
click at [537, 173] on icon at bounding box center [540, 176] width 6 height 6
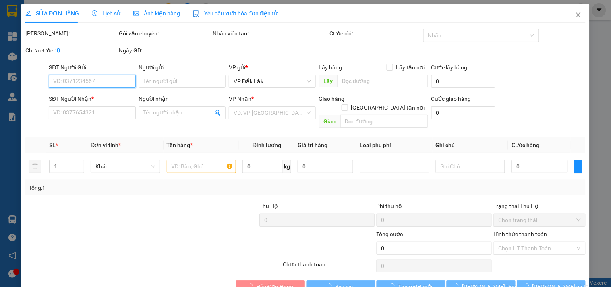
type input "0945365147"
type input "ANH LĨNH"
type input "0395192126"
type input "CHỊ GIANG"
checkbox input "true"
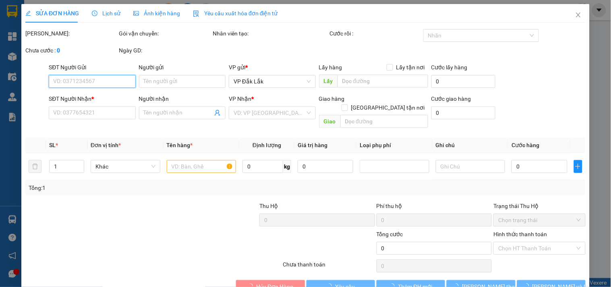
type input "T4-906 THE VISTA 628C, XA LỘ HÀ NỘI,P.AN PHÚ,Q2"
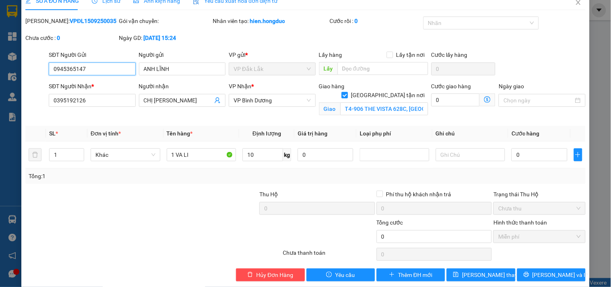
scroll to position [22, 0]
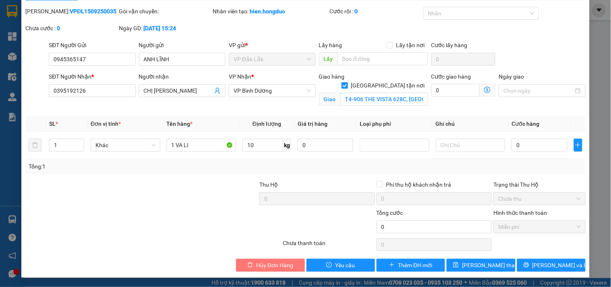
click at [263, 262] on span "Hủy Đơn Hàng" at bounding box center [274, 264] width 37 height 9
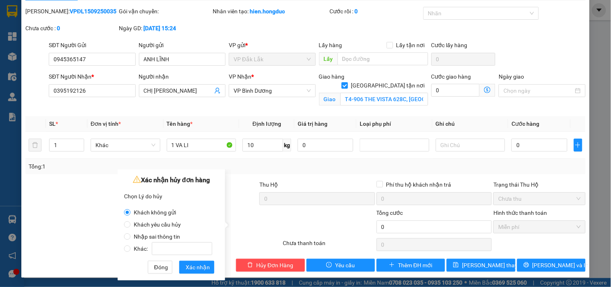
click at [139, 233] on span "Nhập sai thông tin" at bounding box center [156, 236] width 53 height 6
click at [130, 233] on input "Nhập sai thông tin" at bounding box center [127, 236] width 6 height 6
radio input "true"
radio input "false"
click at [199, 268] on span "Xác nhận" at bounding box center [198, 266] width 24 height 9
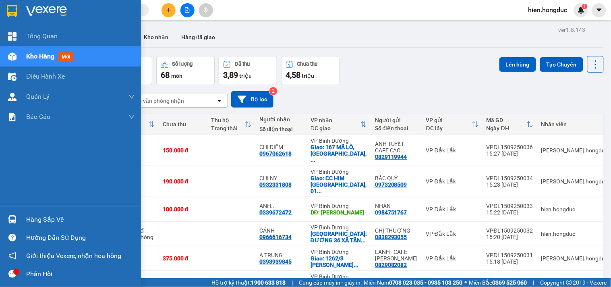
click at [50, 9] on img at bounding box center [46, 11] width 41 height 12
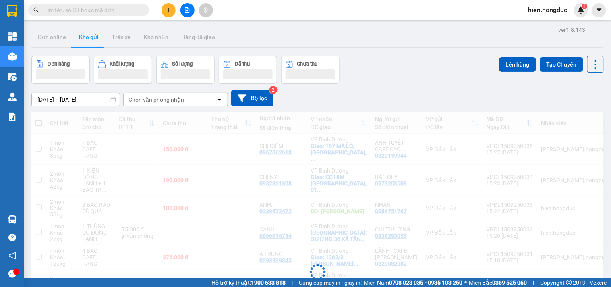
click at [169, 9] on icon "plus" at bounding box center [169, 10] width 6 height 6
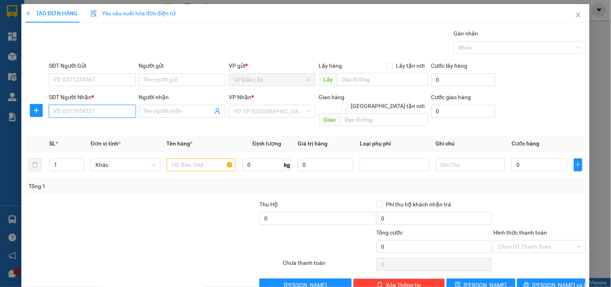
click at [75, 107] on input "SĐT Người Nhận *" at bounding box center [92, 111] width 87 height 13
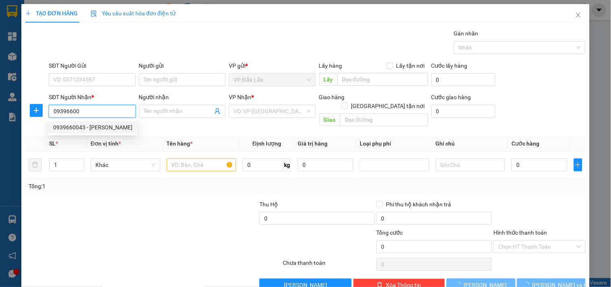
click at [90, 130] on div "0939660043 - LÊ BÁ KHÁNH TIN" at bounding box center [92, 127] width 79 height 9
type input "0939660043"
type input "LÊ BÁ KHÁNH TIN"
checkbox input "true"
type input "CF RIO 5, 117 TRẦN VĂN ĐẠI, P.2, TP.BẠC LIÊU"
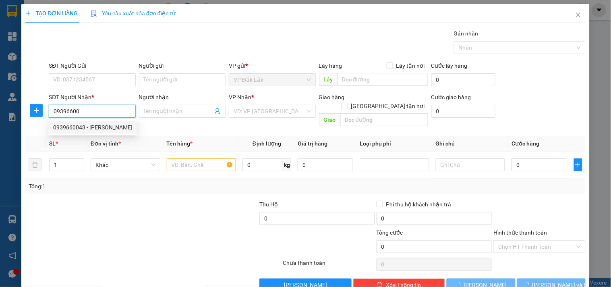
type input "480.000"
type input "960.000"
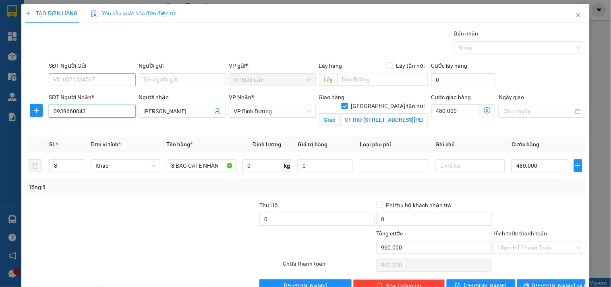
type input "0939660043"
click at [90, 83] on input "SĐT Người Gửi" at bounding box center [92, 79] width 87 height 13
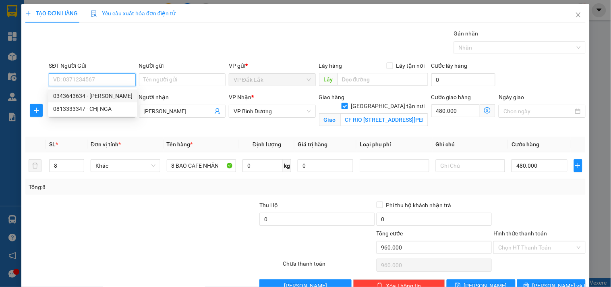
click at [105, 98] on div "0343643634 - TRÍ NGUYỄN" at bounding box center [92, 95] width 79 height 9
type input "0343643634"
type input "TRÍ NGUYỄN"
type input "NGÃ 3 ĐỒN 8"
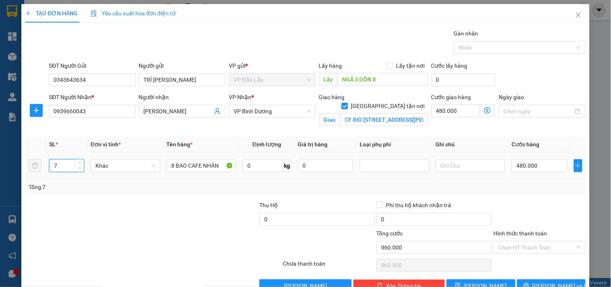
click at [78, 167] on icon "down" at bounding box center [79, 168] width 3 height 3
type input "3"
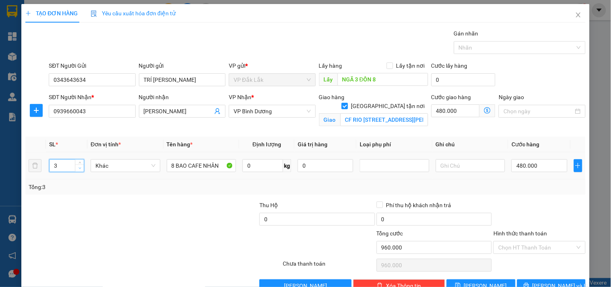
click at [78, 167] on icon "down" at bounding box center [79, 168] width 3 height 3
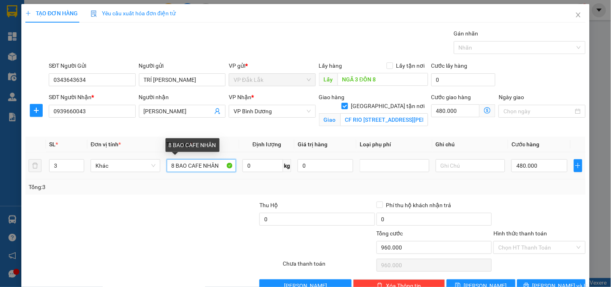
click at [171, 164] on input "8 BAO CAFE NHÂN" at bounding box center [202, 165] width 70 height 13
type input "3 BAO CAFE NHÂN"
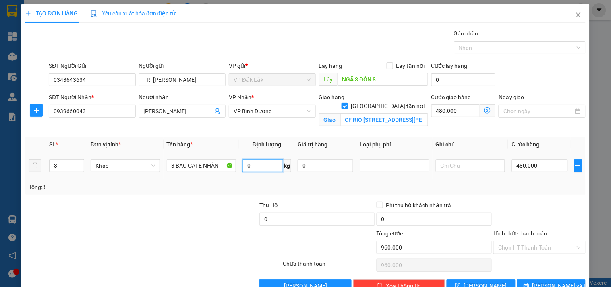
click at [255, 164] on input "0" at bounding box center [262, 165] width 41 height 13
type input "180"
click at [456, 170] on input "text" at bounding box center [471, 165] width 70 height 13
type input "CÓ 2 BAO QUAY ĐẦU"
click at [453, 107] on input "480.000" at bounding box center [455, 110] width 49 height 13
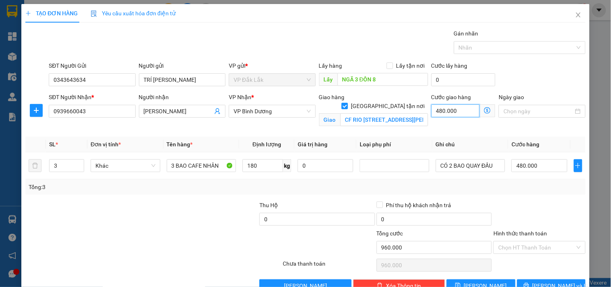
type input "2"
type input "480.002"
type input "480.000"
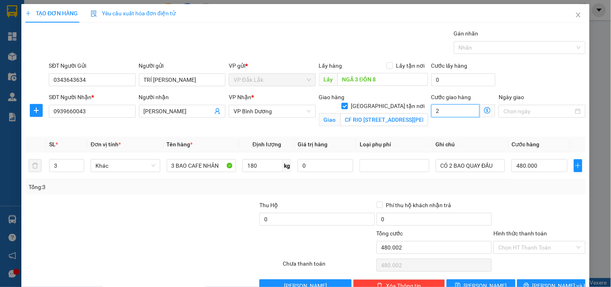
type input "0"
drag, startPoint x: 442, startPoint y: 106, endPoint x: 421, endPoint y: 117, distance: 23.6
click at [421, 117] on div "SĐT Người Nhận * 0939660043 Người nhận LÊ BÁ KHÁNH TIN VP Nhận * VP Bình Dương …" at bounding box center [317, 112] width 540 height 38
type input "480.003"
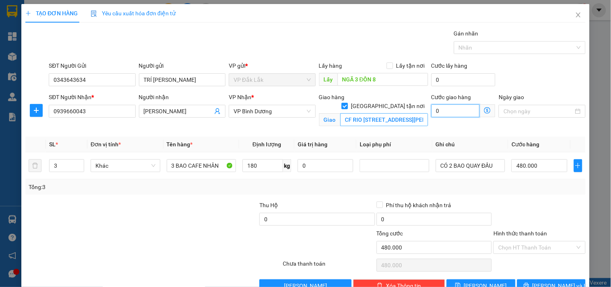
type input "3"
type input "480.030"
type input "30"
type input "480.300"
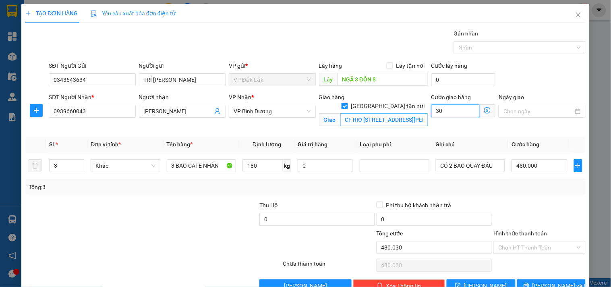
type input "480.300"
type input "300"
type input "483.000"
type input "3.000"
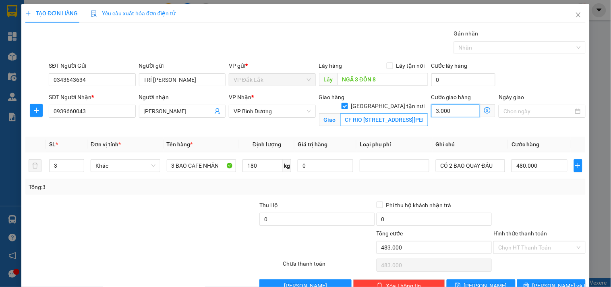
type input "510.000"
type input "30.000"
type input "780.000"
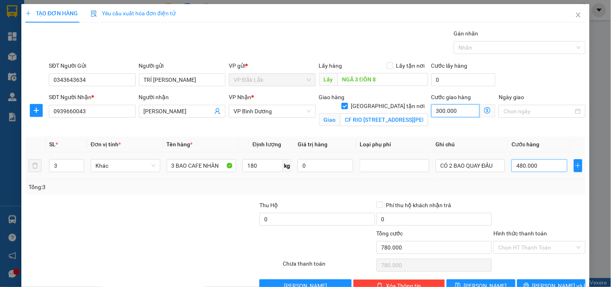
type input "300.000"
click at [534, 169] on input "480.000" at bounding box center [539, 165] width 56 height 13
type input "300.003"
type input "3"
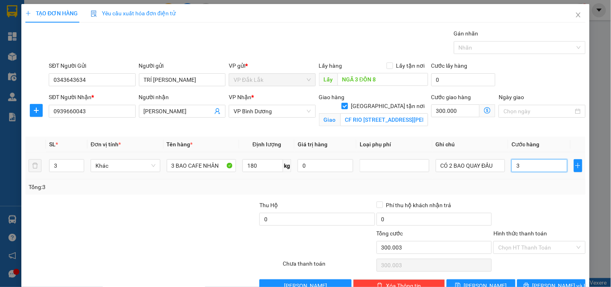
type input "300.030"
type input "300"
type input "300.300"
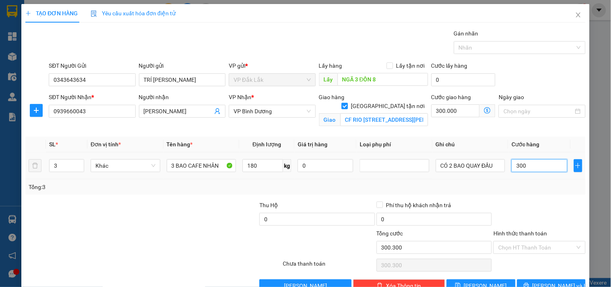
type input "303.000"
type input "3.000"
type input "330.000"
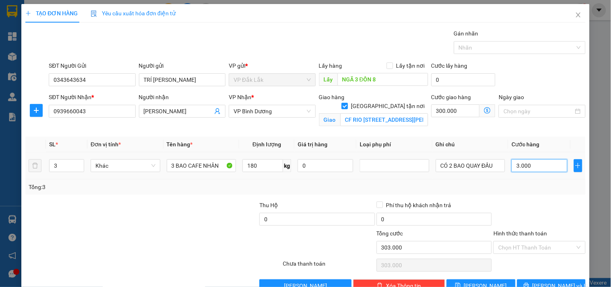
type input "30.000"
type input "600.000"
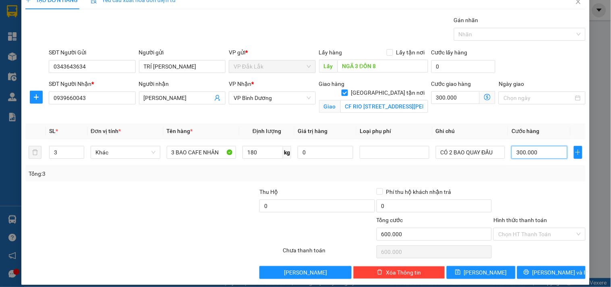
scroll to position [21, 0]
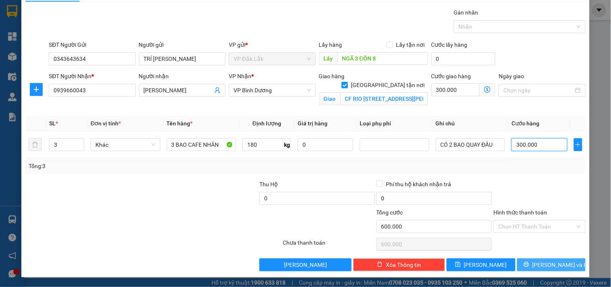
type input "300.000"
click at [540, 270] on button "[PERSON_NAME] và In" at bounding box center [551, 264] width 68 height 13
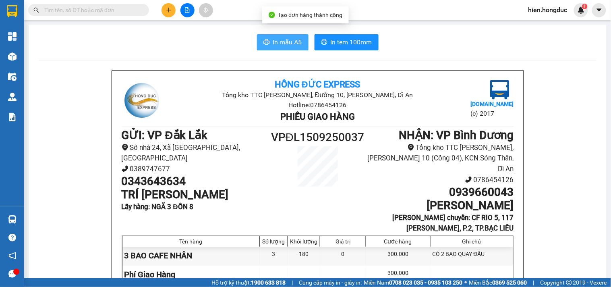
click at [279, 39] on span "In mẫu A5" at bounding box center [287, 42] width 29 height 10
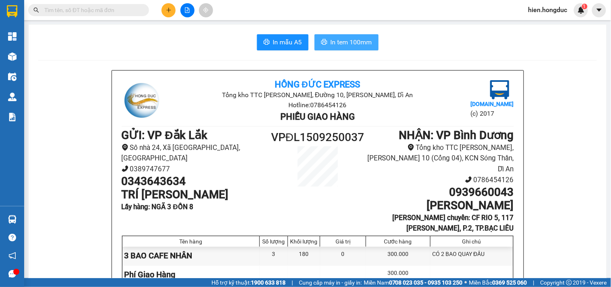
click at [344, 43] on span "In tem 100mm" at bounding box center [351, 42] width 41 height 10
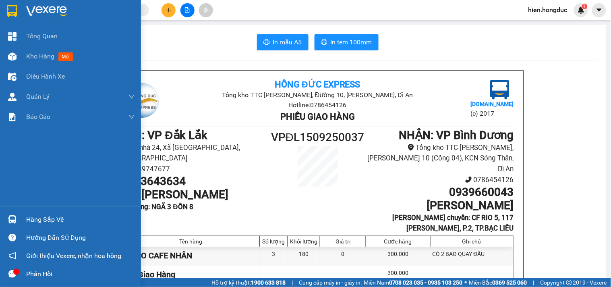
click at [47, 11] on img at bounding box center [46, 11] width 41 height 12
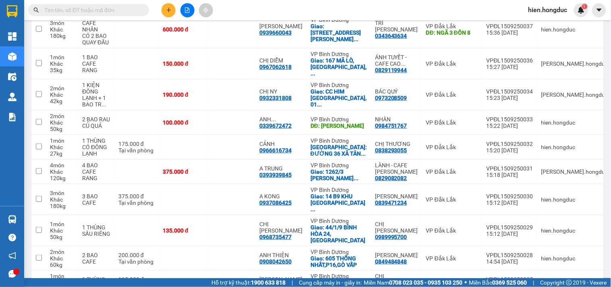
scroll to position [143, 0]
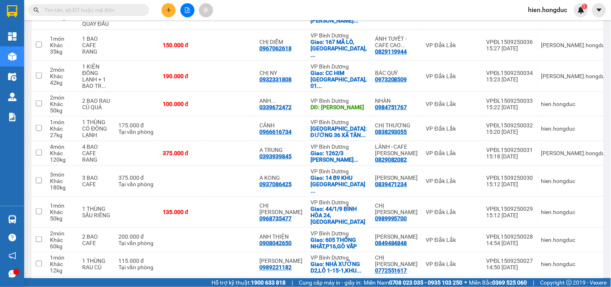
click at [468, 283] on button "1" at bounding box center [473, 289] width 12 height 12
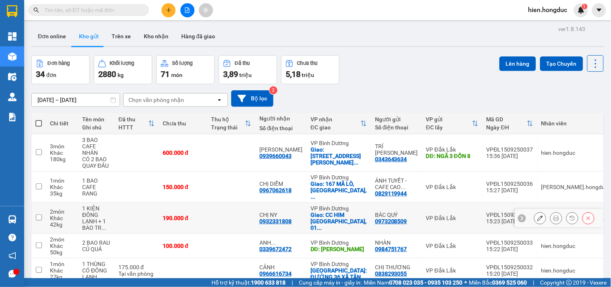
scroll to position [0, 0]
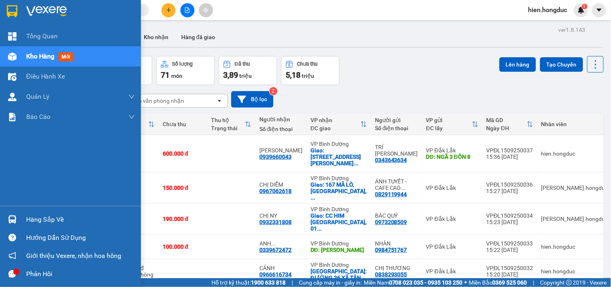
click at [33, 9] on img at bounding box center [46, 11] width 41 height 12
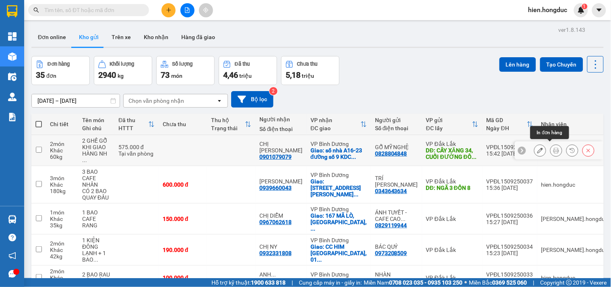
click at [550, 147] on button at bounding box center [555, 150] width 11 height 14
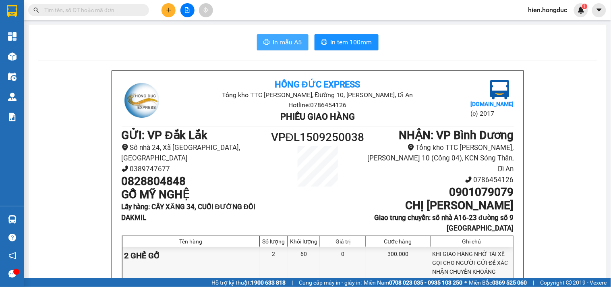
click at [296, 43] on span "In mẫu A5" at bounding box center [287, 42] width 29 height 10
click at [361, 41] on span "In tem 100mm" at bounding box center [351, 42] width 41 height 10
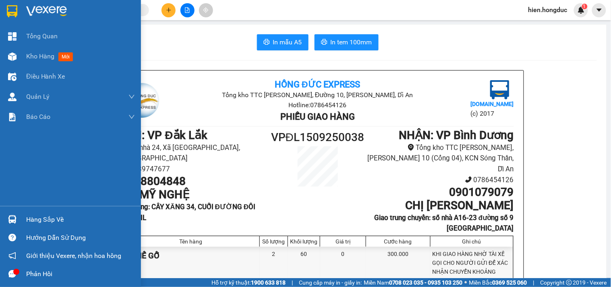
click at [40, 8] on img at bounding box center [46, 11] width 41 height 12
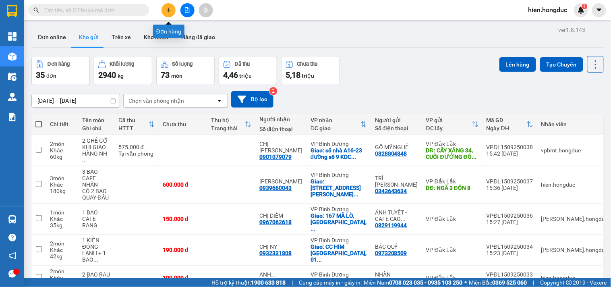
click at [163, 11] on button at bounding box center [168, 10] width 14 height 14
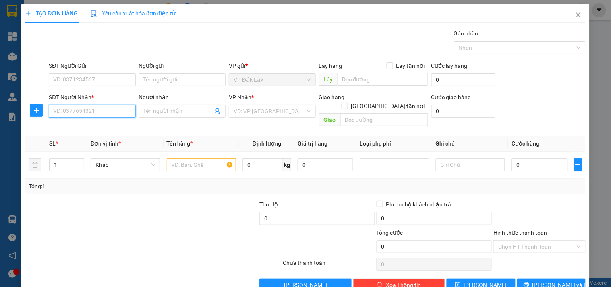
click at [67, 114] on input "SĐT Người Nhận *" at bounding box center [92, 111] width 87 height 13
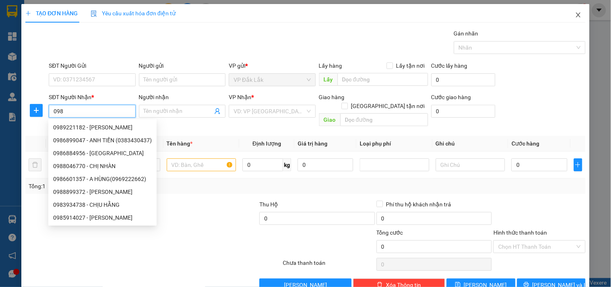
type input "098"
click at [576, 15] on icon "close" at bounding box center [578, 14] width 4 height 5
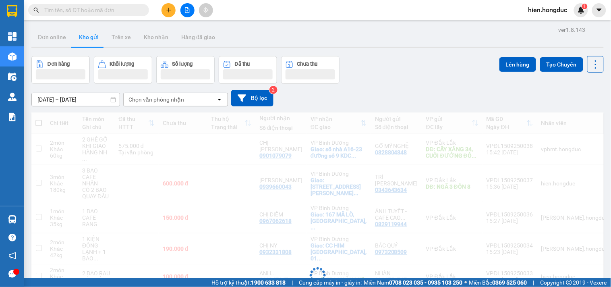
click at [134, 10] on input "text" at bounding box center [91, 10] width 95 height 9
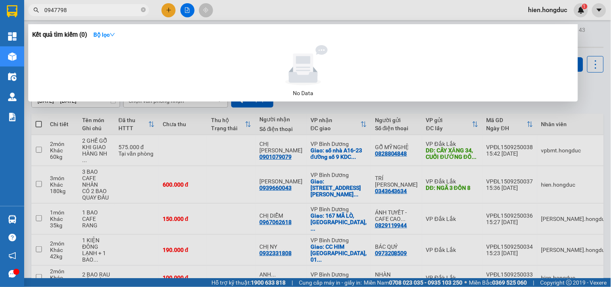
click at [72, 10] on input "0947798" at bounding box center [91, 10] width 95 height 9
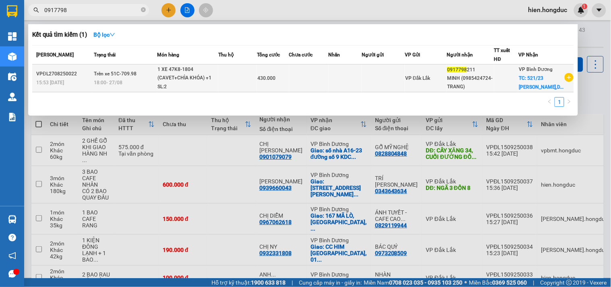
type input "0917798"
click at [568, 80] on icon "plus-circle" at bounding box center [568, 77] width 9 height 9
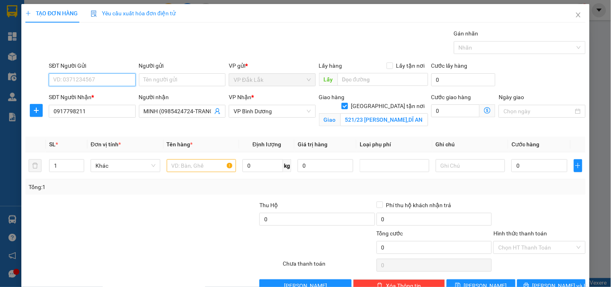
click at [80, 85] on input "SĐT Người Gửi" at bounding box center [92, 79] width 87 height 13
click at [95, 94] on div "0908437202 - ANH DUẪN" at bounding box center [91, 95] width 76 height 9
type input "0908437202"
type input "ANH DUẪN"
type input "45.000"
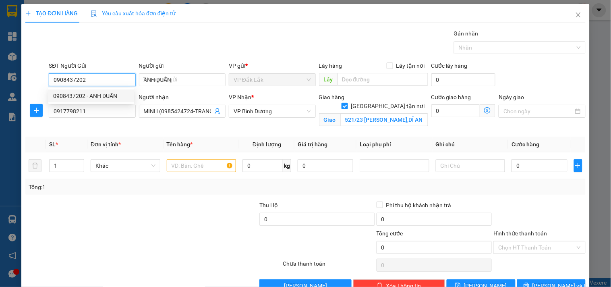
type input "45.000"
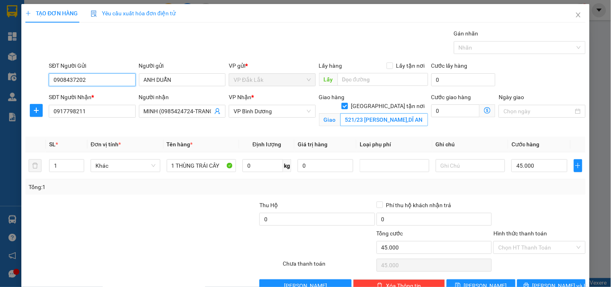
type input "0908437202"
click at [395, 113] on input "521/23 NGUYỄN TRI PHƯƠNG,DĨ AN" at bounding box center [384, 119] width 88 height 13
click at [399, 113] on input "521/23 NGUYỄN TRI PHƯƠNG,DĨ AN" at bounding box center [384, 119] width 88 height 13
drag, startPoint x: 419, startPoint y: 109, endPoint x: 264, endPoint y: 159, distance: 162.9
click at [264, 159] on div "Transit Pickup Surcharge Ids Transit Deliver Surcharge Ids Transit Deliver Surc…" at bounding box center [305, 160] width 560 height 263
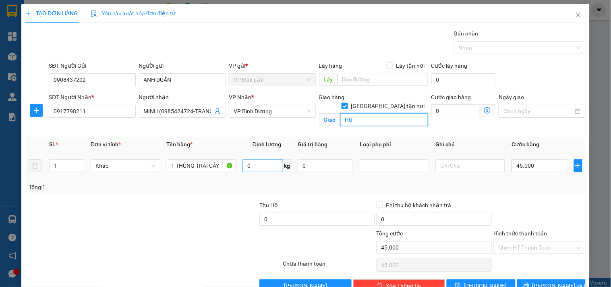
type input "H"
type input "[PERSON_NAME]"
type input "2"
click at [78, 162] on icon "up" at bounding box center [79, 163] width 3 height 3
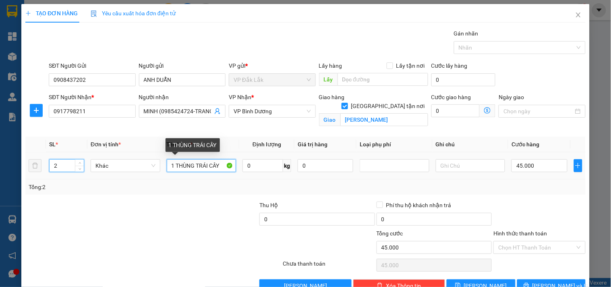
click at [172, 164] on input "1 THÙNG TRÁI CÂY" at bounding box center [202, 165] width 70 height 13
drag, startPoint x: 168, startPoint y: 166, endPoint x: 240, endPoint y: 159, distance: 72.7
click at [240, 159] on tr "2 Khác THÙNG TRÁI CÂY 0 kg 0 45.000" at bounding box center [305, 165] width 560 height 27
type input "1 THÙNG"
type input "10 THÙNG"
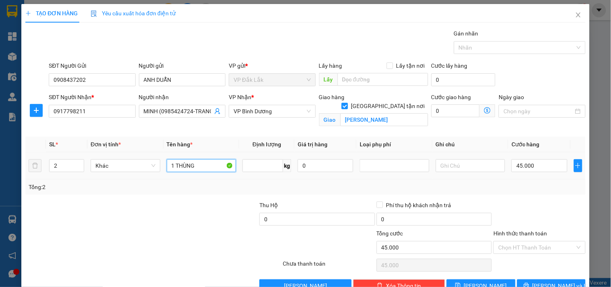
type input "0"
drag, startPoint x: 201, startPoint y: 163, endPoint x: 165, endPoint y: 167, distance: 36.2
click at [167, 167] on input "10 THÙNG" at bounding box center [202, 165] width 70 height 13
type input "2 THÙNG CÓ ĐÔNG LẠNH"
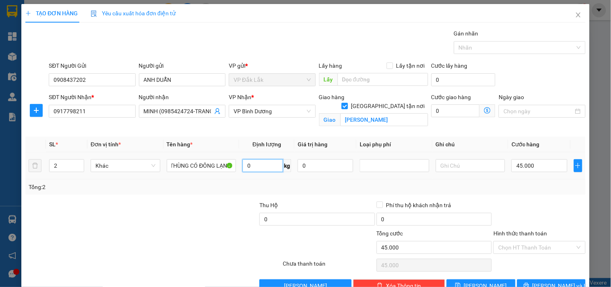
scroll to position [0, 0]
click at [247, 166] on input "0" at bounding box center [262, 165] width 41 height 13
type input "23"
click at [530, 167] on input "45.000" at bounding box center [539, 165] width 56 height 13
type input "7"
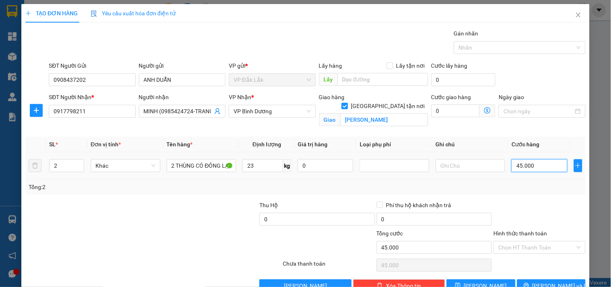
type input "7"
type input "75"
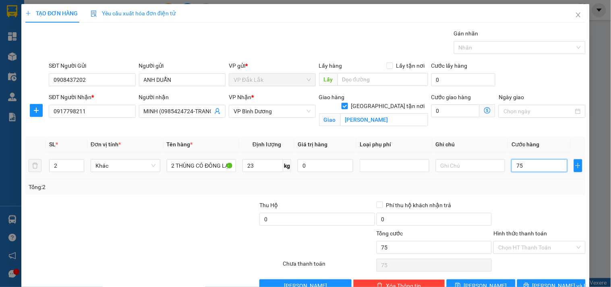
type input "750"
type input "7.500"
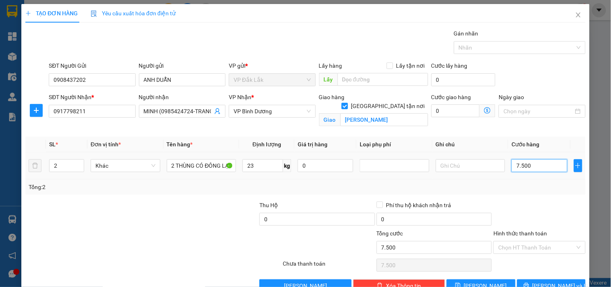
type input "75.000"
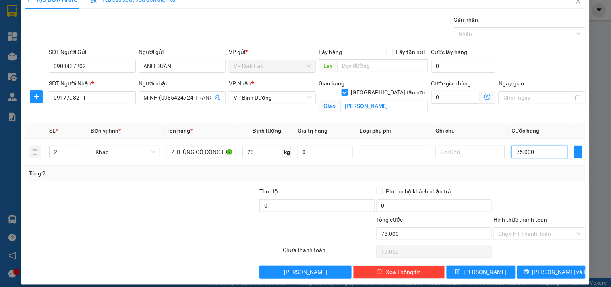
scroll to position [21, 0]
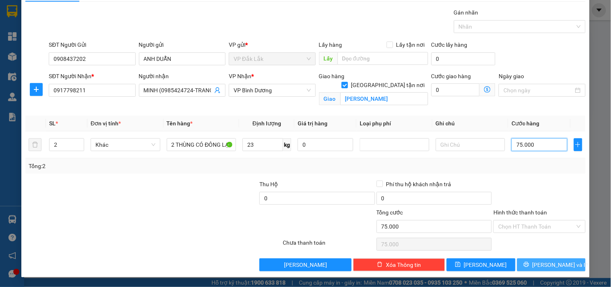
type input "75.000"
click at [545, 270] on button "[PERSON_NAME] và In" at bounding box center [551, 264] width 68 height 13
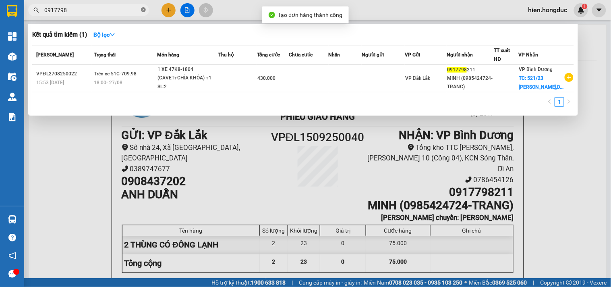
click at [144, 9] on icon "close-circle" at bounding box center [143, 9] width 5 height 5
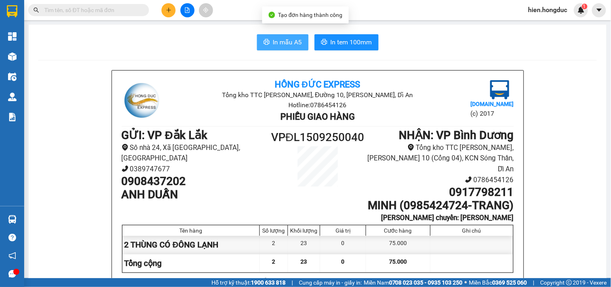
click at [288, 42] on span "In mẫu A5" at bounding box center [287, 42] width 29 height 10
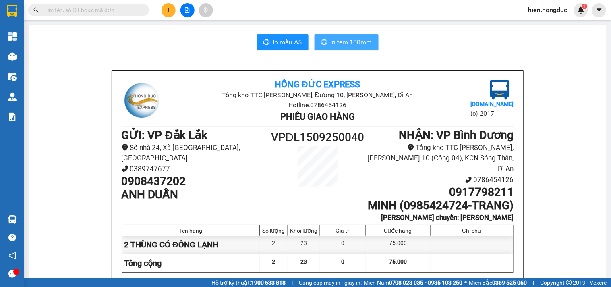
click at [343, 41] on span "In tem 100mm" at bounding box center [351, 42] width 41 height 10
click at [277, 43] on span "In mẫu A5" at bounding box center [287, 42] width 29 height 10
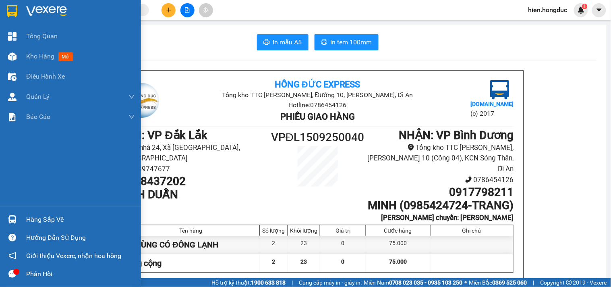
click at [42, 7] on img at bounding box center [46, 11] width 41 height 12
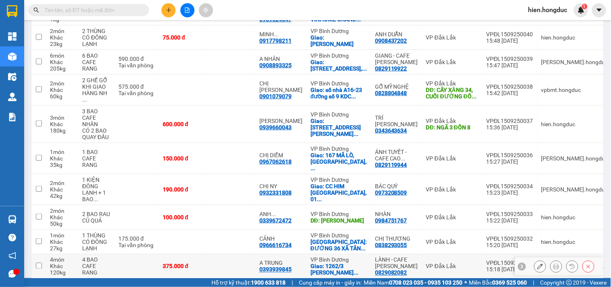
scroll to position [143, 0]
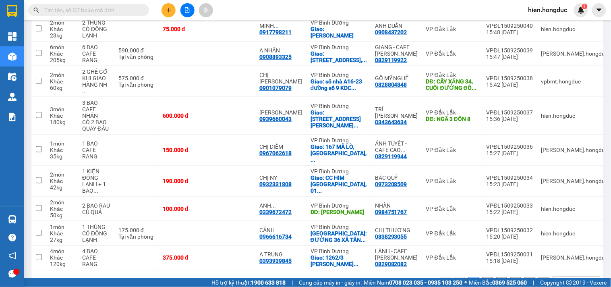
click at [481, 277] on button "2" at bounding box center [487, 283] width 12 height 12
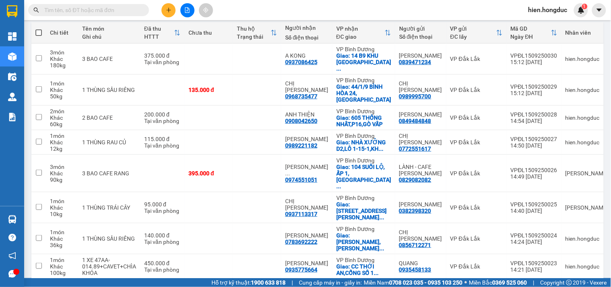
scroll to position [136, 0]
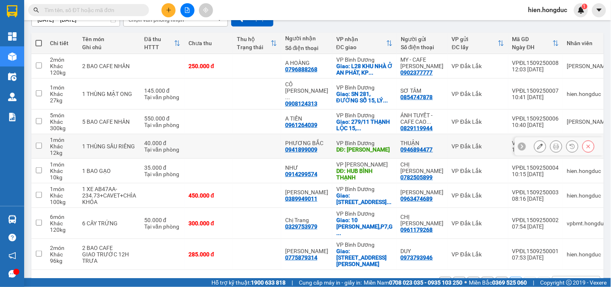
scroll to position [87, 0]
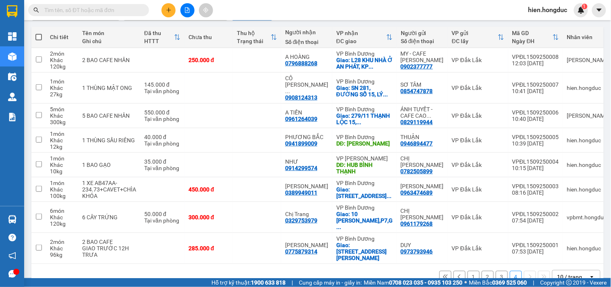
click at [467, 271] on button "1" at bounding box center [473, 277] width 12 height 12
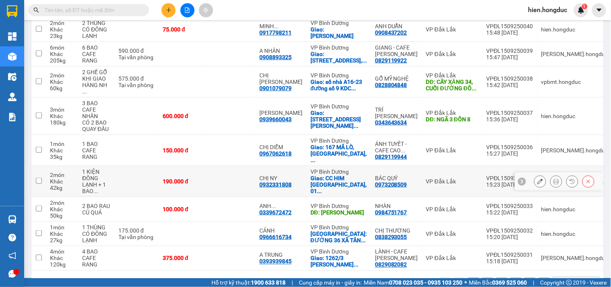
scroll to position [143, 0]
